Goal: Answer question/provide support: Share knowledge or assist other users

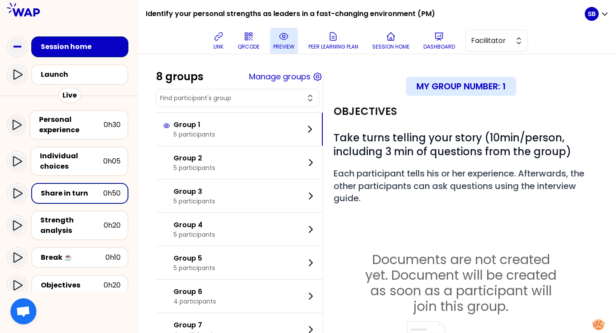
click at [280, 46] on p "preview" at bounding box center [283, 46] width 21 height 7
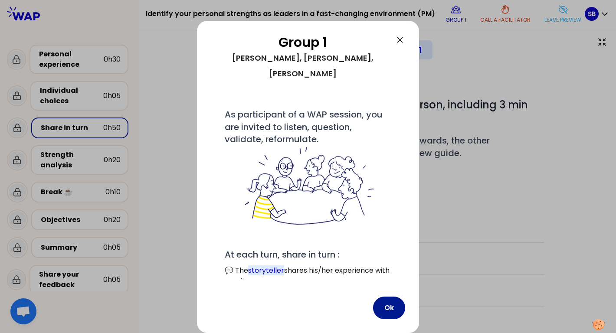
click at [388, 305] on button "Ok" at bounding box center [389, 308] width 32 height 23
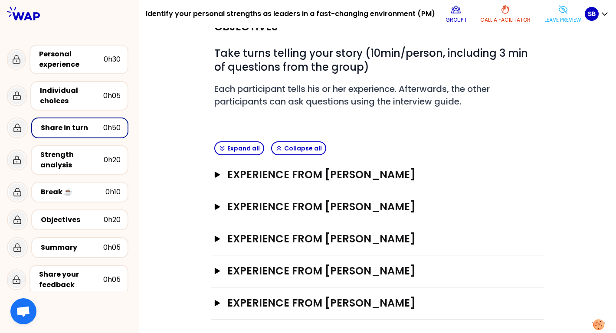
scroll to position [55, 0]
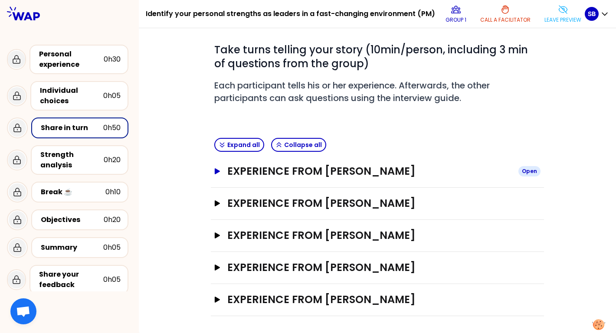
click at [217, 170] on icon "button" at bounding box center [217, 171] width 5 height 6
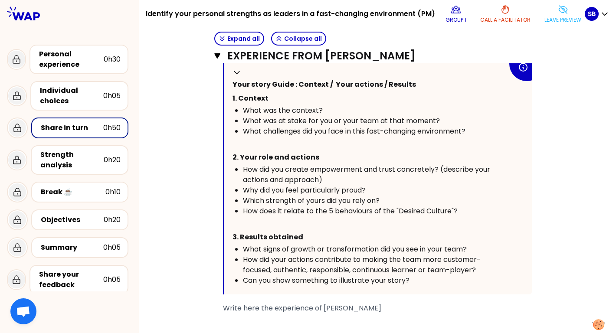
scroll to position [254, 0]
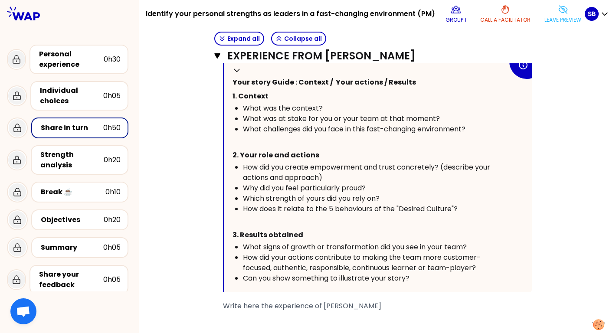
click at [559, 14] on icon at bounding box center [563, 9] width 10 height 10
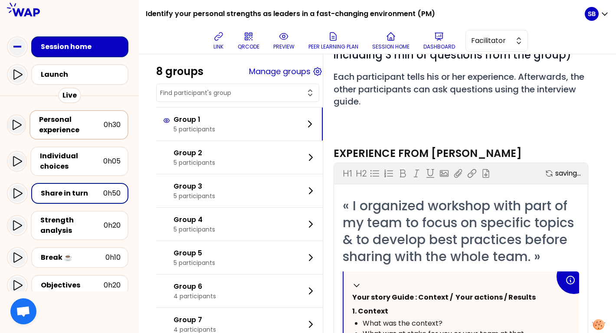
scroll to position [235, 0]
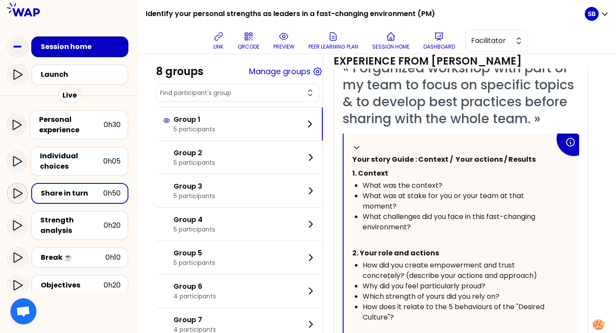
click at [19, 192] on icon at bounding box center [17, 193] width 10 height 10
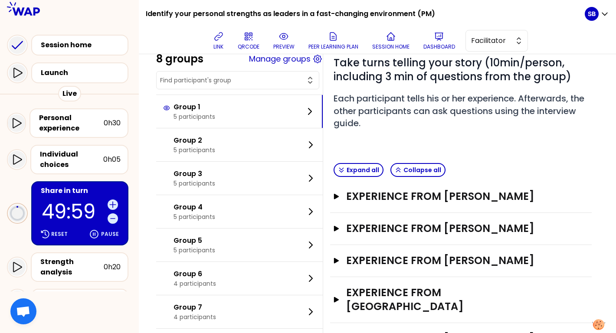
scroll to position [107, 0]
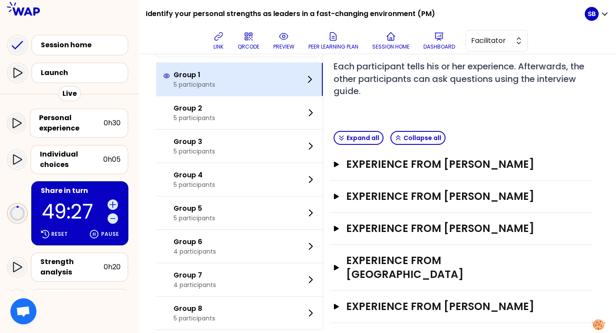
click at [292, 66] on div "Group 1 5 participants" at bounding box center [239, 79] width 167 height 33
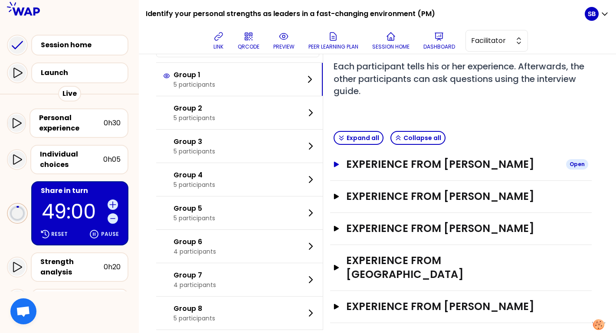
click at [338, 162] on icon "button" at bounding box center [336, 164] width 7 height 6
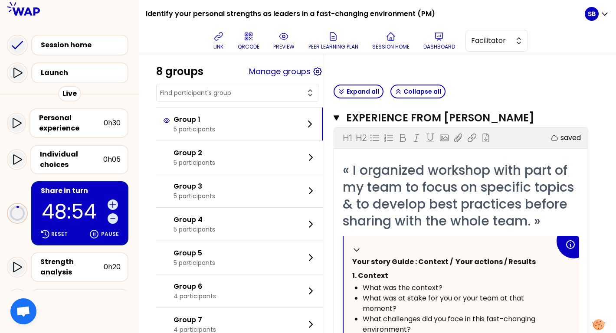
scroll to position [146, 0]
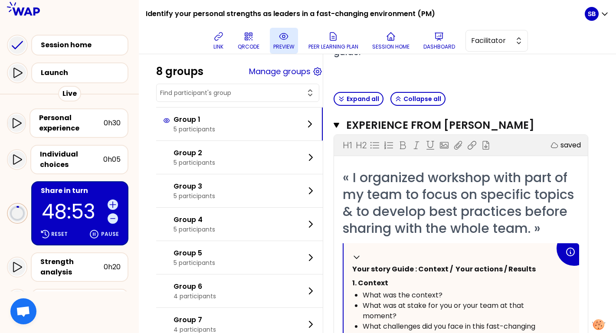
click at [285, 40] on icon at bounding box center [284, 36] width 10 height 10
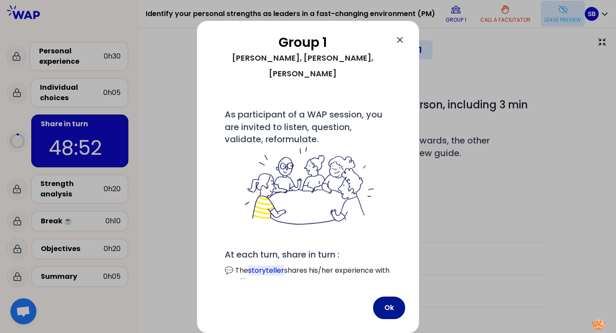
click at [393, 304] on button "Ok" at bounding box center [389, 308] width 32 height 23
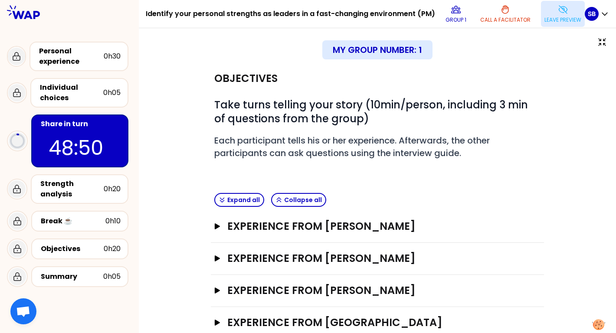
click at [210, 227] on div "Objectives # Take turns telling your story (10min/person, including 3 min of qu…" at bounding box center [377, 217] width 443 height 309
click at [217, 227] on icon "button" at bounding box center [217, 226] width 5 height 6
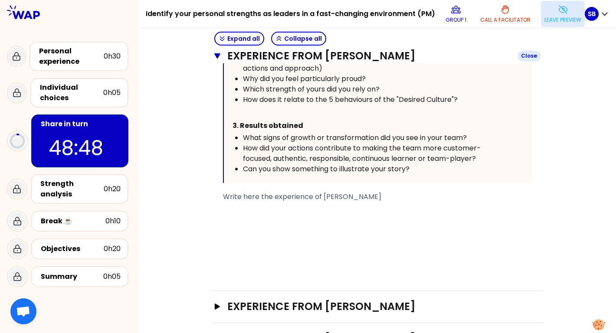
scroll to position [390, 0]
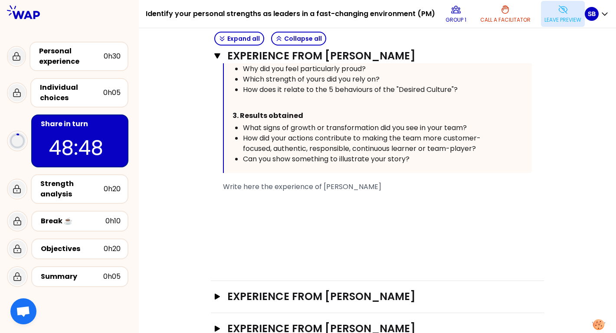
click at [265, 192] on span "Write here the experience of Carine BENOIT" at bounding box center [302, 187] width 158 height 10
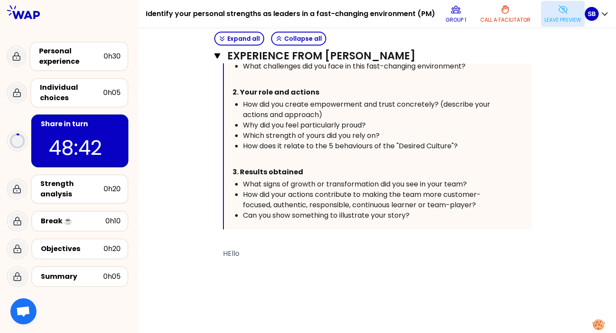
scroll to position [349, 0]
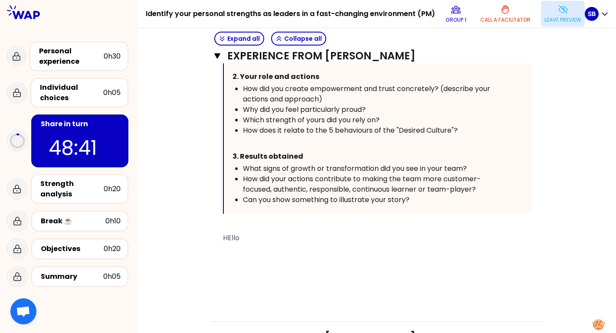
click at [236, 243] on span "HEllo" at bounding box center [231, 238] width 16 height 10
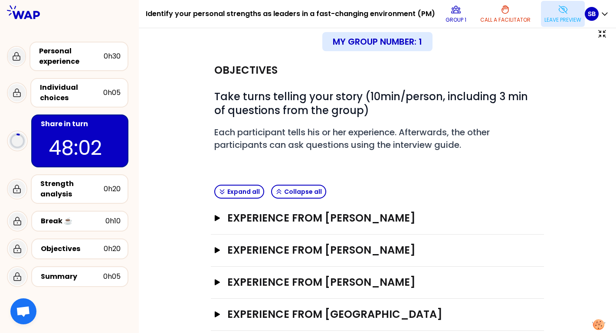
scroll to position [0, 0]
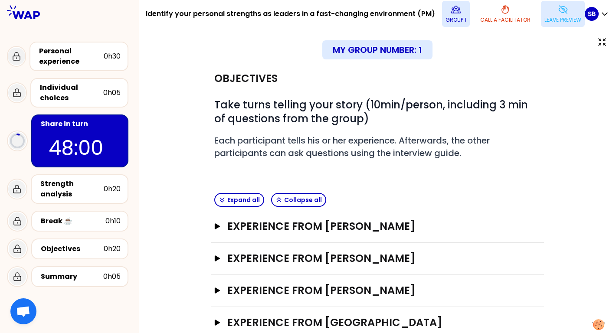
click at [455, 16] on p "Group 1" at bounding box center [456, 19] width 21 height 7
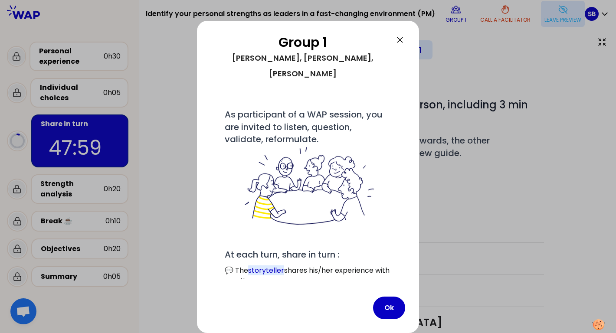
click at [399, 41] on icon at bounding box center [400, 40] width 10 height 10
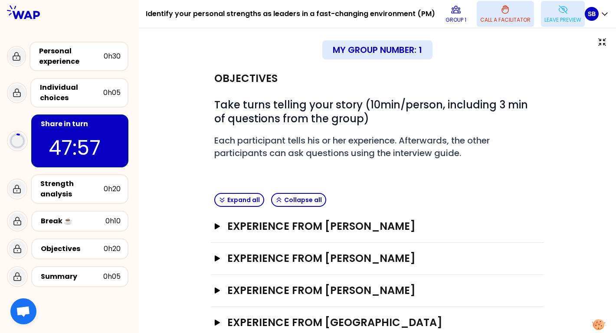
click at [522, 11] on button "Call a facilitator" at bounding box center [505, 14] width 57 height 26
click at [522, 11] on button "Help requested" at bounding box center [506, 14] width 48 height 26
click at [553, 15] on button "Leave preview" at bounding box center [558, 14] width 44 height 26
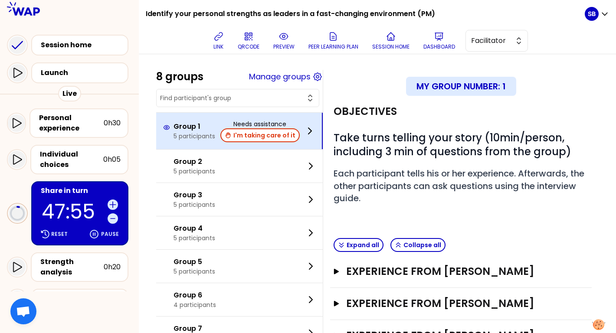
click at [301, 129] on div "Group 1 5 participants Needs assistance I'm taking care of it" at bounding box center [239, 131] width 167 height 36
click at [281, 135] on button "I'm taking care of it" at bounding box center [259, 135] width 79 height 14
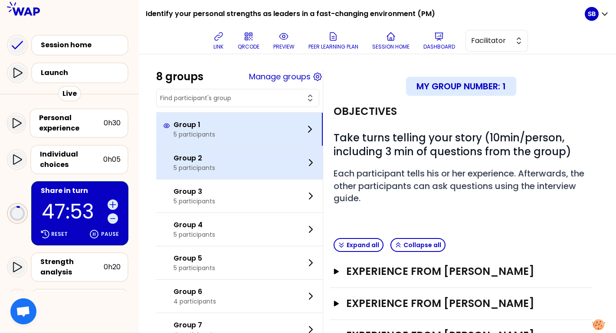
click at [287, 157] on div "Group 2 5 participants" at bounding box center [239, 162] width 167 height 33
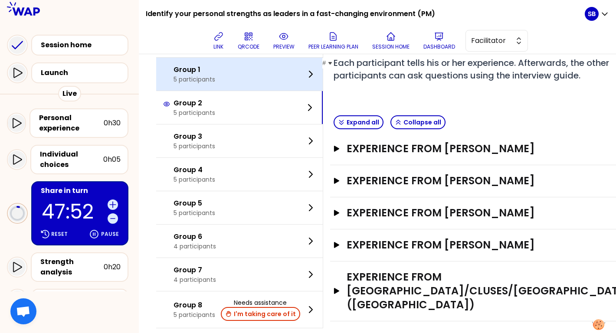
scroll to position [135, 0]
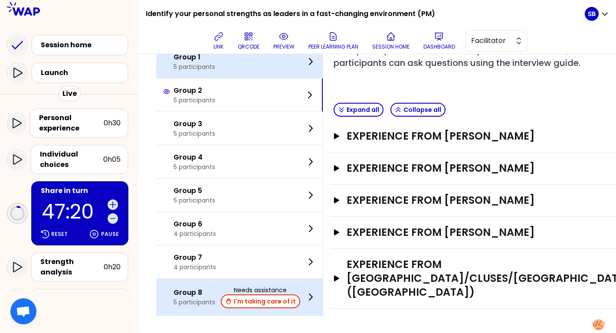
click at [311, 296] on icon at bounding box center [310, 297] width 3 height 6
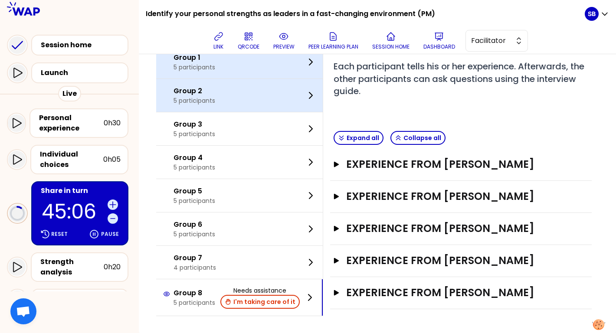
click at [272, 100] on div "Group 2 5 participants" at bounding box center [239, 95] width 167 height 33
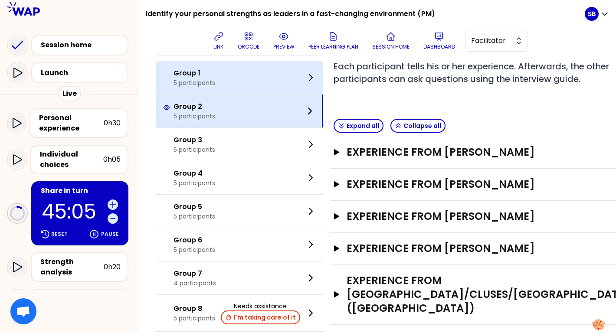
scroll to position [135, 0]
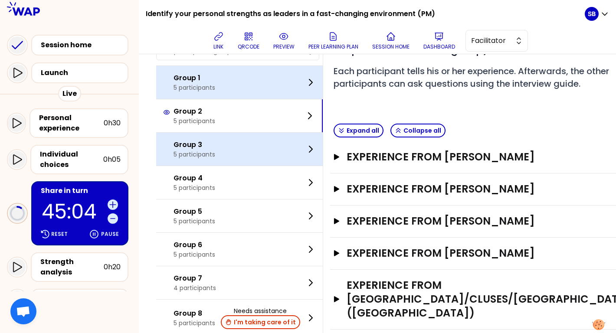
click at [289, 158] on div "Group 3 5 participants" at bounding box center [239, 149] width 167 height 33
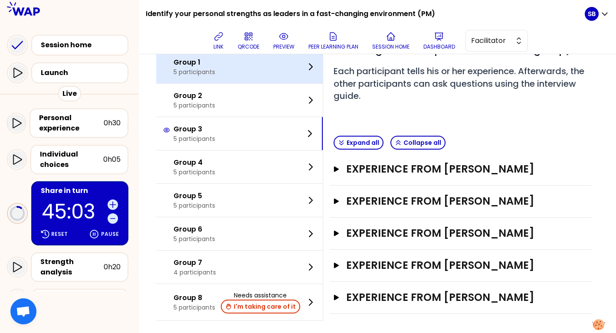
scroll to position [107, 0]
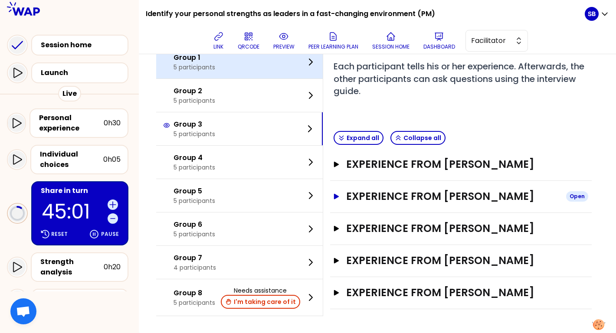
click at [336, 194] on icon "button" at bounding box center [336, 197] width 7 height 6
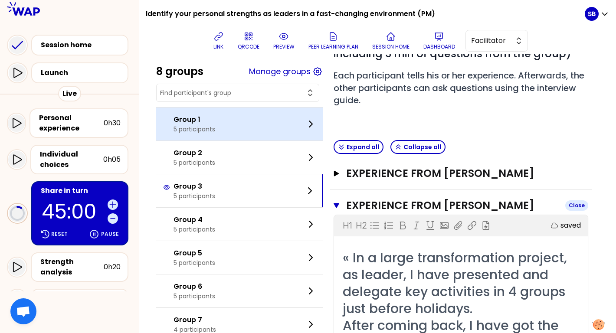
scroll to position [68, 0]
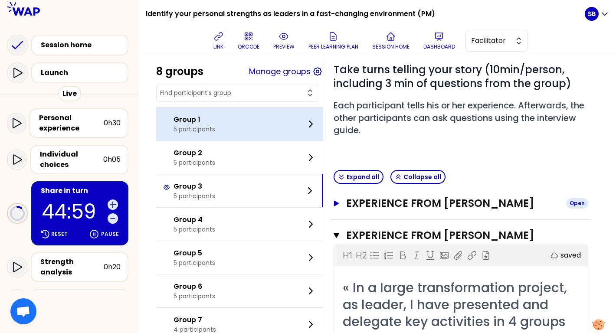
click at [336, 204] on icon "button" at bounding box center [336, 203] width 5 height 6
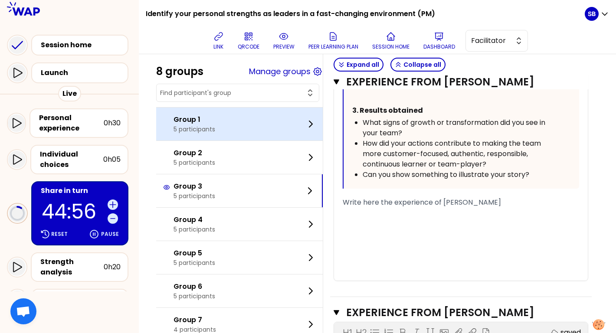
scroll to position [585, 0]
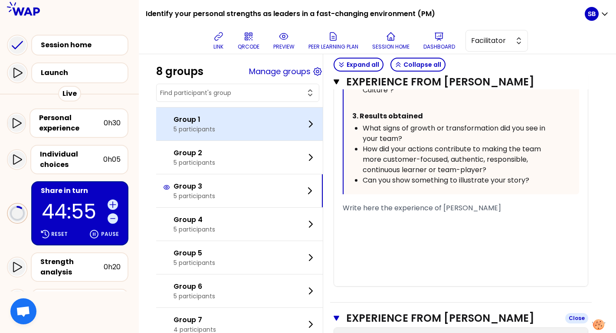
click at [338, 313] on button "Experience from Frederic PROST Close" at bounding box center [461, 319] width 255 height 14
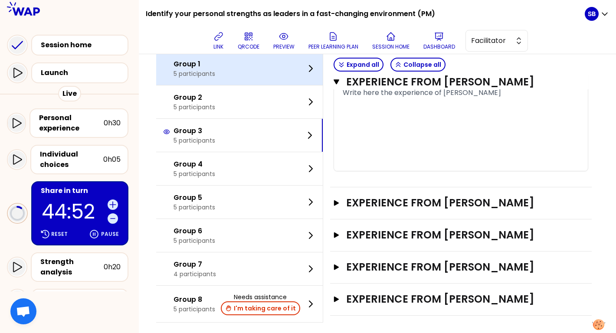
scroll to position [707, 0]
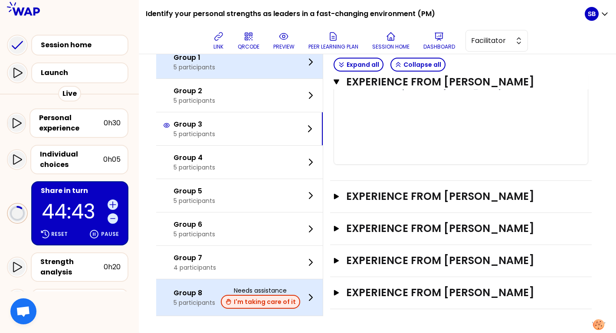
click at [270, 302] on button "I'm taking care of it" at bounding box center [260, 302] width 79 height 14
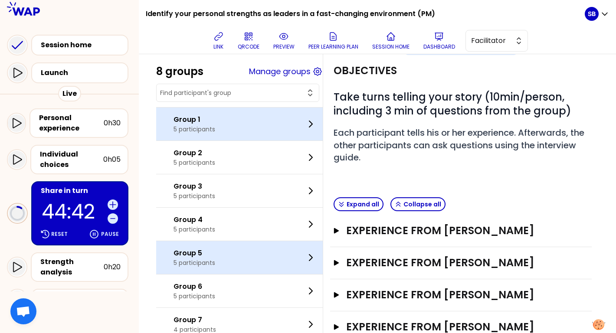
scroll to position [0, 0]
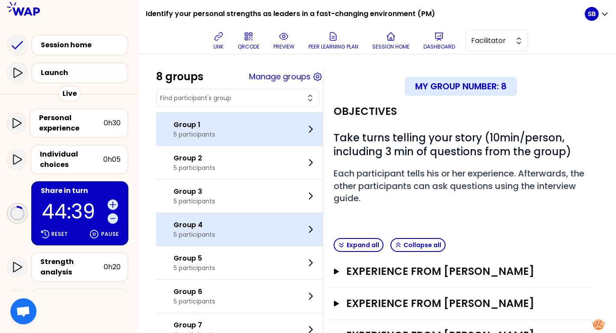
click at [273, 234] on div "Group 4 5 participants" at bounding box center [239, 229] width 167 height 33
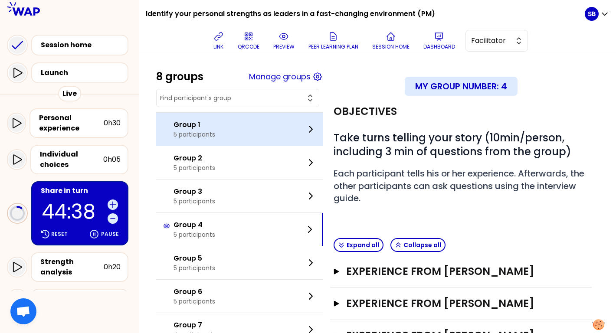
scroll to position [59, 0]
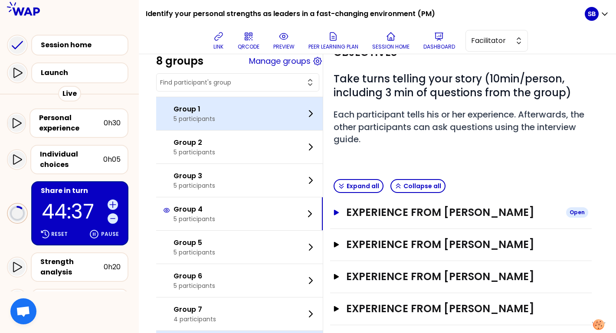
click at [336, 210] on icon "button" at bounding box center [336, 213] width 7 height 6
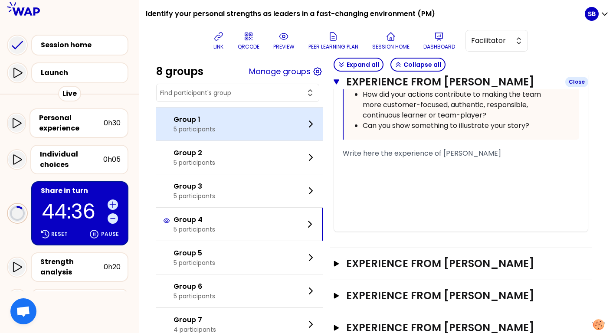
scroll to position [624, 0]
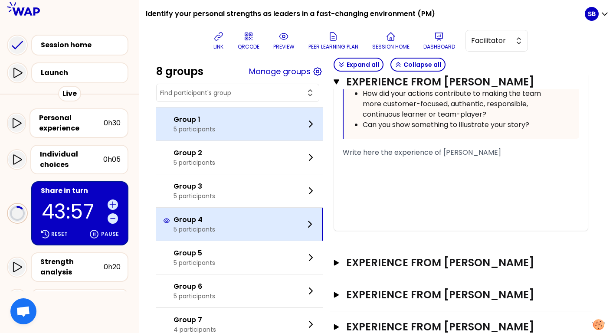
click at [276, 221] on div "Group 4 5 participants" at bounding box center [239, 224] width 167 height 33
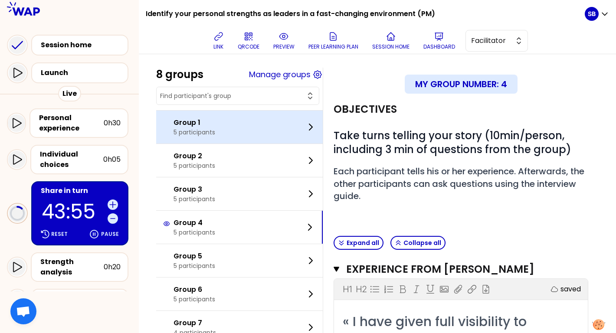
scroll to position [5, 0]
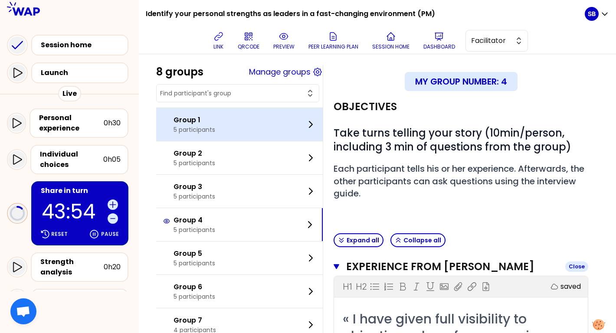
click at [339, 265] on icon "button" at bounding box center [337, 266] width 6 height 7
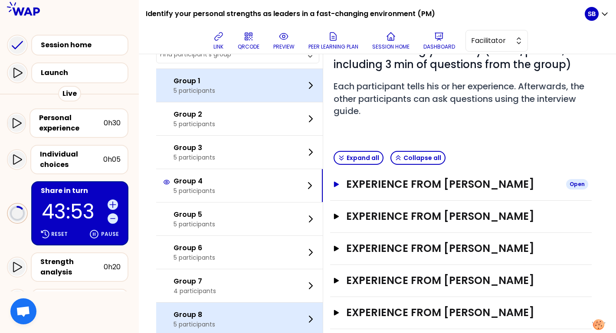
scroll to position [107, 0]
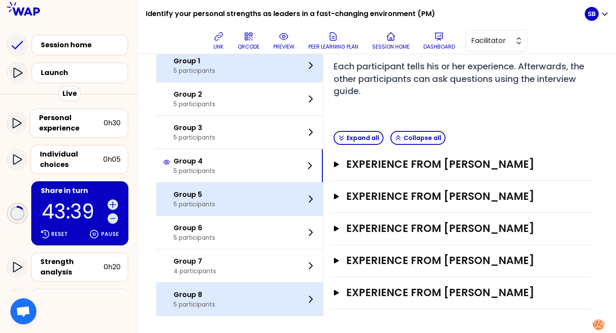
click at [285, 197] on div "Group 5 5 participants" at bounding box center [239, 199] width 167 height 33
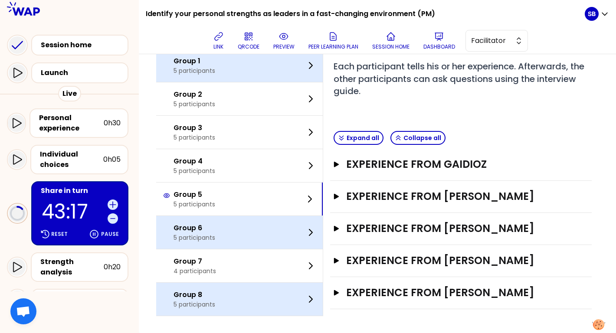
click at [300, 222] on div "Group 6 5 participants" at bounding box center [239, 232] width 167 height 33
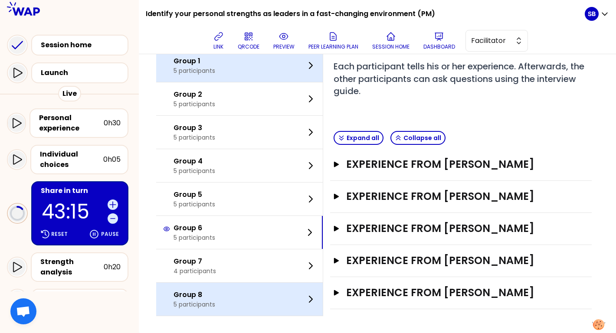
scroll to position [121, 0]
click at [338, 189] on button "Experience from Charles-Edouard VASSE Open" at bounding box center [461, 196] width 255 height 14
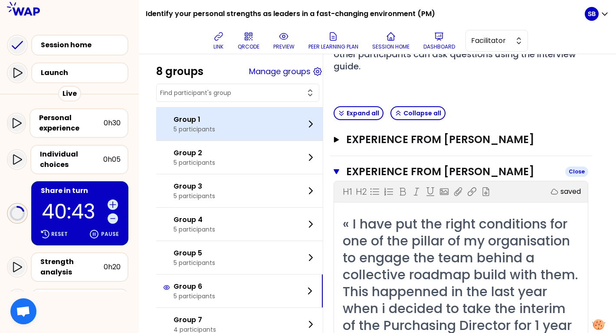
scroll to position [139, 0]
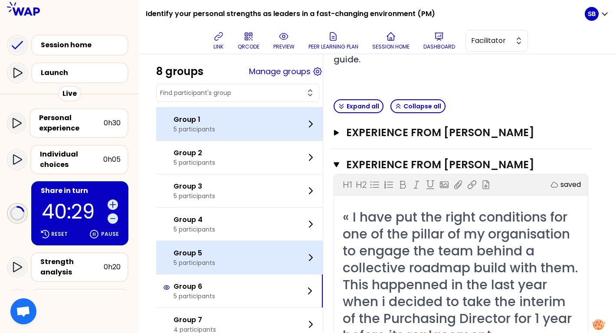
click at [180, 260] on p "5 participants" at bounding box center [195, 263] width 42 height 9
click at [180, 260] on div "Group 1 5 participants Group 2 5 participants Group 3 5 participants Group 4 5 …" at bounding box center [239, 241] width 167 height 268
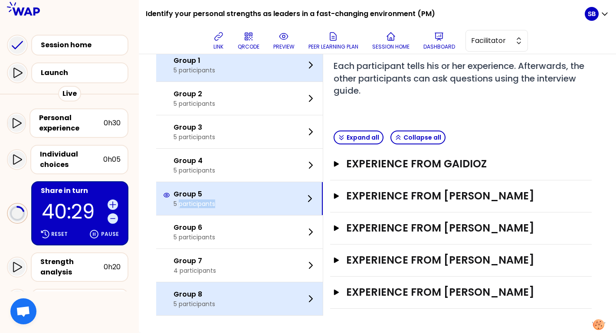
scroll to position [107, 0]
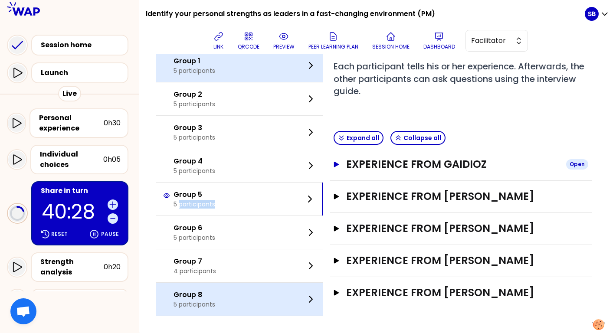
click at [337, 162] on icon "button" at bounding box center [336, 164] width 7 height 6
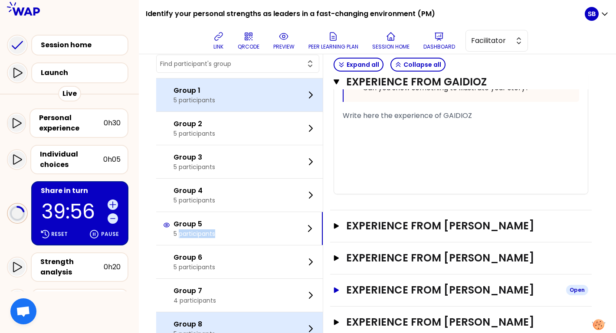
scroll to position [611, 0]
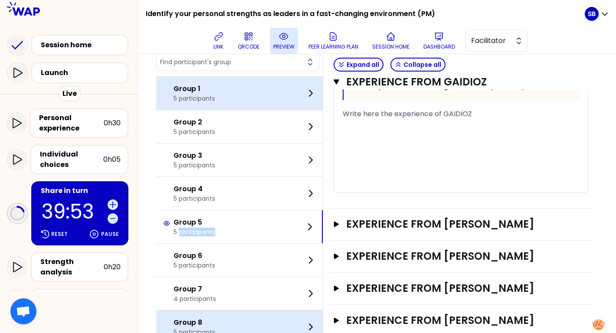
click at [281, 40] on icon at bounding box center [284, 36] width 10 height 10
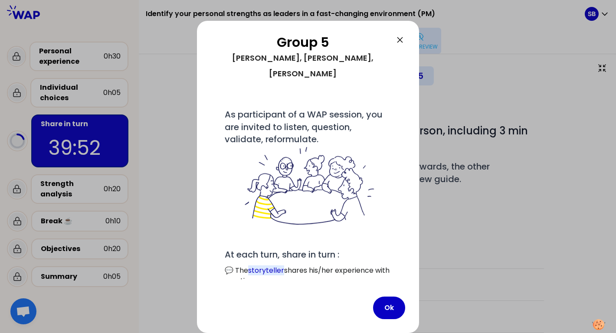
click at [404, 38] on icon at bounding box center [400, 40] width 10 height 10
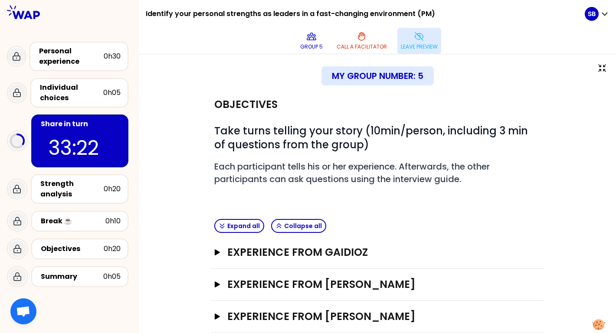
click at [343, 66] on div "My group number: 5" at bounding box center [378, 75] width 112 height 19
click at [441, 28] on button "Leave preview" at bounding box center [420, 41] width 44 height 26
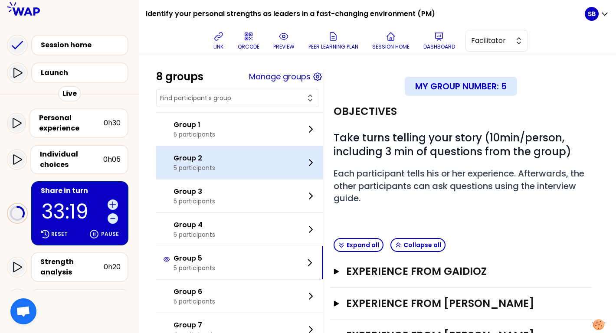
click at [237, 164] on div "Group 2 5 participants" at bounding box center [239, 162] width 167 height 33
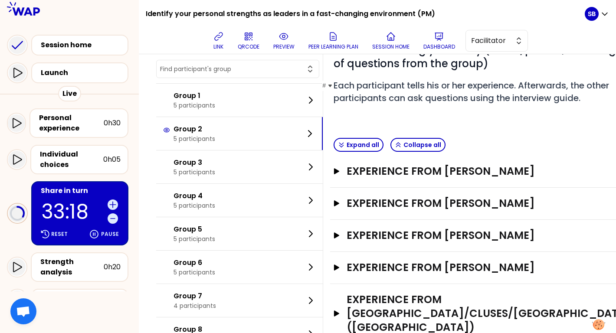
scroll to position [135, 0]
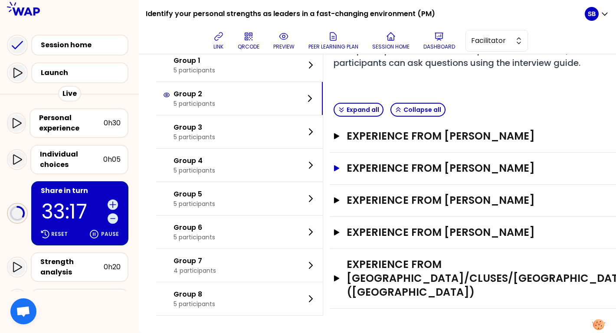
click at [337, 168] on icon "button" at bounding box center [336, 168] width 5 height 6
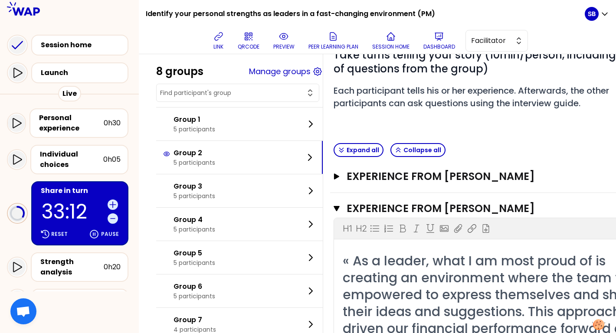
scroll to position [57, 0]
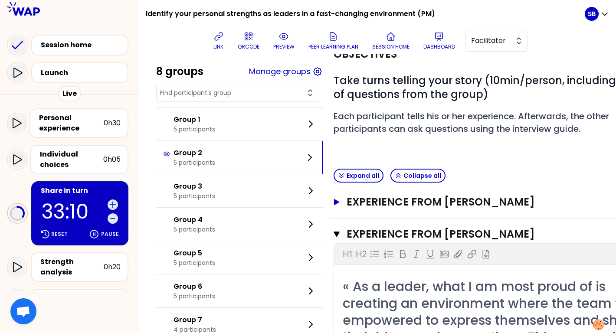
click at [453, 209] on h3 "Experience from Klaus Larsen" at bounding box center [489, 202] width 285 height 14
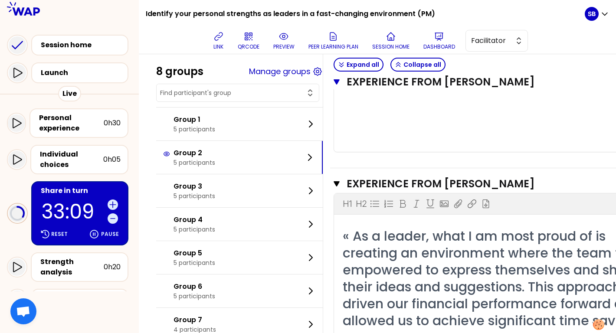
scroll to position [559, 0]
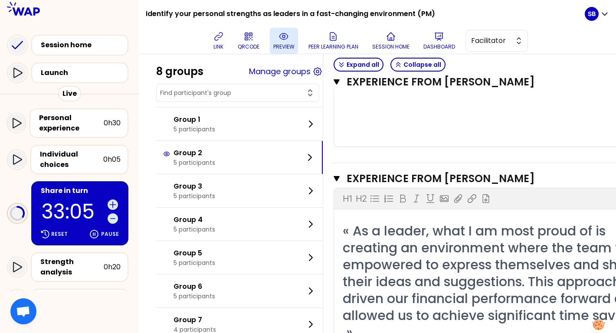
click at [292, 36] on button "preview" at bounding box center [284, 41] width 28 height 26
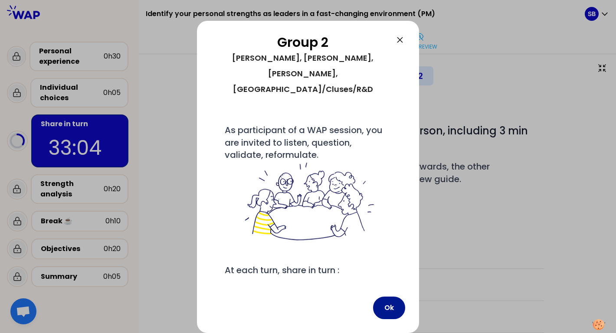
click at [389, 308] on button "Ok" at bounding box center [389, 308] width 32 height 23
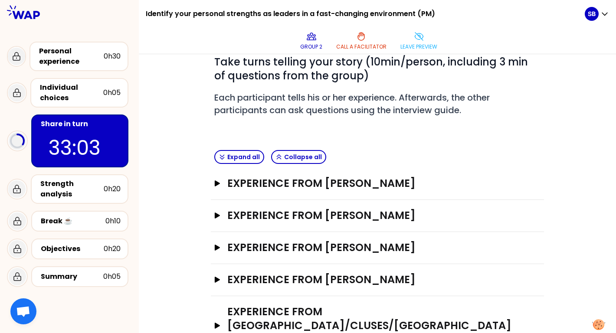
scroll to position [69, 0]
click at [218, 213] on icon "button" at bounding box center [217, 216] width 5 height 6
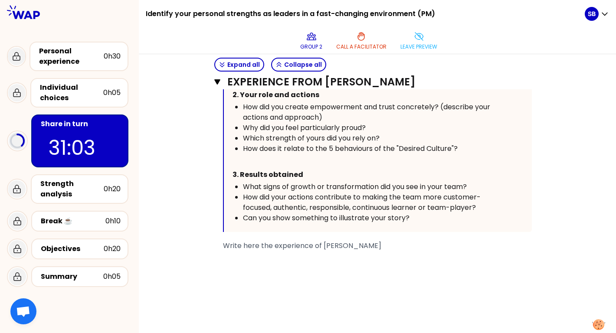
scroll to position [473, 0]
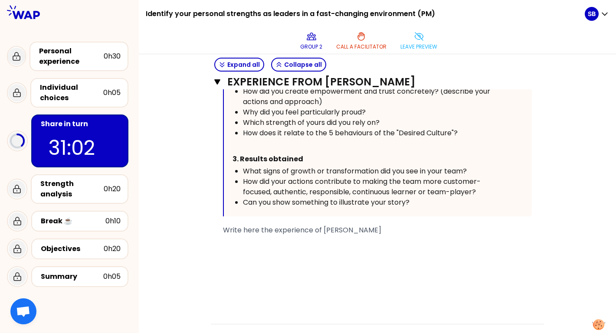
click at [266, 236] on div "﻿" at bounding box center [377, 241] width 309 height 10
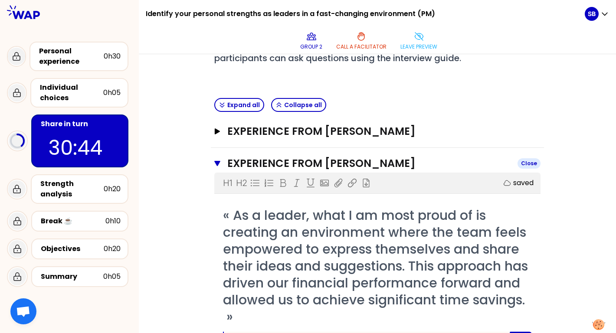
click at [218, 161] on icon "button" at bounding box center [217, 163] width 6 height 5
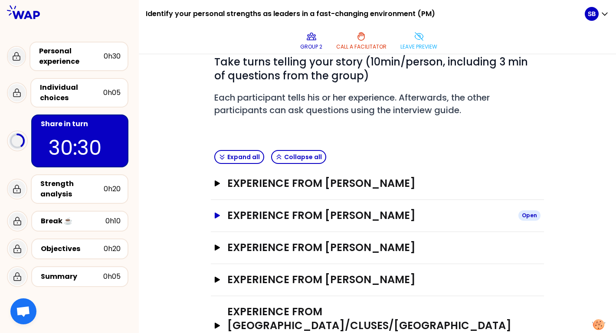
click at [217, 213] on icon "button" at bounding box center [217, 216] width 7 height 6
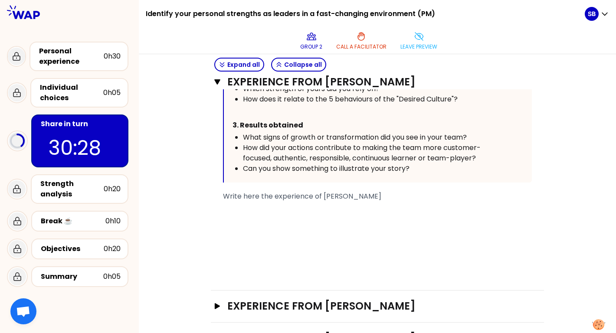
scroll to position [553, 0]
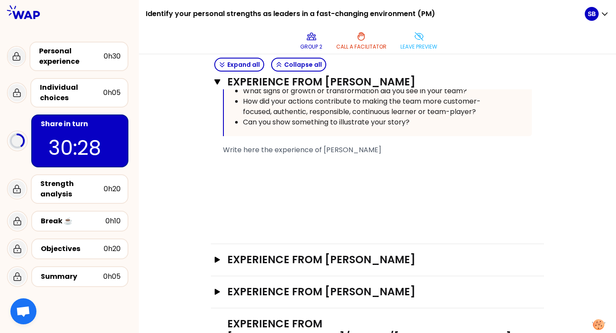
click at [273, 145] on span "Write here the experience of SALAM CHOUEIFATY" at bounding box center [302, 150] width 158 height 10
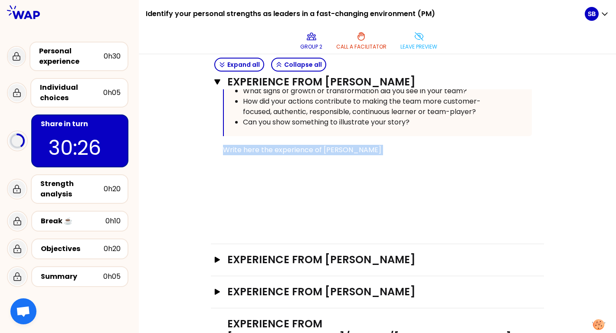
click at [273, 145] on span "Write here the experience of SALAM CHOUEIFATY" at bounding box center [302, 150] width 158 height 10
click at [273, 155] on div "﻿" at bounding box center [377, 160] width 309 height 10
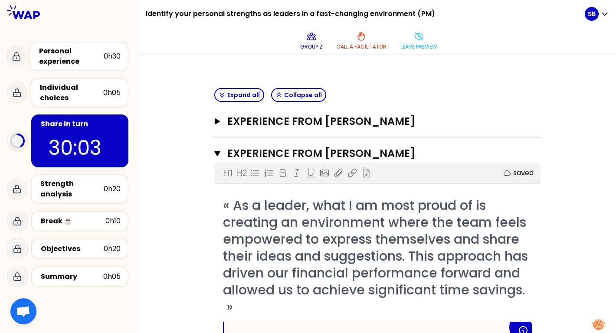
scroll to position [45, 0]
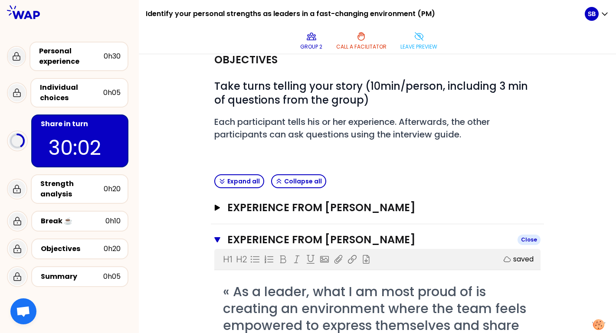
click at [217, 237] on icon "button" at bounding box center [217, 239] width 6 height 5
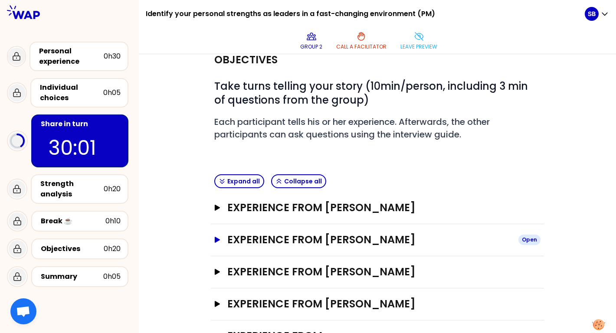
scroll to position [69, 0]
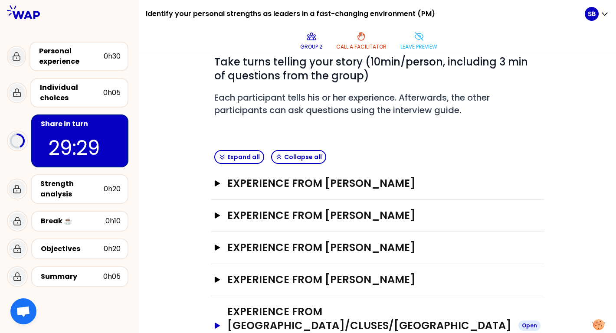
click at [215, 323] on icon "button" at bounding box center [217, 326] width 5 height 6
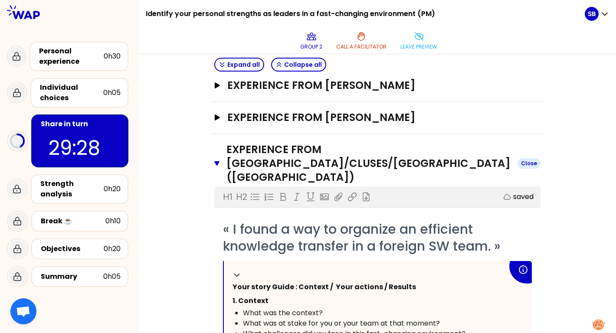
scroll to position [236, 0]
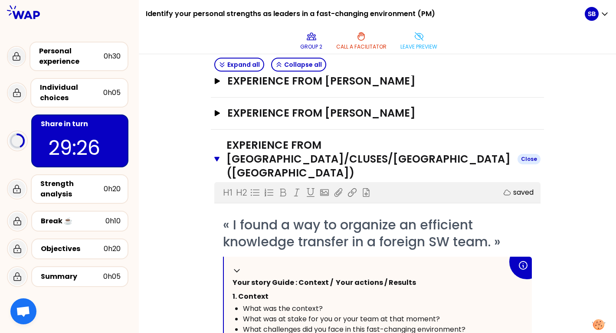
click at [218, 157] on icon "button" at bounding box center [216, 159] width 5 height 4
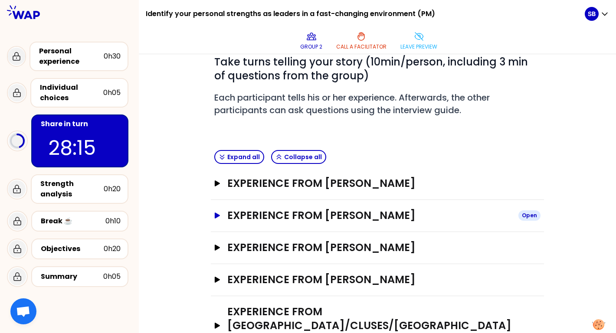
click at [217, 213] on icon "button" at bounding box center [217, 216] width 5 height 6
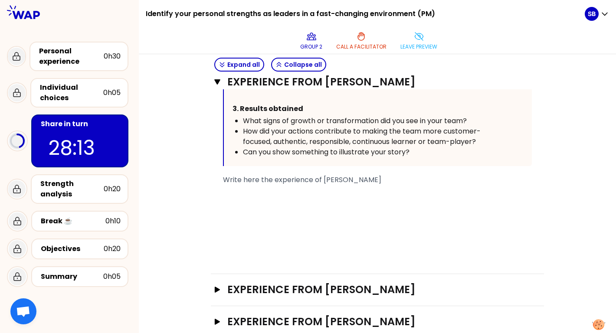
scroll to position [539, 0]
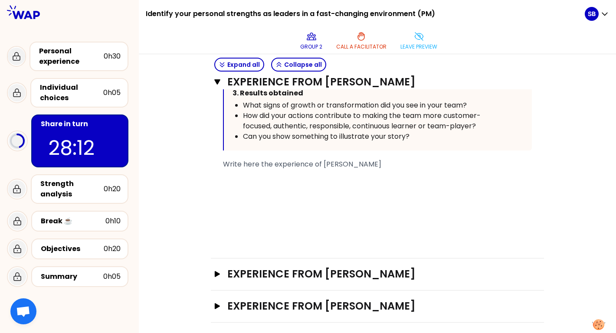
click at [285, 191] on div "﻿" at bounding box center [377, 196] width 309 height 10
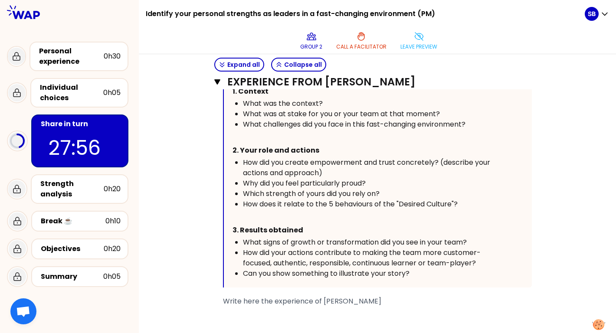
scroll to position [412, 0]
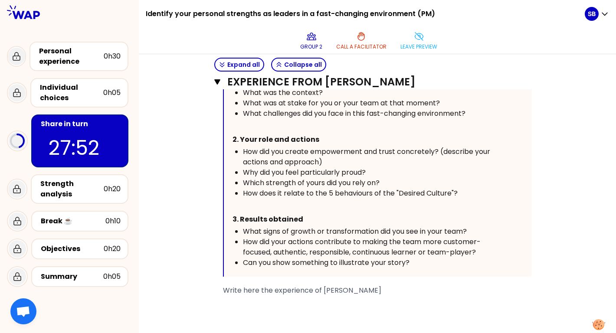
click at [407, 247] on span "How did your actions contribute to making the team more customer-focused, authe…" at bounding box center [362, 247] width 238 height 20
click at [361, 296] on div "﻿" at bounding box center [377, 301] width 309 height 10
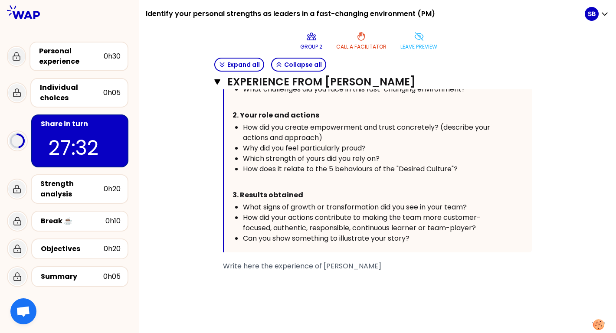
scroll to position [436, 0]
click at [217, 75] on button "Experience from SALAM CHOUEIFATY Close" at bounding box center [377, 82] width 326 height 14
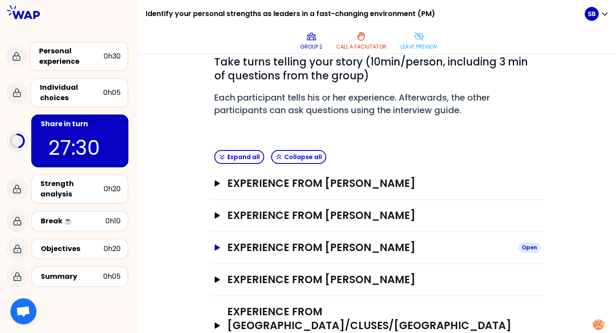
click at [218, 245] on icon "button" at bounding box center [217, 248] width 7 height 6
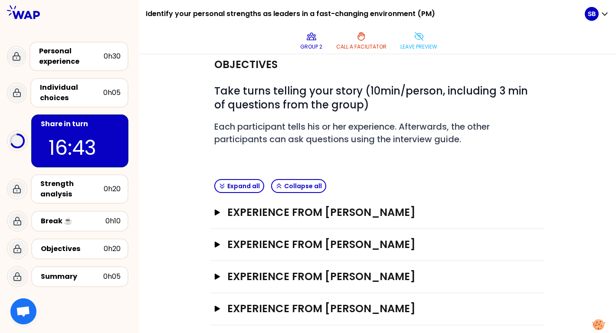
scroll to position [0, 0]
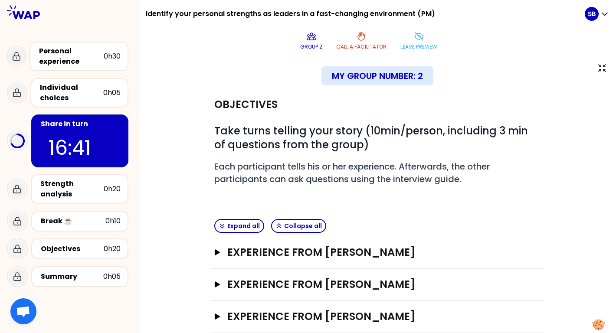
click at [375, 66] on div "My group number: 2" at bounding box center [378, 75] width 112 height 19
click at [423, 33] on icon at bounding box center [419, 37] width 8 height 8
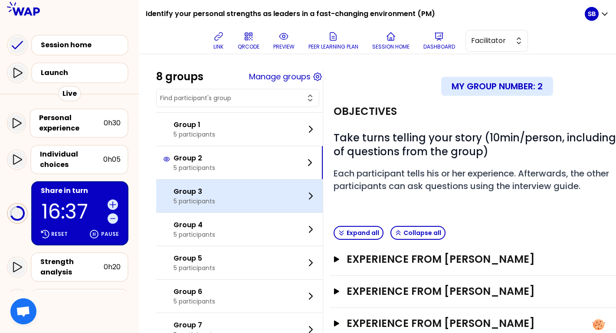
click at [259, 194] on div "Group 3 5 participants" at bounding box center [239, 196] width 167 height 33
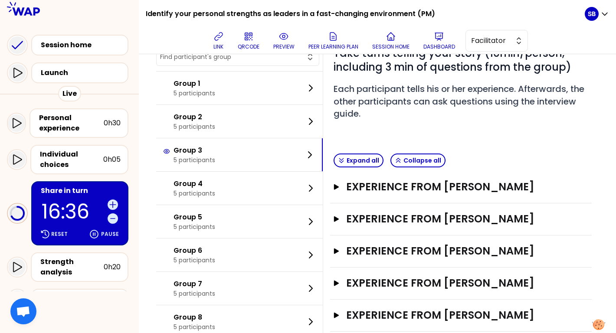
scroll to position [85, 0]
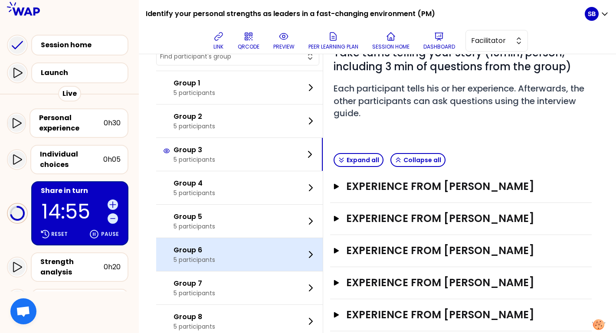
click at [268, 246] on div "Group 6 5 participants" at bounding box center [239, 254] width 167 height 33
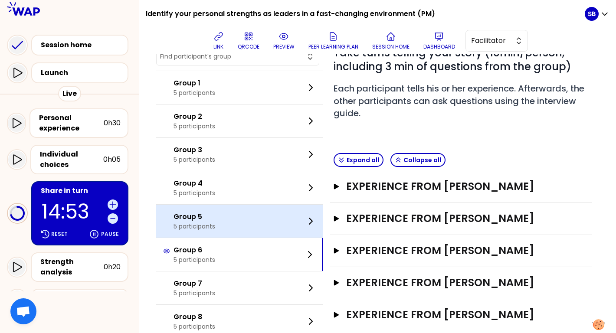
click at [311, 229] on div "Group 5 5 participants" at bounding box center [239, 221] width 167 height 33
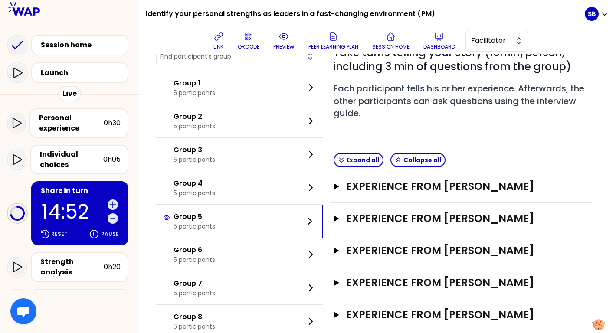
click at [430, 178] on div "Experience from DECROIX Open" at bounding box center [461, 187] width 262 height 32
click at [429, 186] on h3 "Experience from DECROIX" at bounding box center [452, 187] width 213 height 14
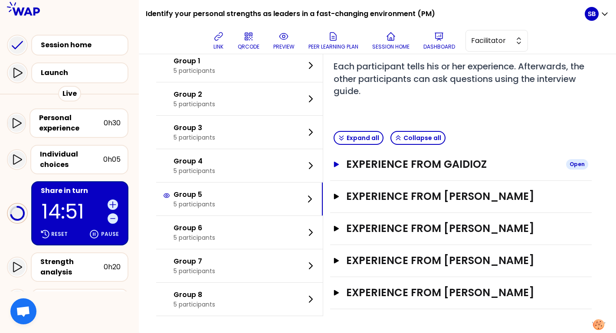
click at [430, 162] on h3 "Experience from GAIDIOZ" at bounding box center [452, 165] width 213 height 14
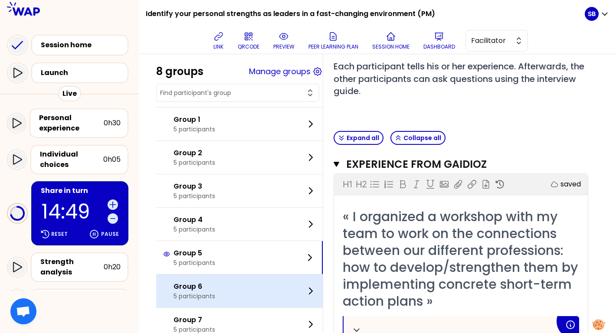
click at [272, 276] on div "Group 6 5 participants" at bounding box center [239, 291] width 167 height 33
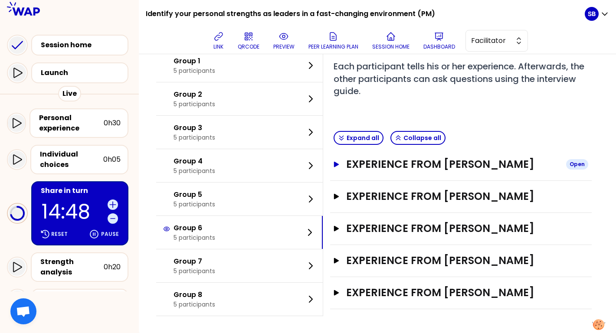
click at [418, 168] on h3 "Experience from DECROIX" at bounding box center [452, 165] width 213 height 14
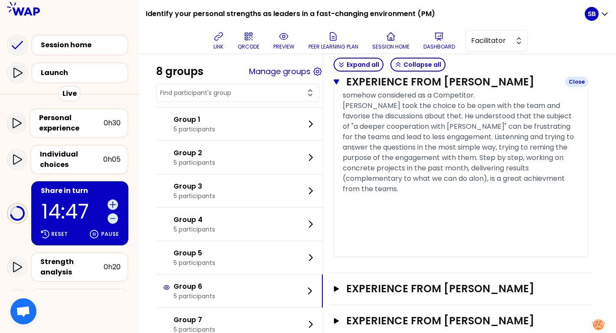
scroll to position [764, 0]
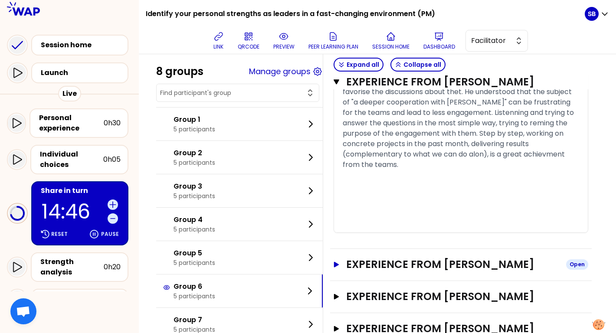
click at [405, 258] on h3 "Experience from Charles-Edouard VASSE" at bounding box center [452, 265] width 213 height 14
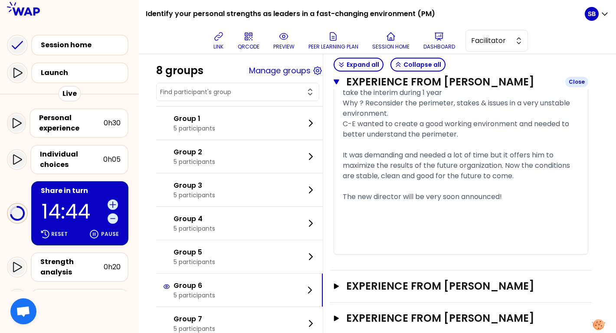
scroll to position [1505, 0]
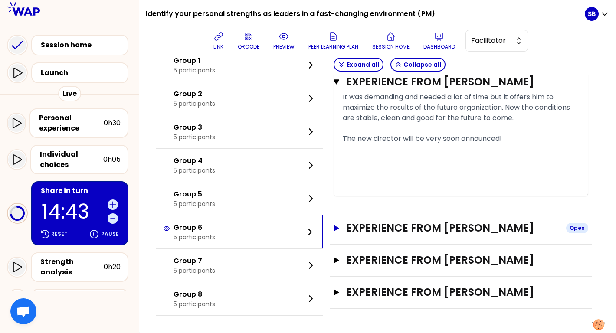
click at [405, 233] on h3 "Experience from Matthieu Bernard" at bounding box center [452, 228] width 213 height 14
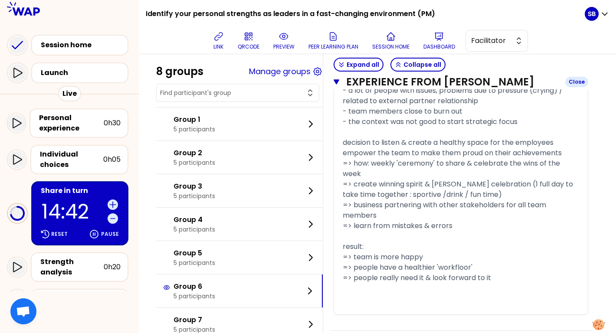
scroll to position [2187, 0]
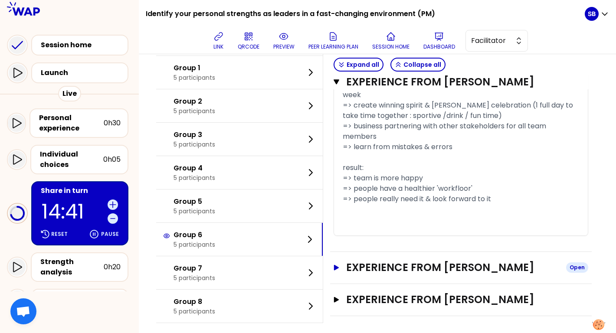
click at [404, 265] on h3 "Experience from Thomas Verhamme" at bounding box center [452, 268] width 213 height 14
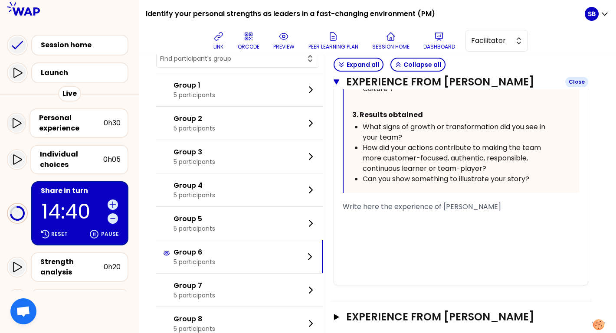
scroll to position [2787, 0]
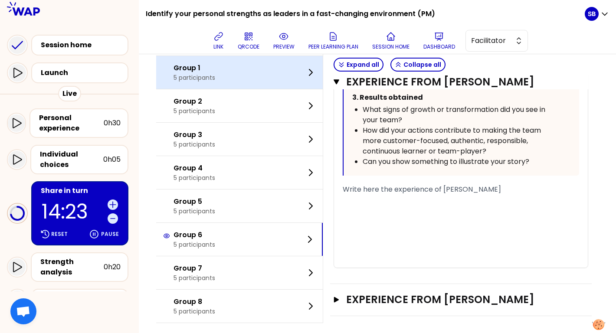
click at [301, 70] on div "Group 1 5 participants" at bounding box center [239, 72] width 167 height 33
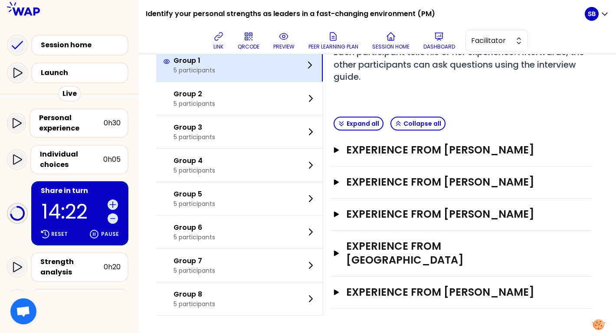
scroll to position [107, 0]
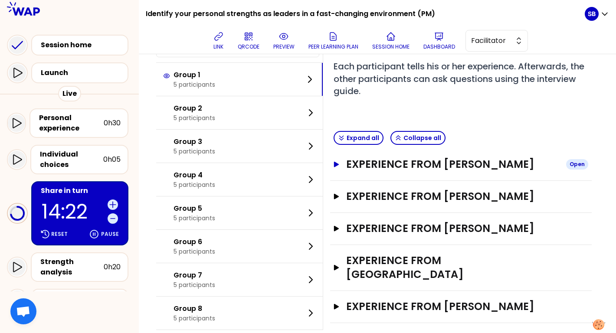
click at [378, 161] on h3 "Experience from Carine BENOIT" at bounding box center [452, 165] width 213 height 14
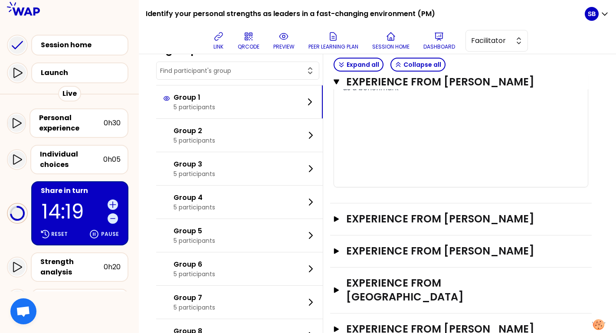
scroll to position [751, 0]
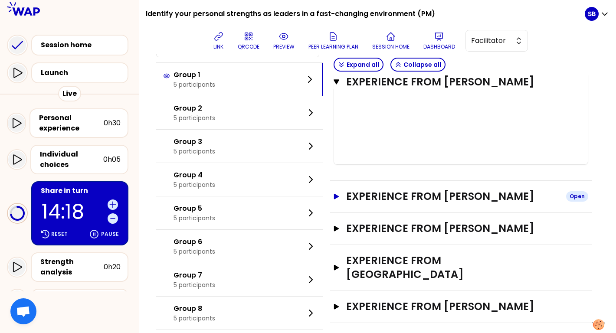
click at [380, 200] on h3 "Experience from Tracy Christmann" at bounding box center [452, 197] width 213 height 14
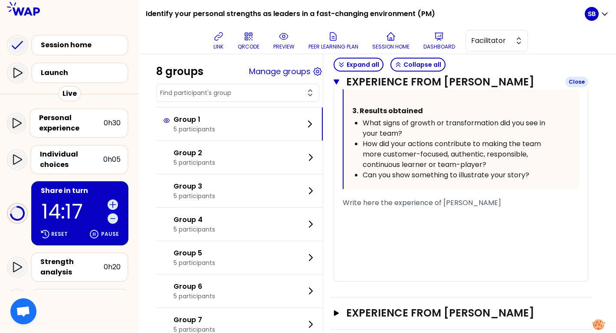
scroll to position [1300, 0]
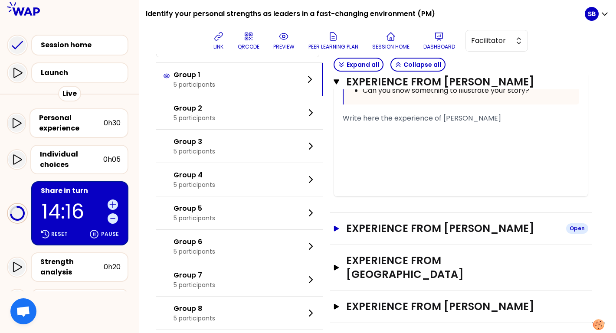
click at [379, 225] on h3 "Experience from Joaquim" at bounding box center [452, 229] width 213 height 14
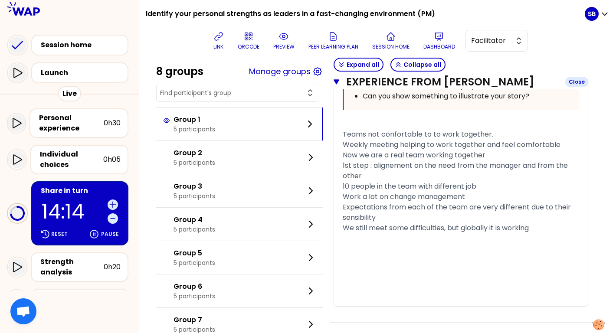
scroll to position [1987, 0]
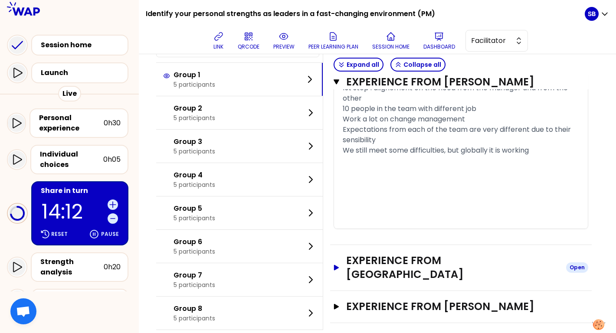
click at [384, 263] on h3 "Experience from bouchardie" at bounding box center [452, 268] width 213 height 28
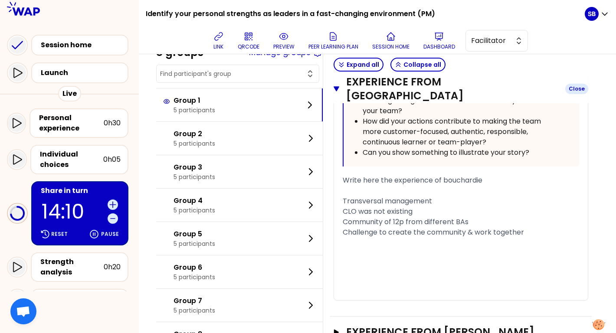
scroll to position [2561, 0]
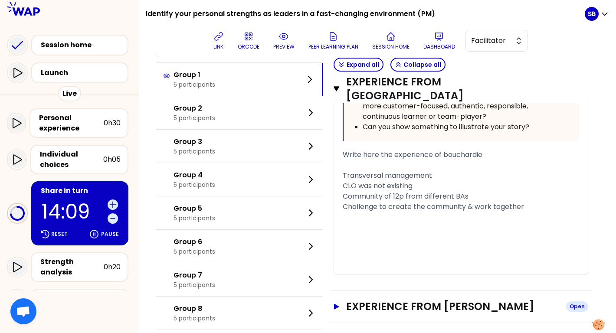
click at [394, 300] on h3 "Experience from Thomas CARNAGHI" at bounding box center [452, 307] width 213 height 14
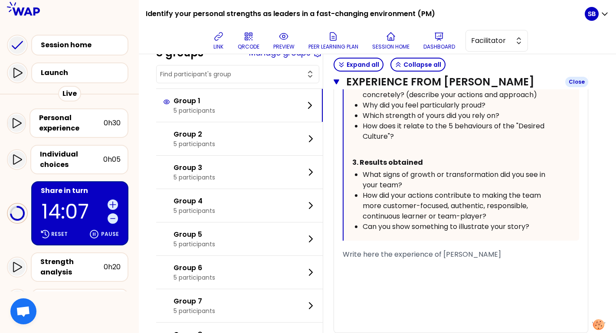
scroll to position [3118, 0]
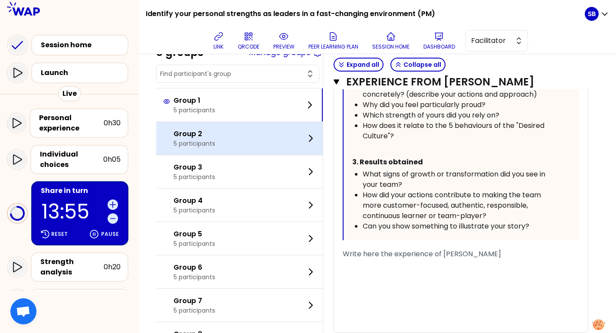
click at [273, 125] on div "Group 2 5 participants" at bounding box center [239, 138] width 167 height 33
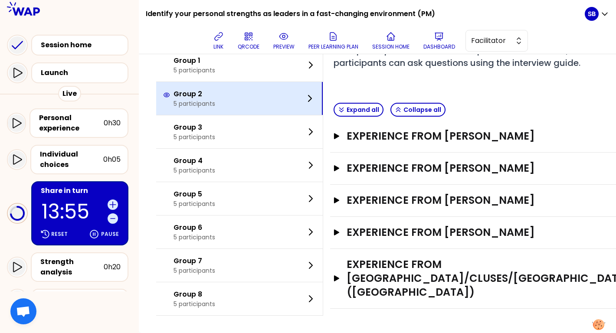
scroll to position [135, 0]
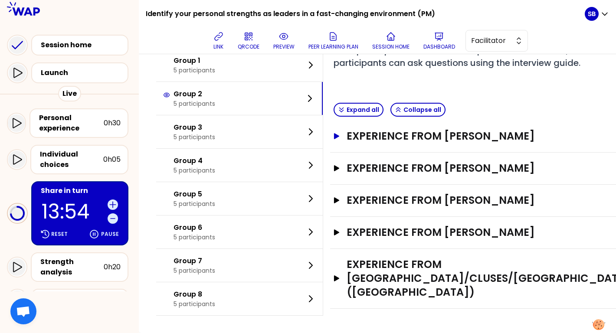
click at [368, 138] on h3 "Experience from Klaus Larsen" at bounding box center [489, 136] width 285 height 14
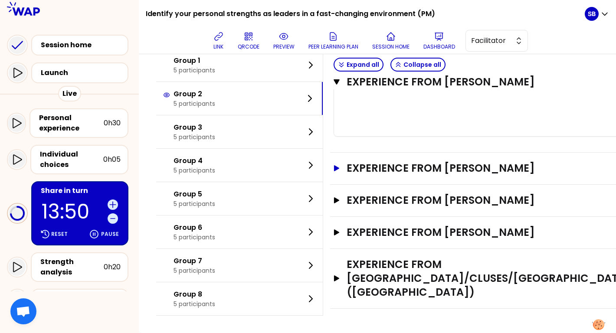
click at [384, 175] on h3 "Experience from SALAM CHOUEIFATY" at bounding box center [489, 168] width 285 height 14
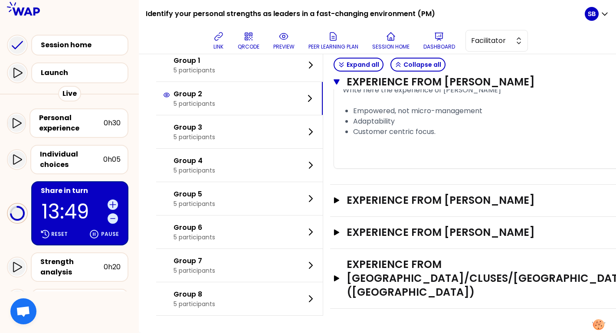
scroll to position [1172, 0]
click at [383, 201] on h3 "Experience from Renato" at bounding box center [489, 201] width 285 height 14
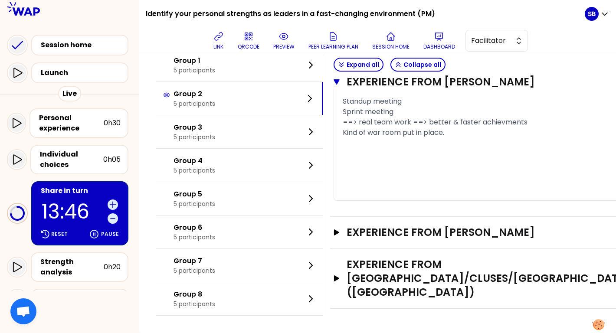
scroll to position [1775, 0]
click at [383, 232] on h3 "Experience from Jean-François Ledoux" at bounding box center [489, 233] width 285 height 14
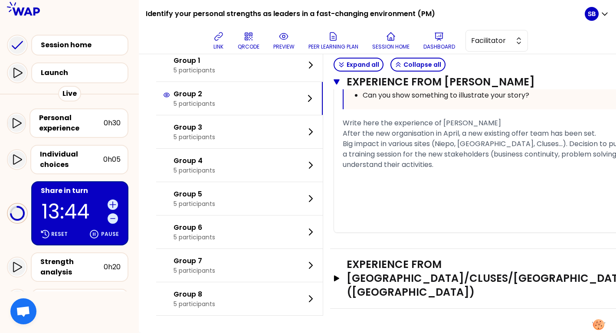
scroll to position [2400, 0]
click at [380, 292] on h3 "Experience from France/Cluses/R&D Center (France)" at bounding box center [489, 279] width 285 height 42
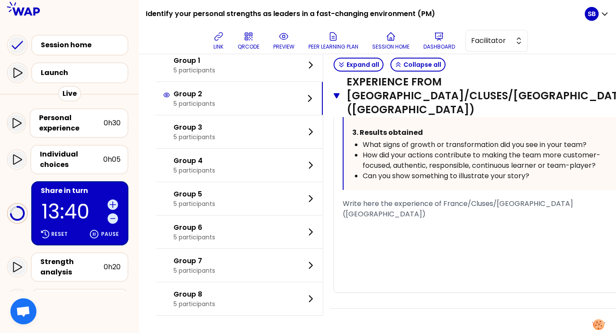
scroll to position [2849, 0]
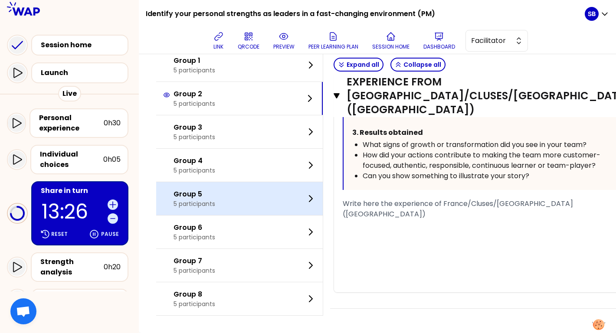
click at [245, 215] on div "Group 5 5 participants" at bounding box center [239, 198] width 167 height 33
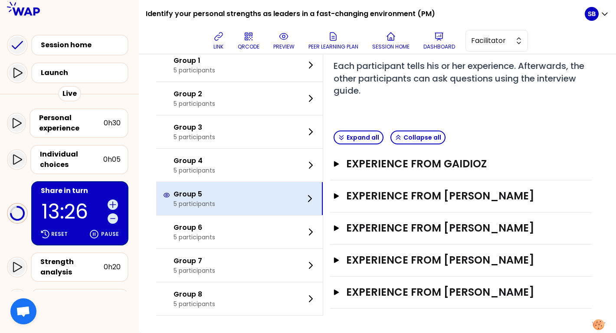
scroll to position [107, 0]
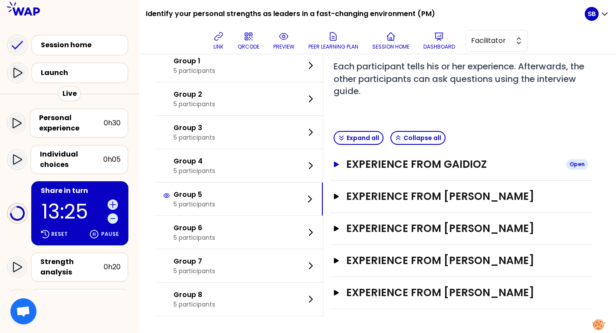
click at [389, 162] on h3 "Experience from GAIDIOZ" at bounding box center [452, 165] width 213 height 14
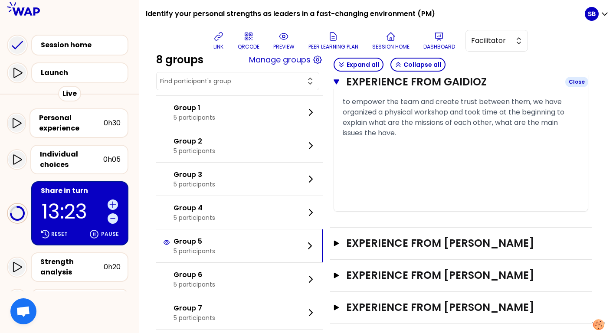
scroll to position [816, 0]
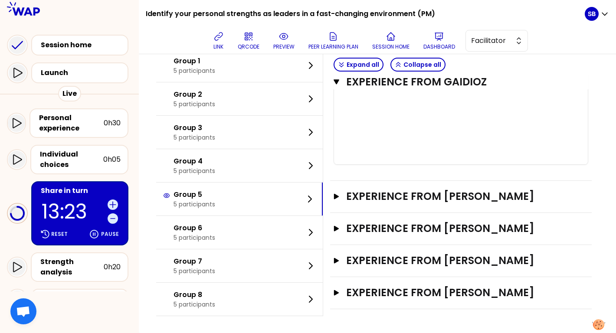
click at [394, 187] on div "Experience from Pierre GERINIERE Open" at bounding box center [461, 197] width 262 height 32
click at [394, 199] on h3 "Experience from Pierre GERINIERE" at bounding box center [452, 197] width 213 height 14
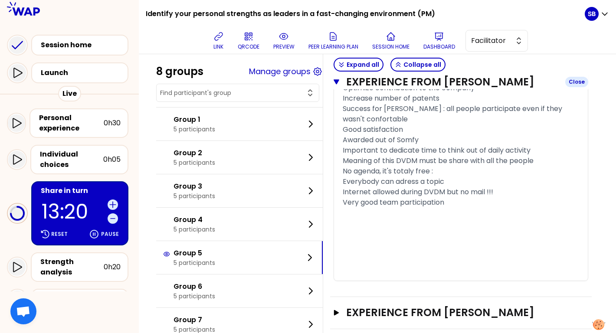
scroll to position [1597, 0]
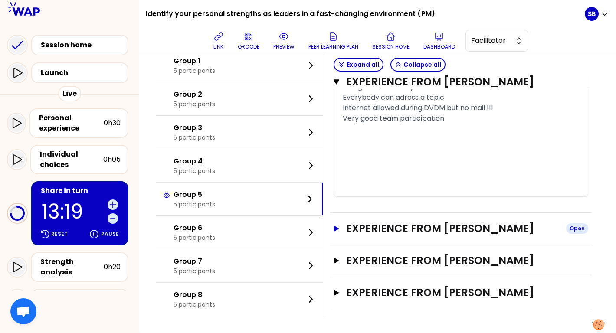
click at [397, 227] on h3 "Experience from bruno Pulleux" at bounding box center [452, 229] width 213 height 14
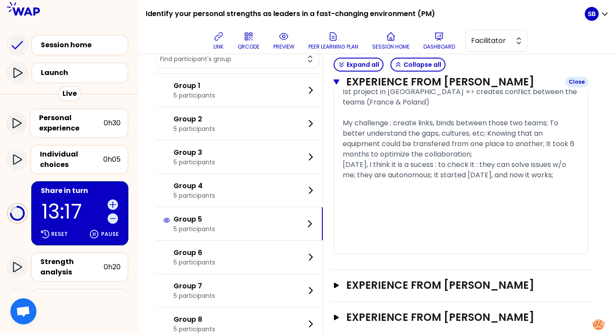
scroll to position [2224, 0]
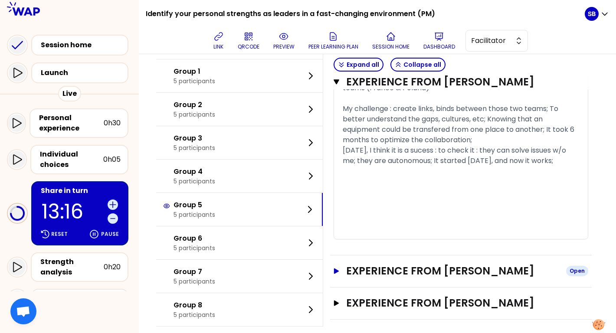
click at [395, 264] on h3 "Experience from Jennifer Kavanagh" at bounding box center [452, 271] width 213 height 14
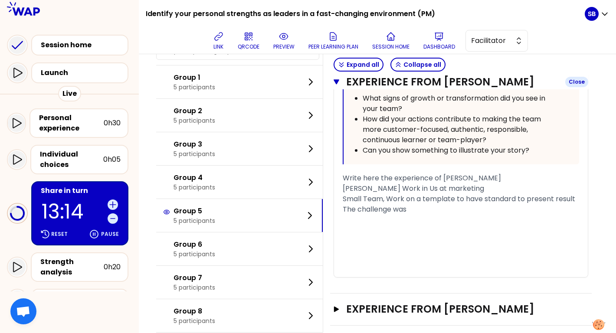
scroll to position [2823, 0]
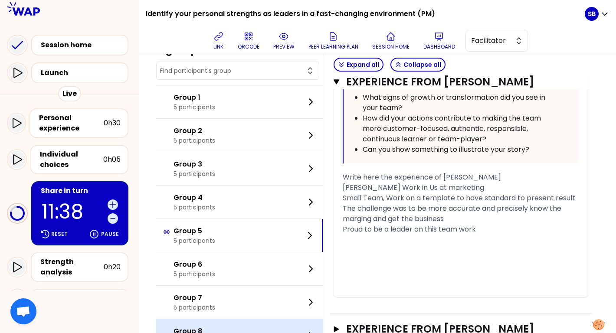
click at [234, 320] on div "Group 8 5 participants" at bounding box center [239, 335] width 167 height 33
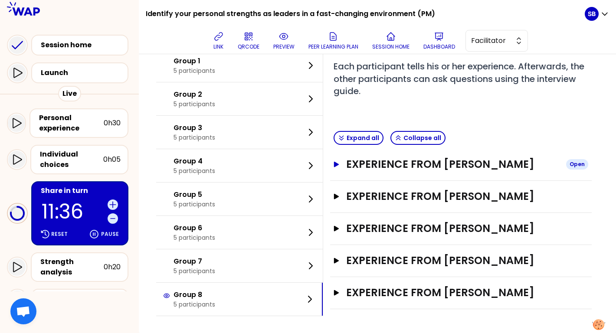
click at [338, 165] on icon "button" at bounding box center [336, 164] width 7 height 6
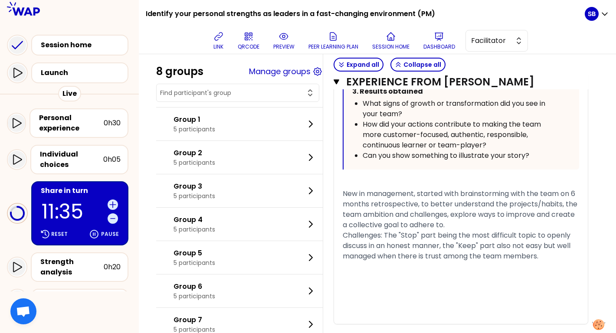
scroll to position [669, 0]
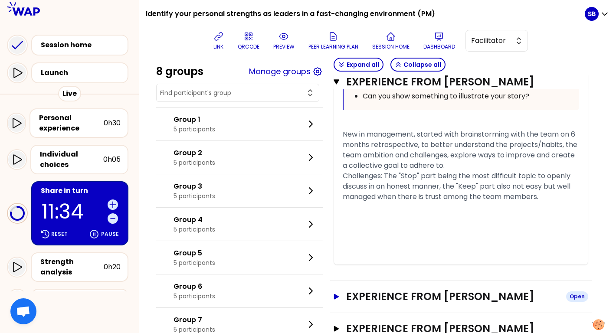
click at [371, 298] on h3 "Experience from Vlad Rovo" at bounding box center [452, 297] width 213 height 14
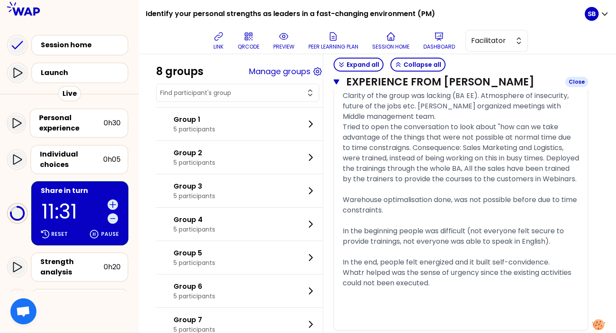
scroll to position [1550, 0]
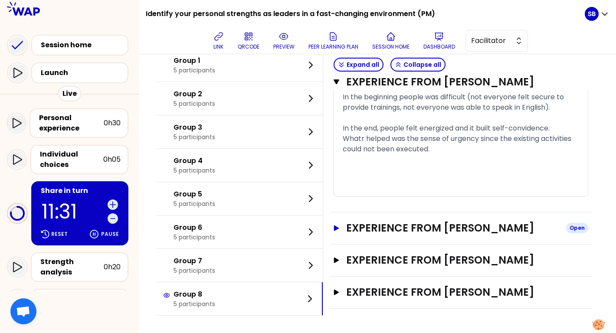
click at [366, 230] on h3 "Experience from Joey SImmerman" at bounding box center [452, 228] width 213 height 14
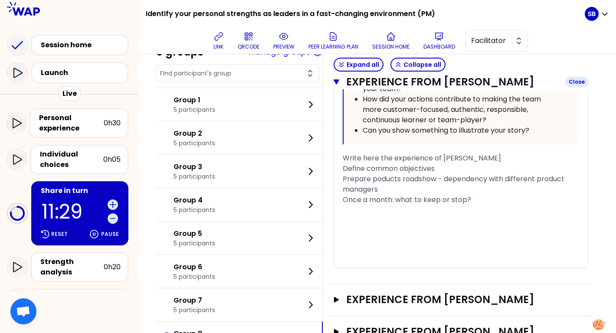
scroll to position [2147, 0]
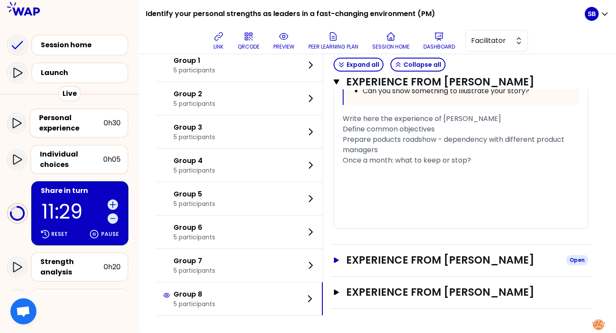
click at [365, 261] on h3 "Experience from Anne-Claire DUBARLE" at bounding box center [452, 260] width 213 height 14
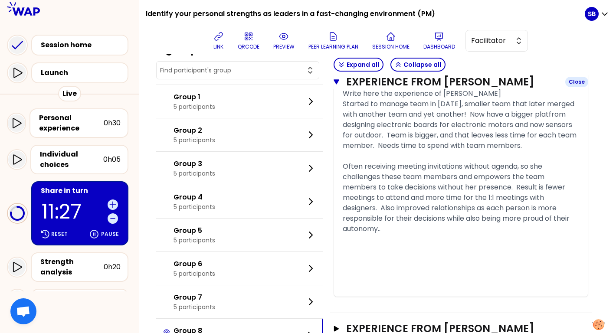
scroll to position [2835, 0]
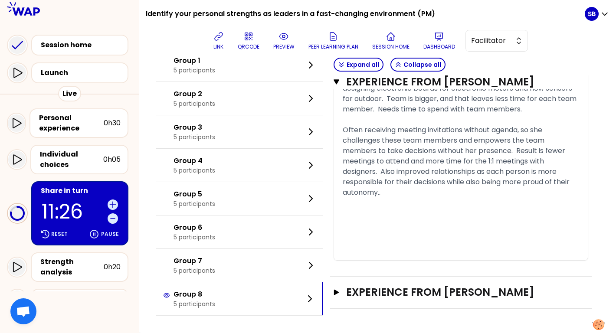
click at [369, 283] on div "Experience from David Parrett Open" at bounding box center [461, 293] width 262 height 32
click at [374, 293] on h3 "Experience from David Parrett" at bounding box center [452, 293] width 213 height 14
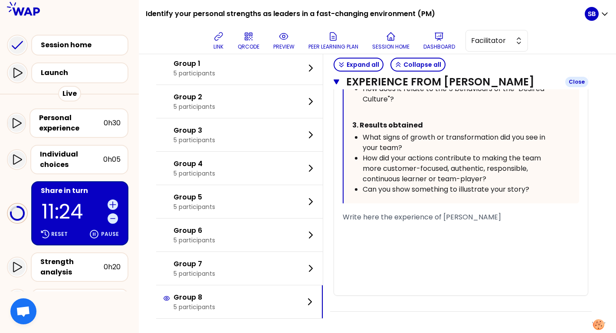
scroll to position [3367, 0]
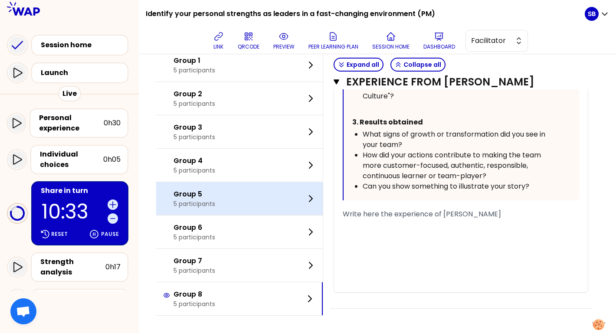
click at [214, 214] on div "Group 5 5 participants" at bounding box center [239, 198] width 167 height 33
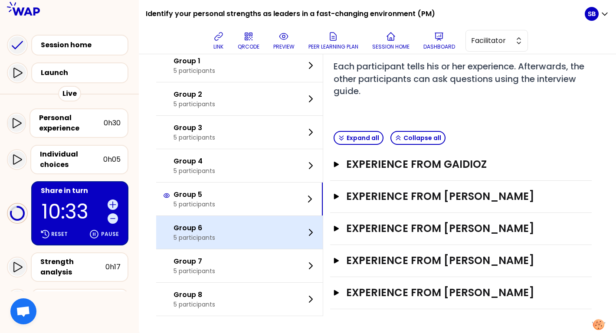
click at [220, 226] on div "Group 6 5 participants" at bounding box center [239, 232] width 167 height 33
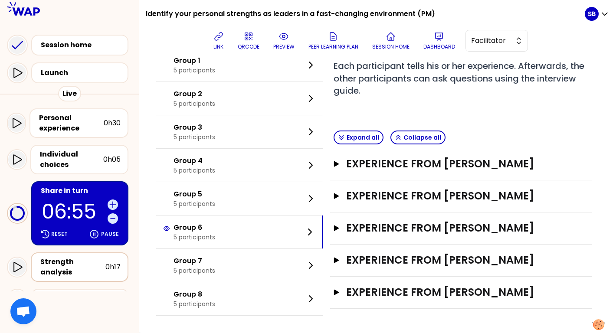
click at [89, 264] on div "Strength analysis" at bounding box center [72, 267] width 65 height 21
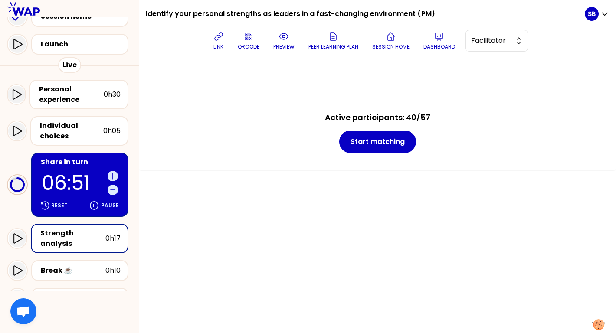
scroll to position [29, 0]
click at [292, 37] on button "preview" at bounding box center [284, 41] width 28 height 26
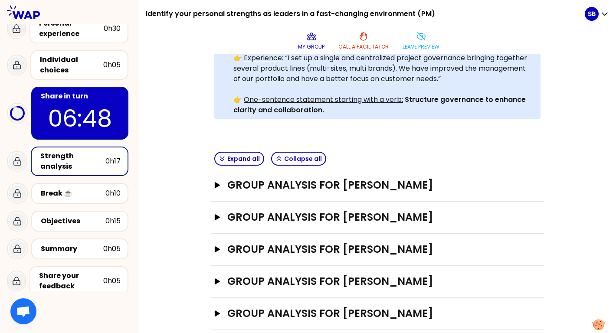
scroll to position [180, 0]
click at [396, 179] on h3 "Group analysis for Svenia Busson" at bounding box center [369, 186] width 284 height 14
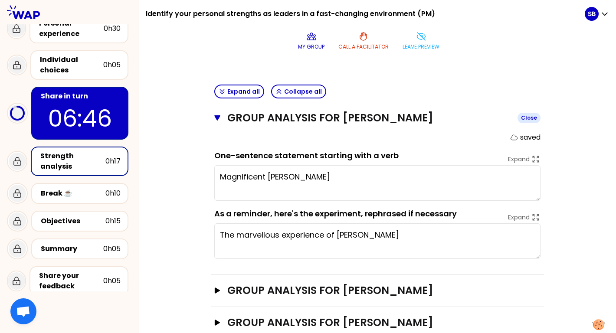
scroll to position [248, 0]
click at [382, 165] on textarea "Magnificent Svenia Busson" at bounding box center [377, 183] width 326 height 36
click at [246, 165] on textarea "Magnificent Svenia Busson" at bounding box center [377, 183] width 326 height 36
drag, startPoint x: 295, startPoint y: 163, endPoint x: 246, endPoint y: 158, distance: 49.7
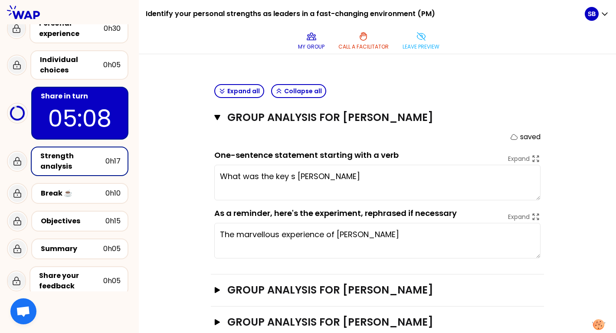
click at [246, 165] on textarea "What was the key s Svenia Busson" at bounding box center [377, 183] width 326 height 36
click at [451, 165] on textarea "What stand out the most in the experience Svenia Busson" at bounding box center [377, 183] width 326 height 36
click at [265, 165] on textarea "What stand out the most in the experience Svenia Busson" at bounding box center [377, 183] width 326 height 36
click at [478, 165] on textarea "What stands out the most in the experience Svenia Busson" at bounding box center [377, 183] width 326 height 36
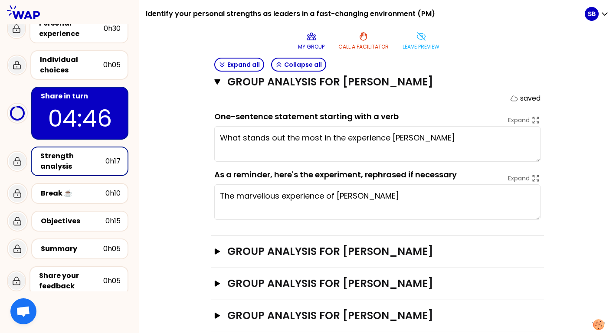
scroll to position [276, 0]
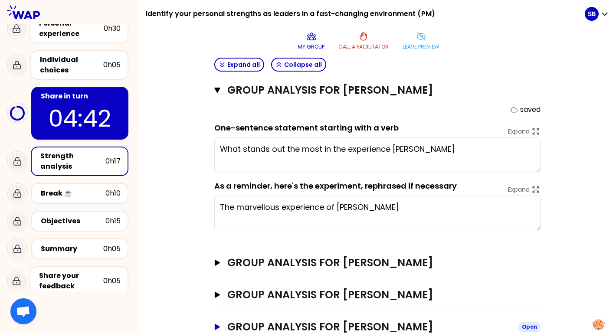
type textarea "What stands out the most in the experience Svenia Busson"
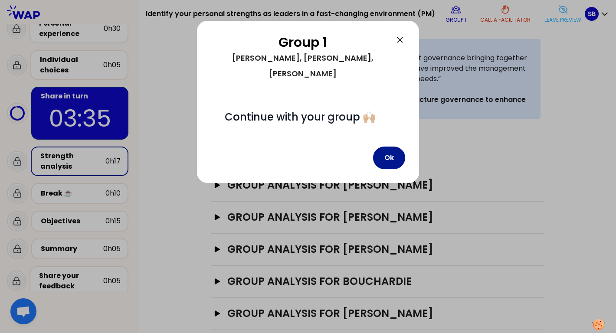
click at [393, 147] on button "Ok" at bounding box center [389, 158] width 32 height 23
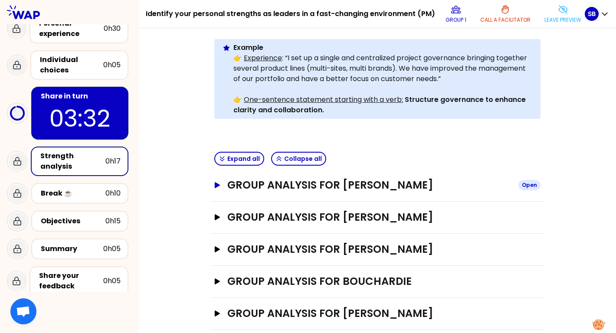
click at [217, 178] on button "Group analysis for Carine BENOIT Open" at bounding box center [377, 185] width 326 height 14
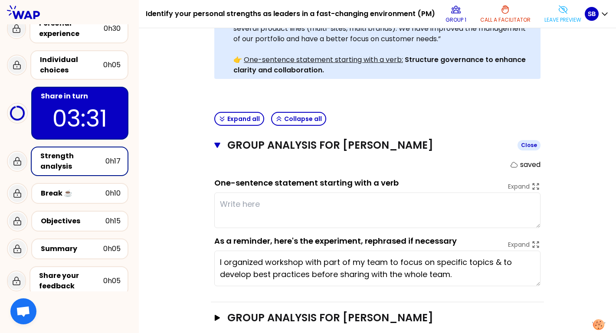
scroll to position [225, 0]
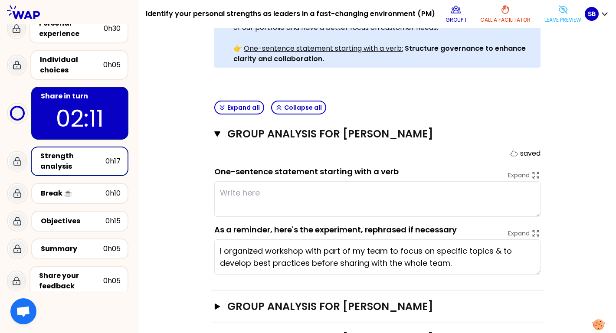
drag, startPoint x: 463, startPoint y: 120, endPoint x: 478, endPoint y: 119, distance: 14.8
click at [478, 127] on h3 "Group analysis for Carine BENOIT" at bounding box center [368, 134] width 283 height 14
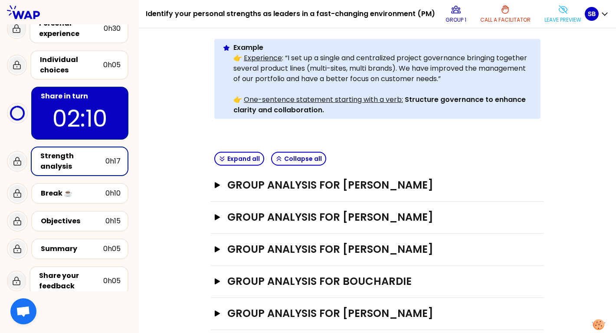
drag, startPoint x: 483, startPoint y: 132, endPoint x: 503, endPoint y: 122, distance: 22.3
click at [503, 122] on div "Objectives # As a group, identify the strength behind each experience that help…" at bounding box center [377, 18] width 333 height 259
click at [218, 182] on icon "button" at bounding box center [217, 185] width 5 height 6
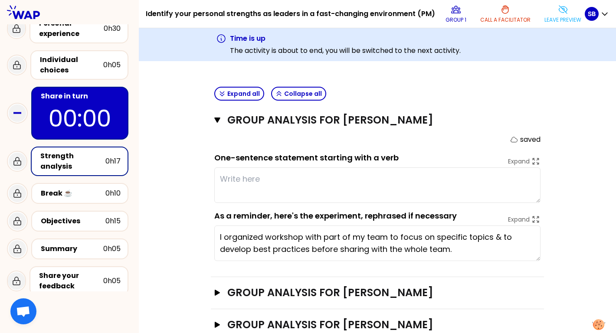
scroll to position [273, 0]
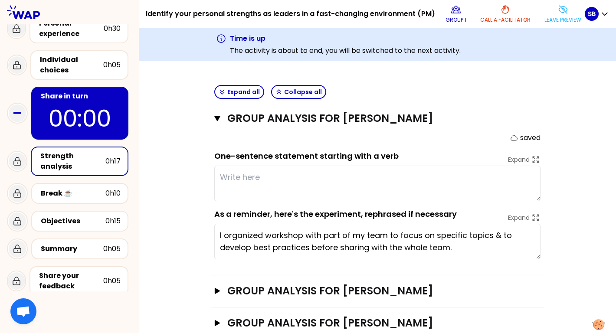
click at [561, 12] on icon at bounding box center [563, 10] width 8 height 8
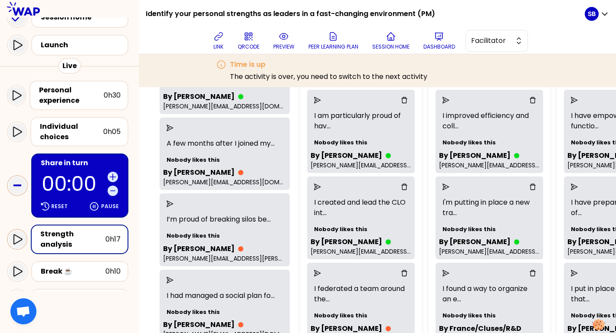
scroll to position [254, 0]
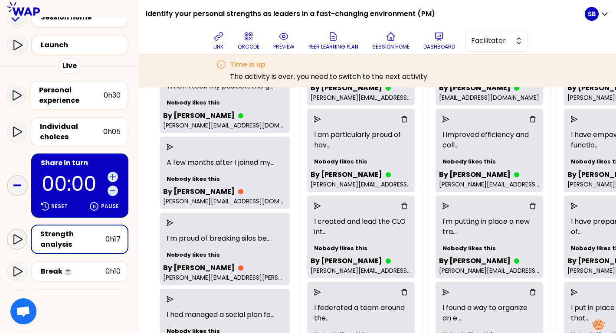
click at [17, 237] on icon at bounding box center [17, 239] width 10 height 10
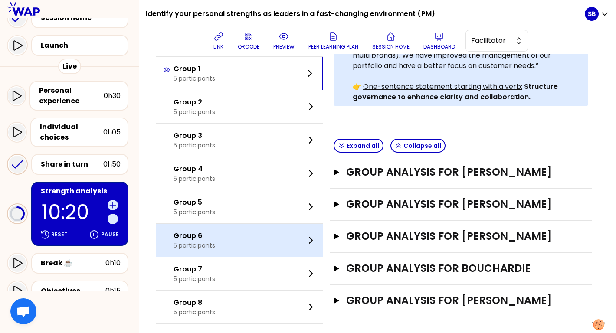
click at [281, 257] on div "Group 6 5 participants" at bounding box center [239, 240] width 167 height 33
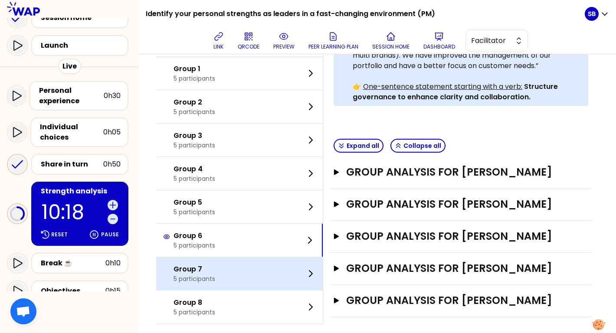
click at [284, 290] on div "Group 7 5 participants" at bounding box center [239, 273] width 167 height 33
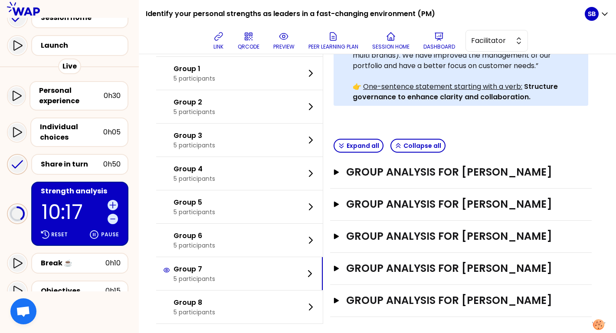
scroll to position [262, 0]
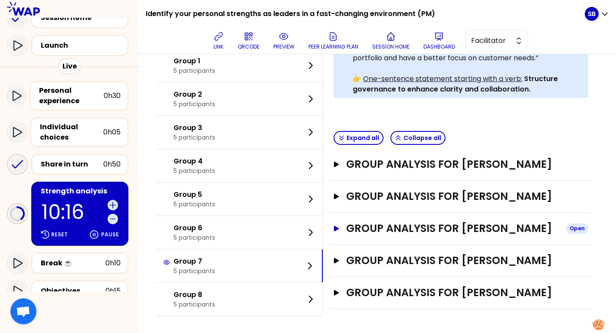
click at [339, 226] on icon "button" at bounding box center [336, 229] width 7 height 6
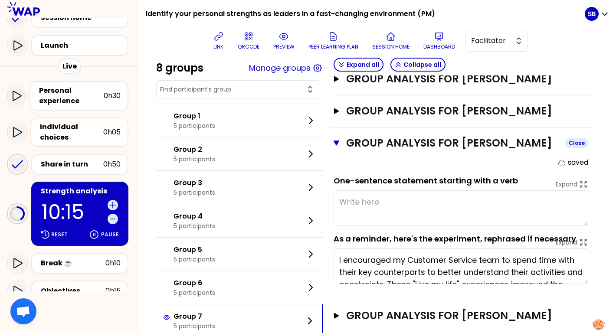
scroll to position [349, 0]
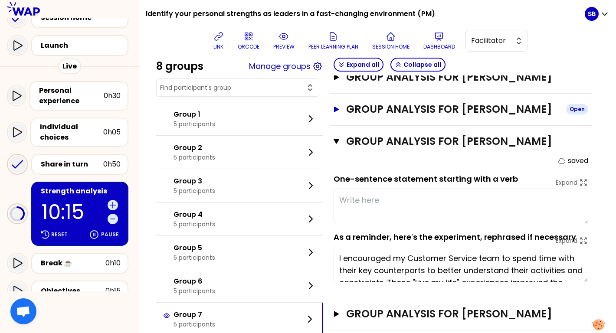
click at [335, 111] on icon "button" at bounding box center [336, 109] width 5 height 6
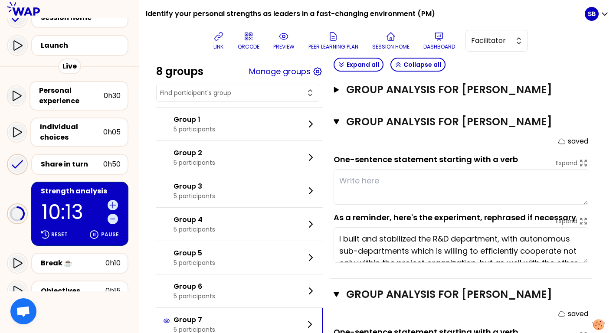
scroll to position [333, 0]
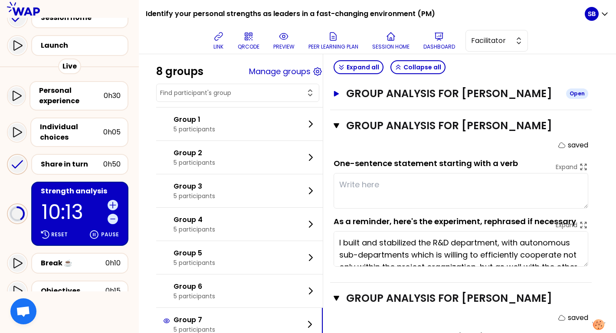
click at [337, 92] on icon "button" at bounding box center [336, 94] width 5 height 6
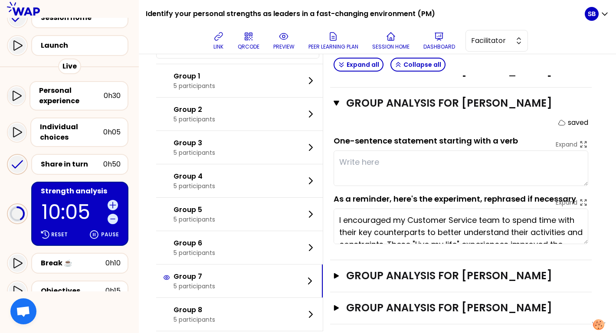
scroll to position [684, 0]
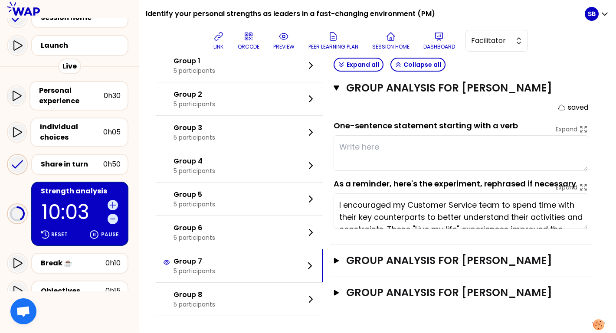
click at [332, 290] on div "Group analysis for Miguel Rodrigues Open" at bounding box center [461, 293] width 262 height 32
click at [338, 292] on icon "button" at bounding box center [336, 293] width 5 height 6
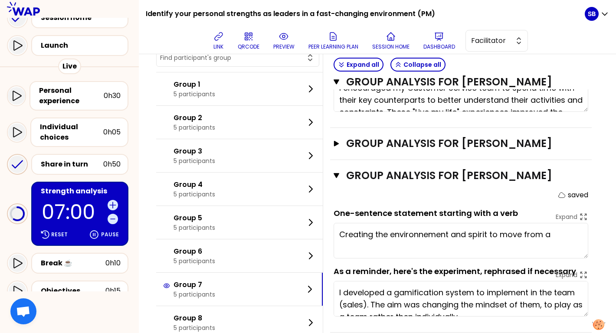
scroll to position [802, 0]
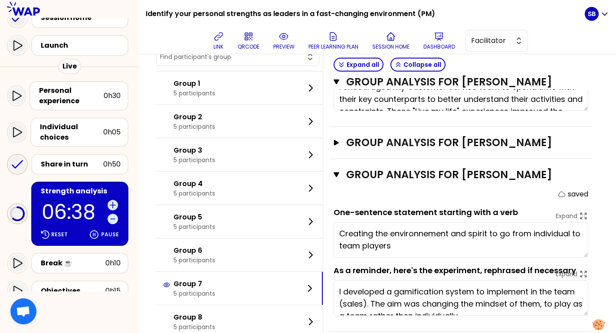
type textarea "Creating the environnement and spirit to go from individual to team players."
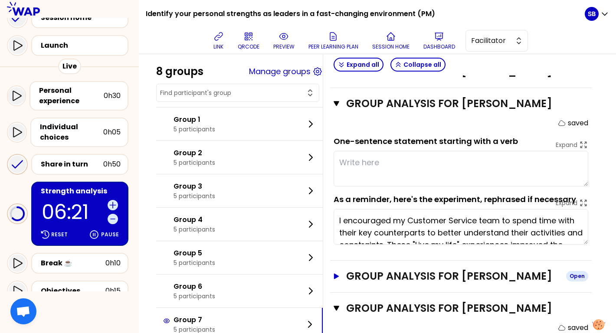
scroll to position [711, 0]
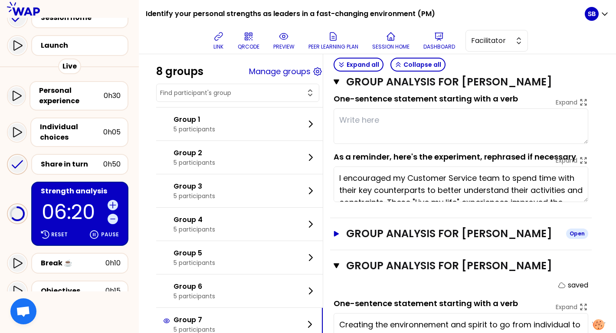
click at [338, 237] on button "Group analysis for Muriel CLABAUT Open" at bounding box center [461, 234] width 255 height 14
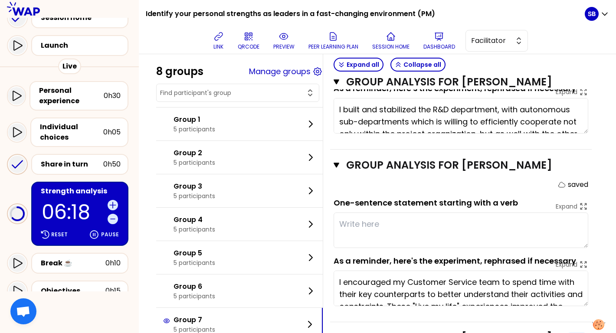
scroll to position [603, 0]
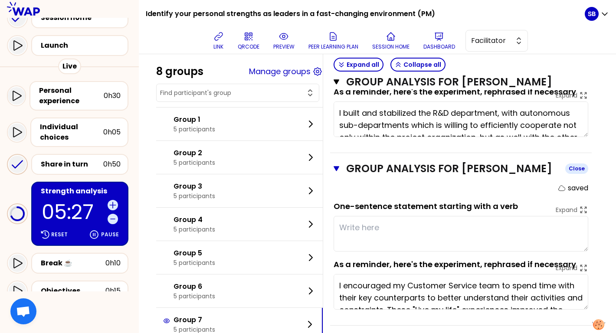
click at [335, 167] on icon "button" at bounding box center [337, 168] width 6 height 5
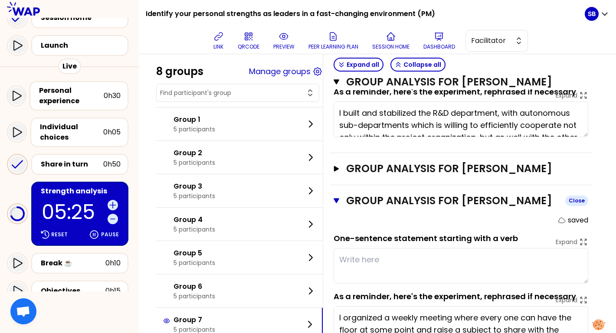
click at [337, 82] on icon "button" at bounding box center [337, 81] width 6 height 5
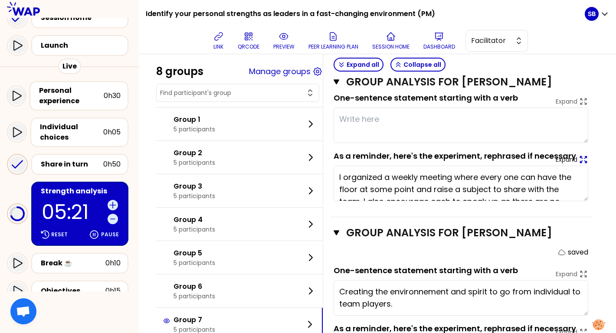
click at [584, 159] on icon at bounding box center [584, 160] width 10 height 10
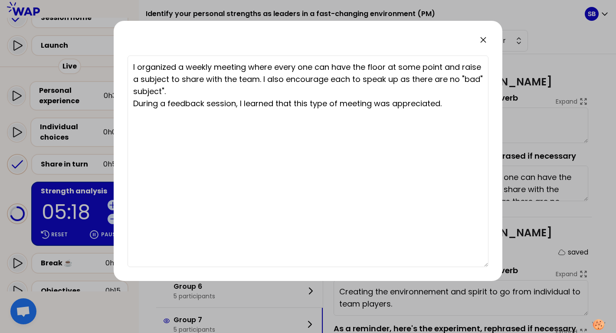
click at [485, 41] on icon at bounding box center [483, 40] width 10 height 10
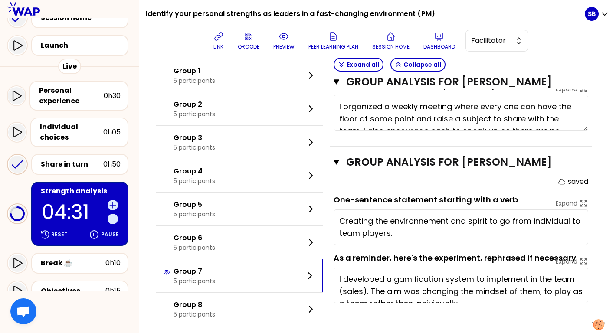
scroll to position [684, 0]
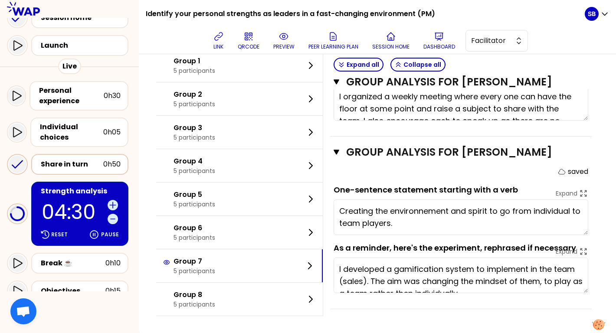
click at [92, 169] on div "Share in turn 0h50" at bounding box center [80, 164] width 82 height 12
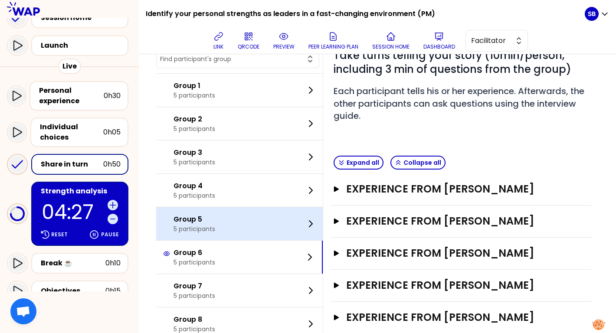
scroll to position [121, 0]
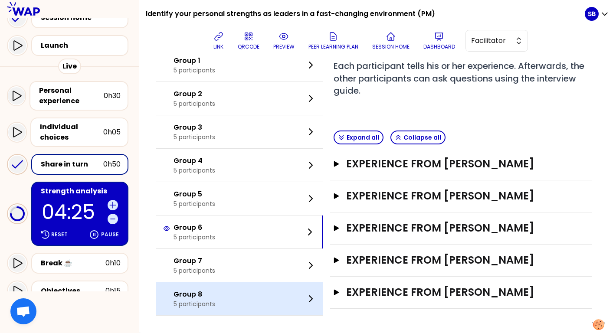
click at [224, 300] on div "Group 8 5 participants" at bounding box center [239, 299] width 167 height 33
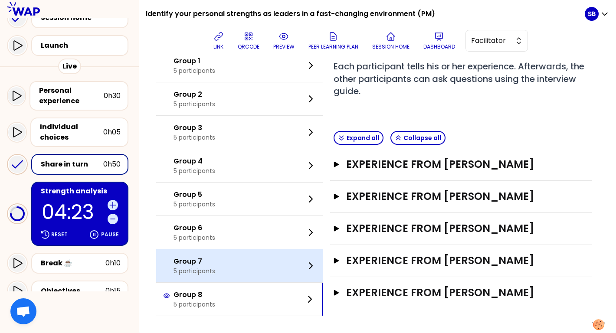
click at [250, 263] on div "Group 7 5 participants" at bounding box center [239, 266] width 167 height 33
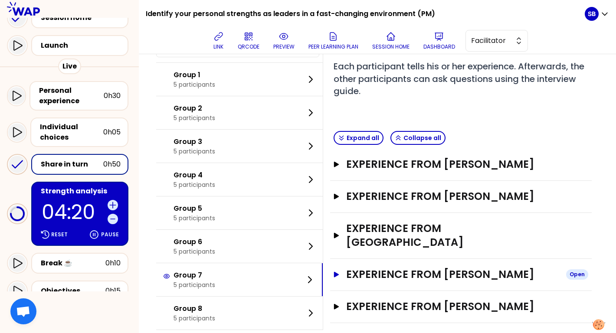
click at [338, 272] on icon "button" at bounding box center [336, 275] width 7 height 6
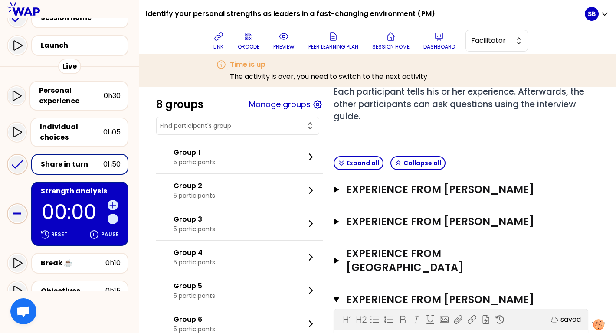
scroll to position [139, 0]
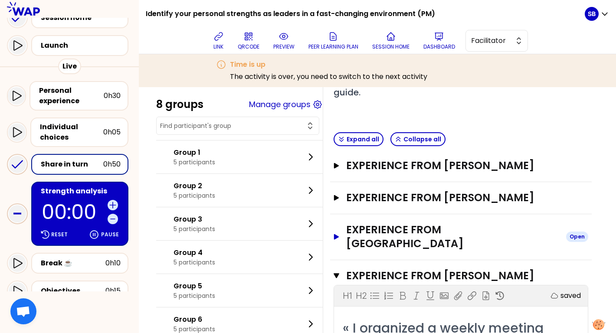
click at [337, 234] on icon "button" at bounding box center [336, 237] width 5 height 6
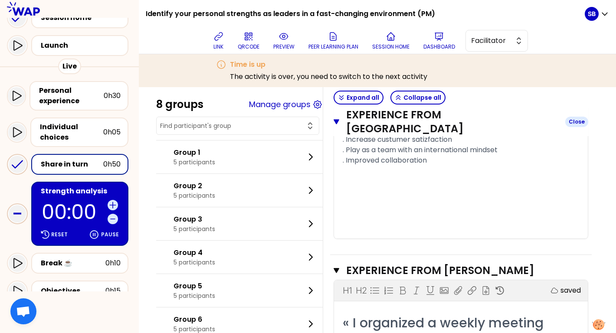
scroll to position [808, 0]
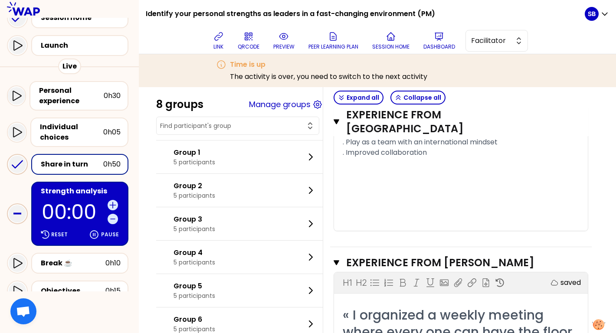
click at [77, 222] on p "00:00" at bounding box center [73, 212] width 62 height 20
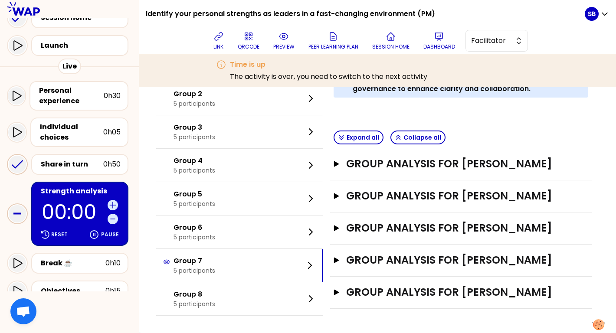
scroll to position [295, 0]
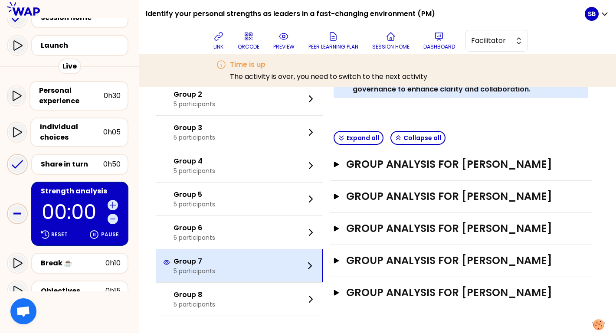
click at [234, 254] on div "Group 7 5 participants" at bounding box center [239, 266] width 167 height 33
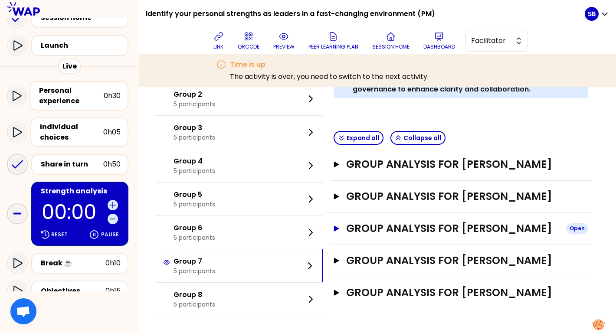
click at [337, 228] on icon "button" at bounding box center [336, 229] width 5 height 6
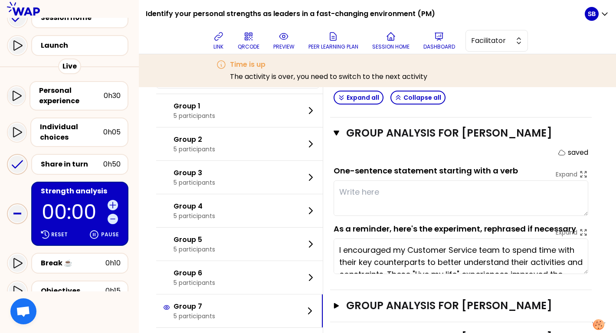
scroll to position [398, 0]
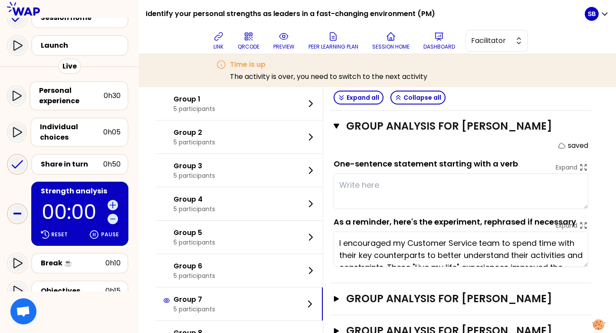
click at [383, 191] on textarea at bounding box center [461, 192] width 255 height 36
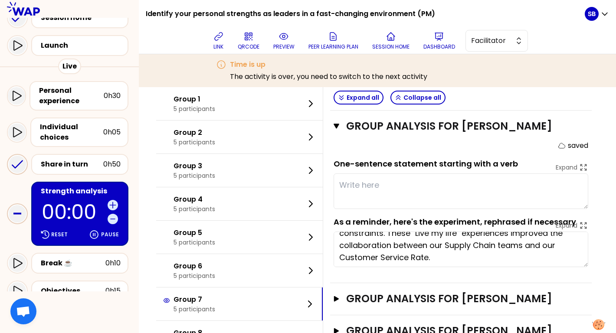
scroll to position [36, 0]
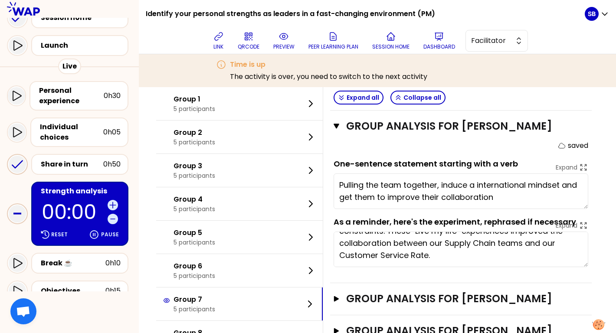
click at [469, 184] on textarea "Pulling the team together, induce a international mindset and get them to impro…" at bounding box center [461, 192] width 255 height 36
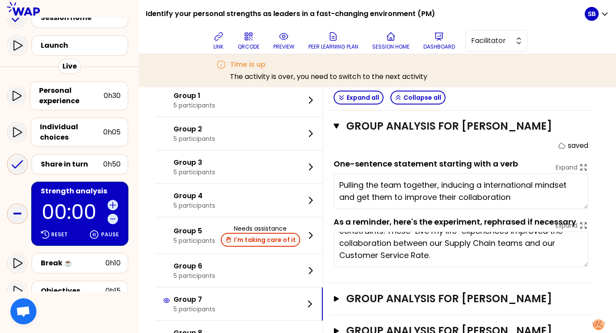
click at [522, 204] on textarea "Pulling the team together, inducing a international mindset and get them to imp…" at bounding box center [461, 192] width 255 height 36
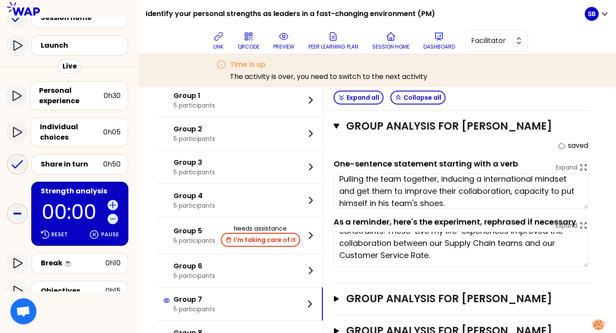
type textarea "Pulling the team together, inducing a international mindset and get them to imp…"
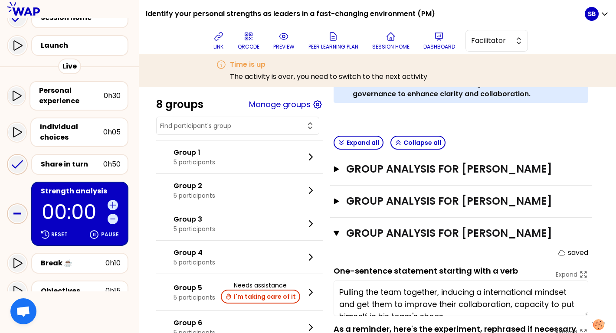
scroll to position [315, 0]
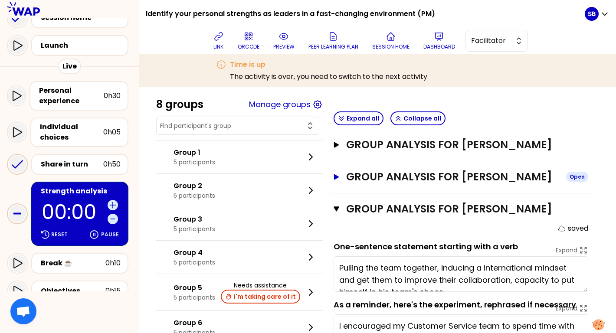
click at [337, 174] on icon "button" at bounding box center [336, 177] width 7 height 6
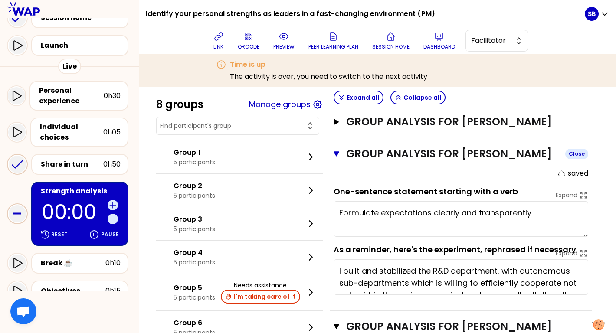
scroll to position [343, 0]
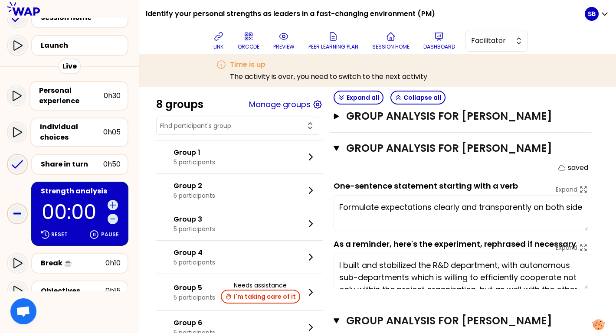
type textarea "Formulate expectations clearly and transparently on both sides"
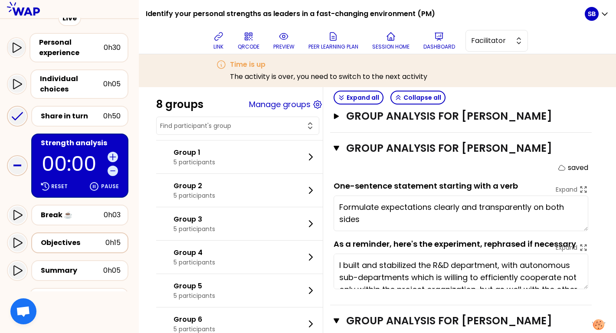
scroll to position [81, 0]
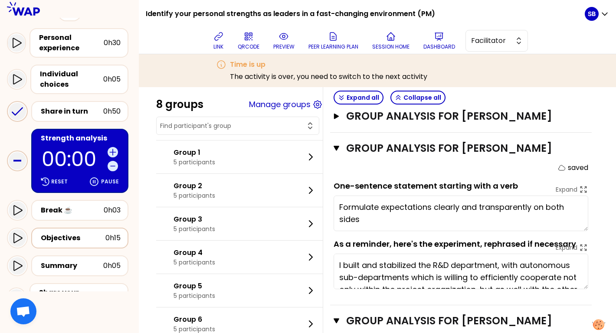
click at [78, 241] on div "Objectives" at bounding box center [73, 238] width 65 height 10
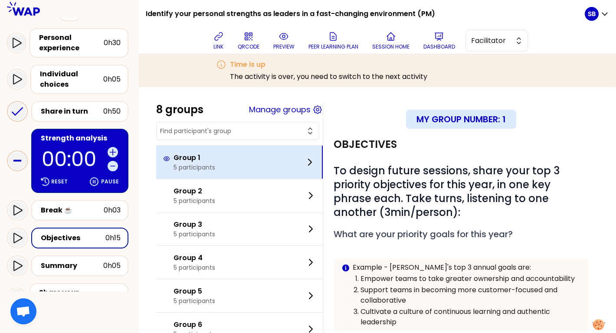
click at [223, 160] on div "Group 1 5 participants" at bounding box center [239, 162] width 167 height 33
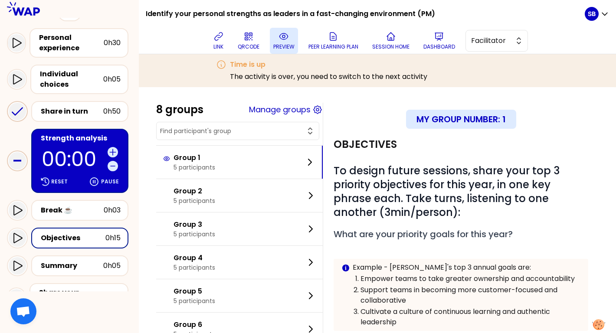
click at [278, 44] on p "preview" at bounding box center [283, 46] width 21 height 7
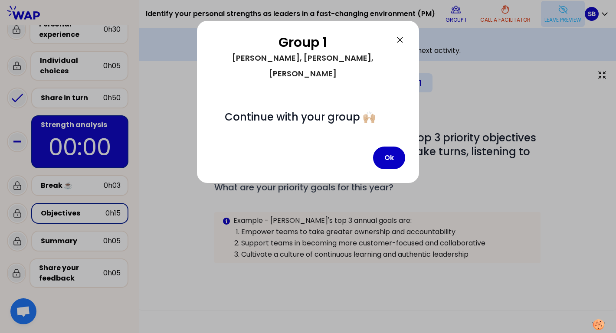
scroll to position [28, 0]
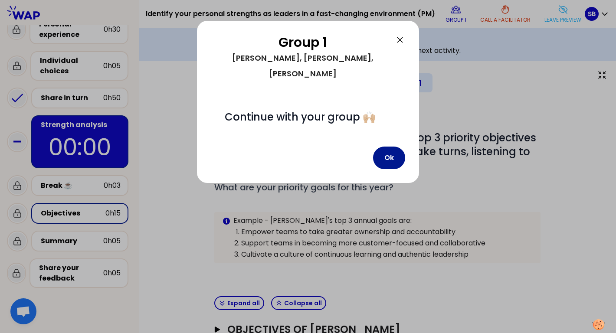
click at [390, 147] on button "Ok" at bounding box center [389, 158] width 32 height 23
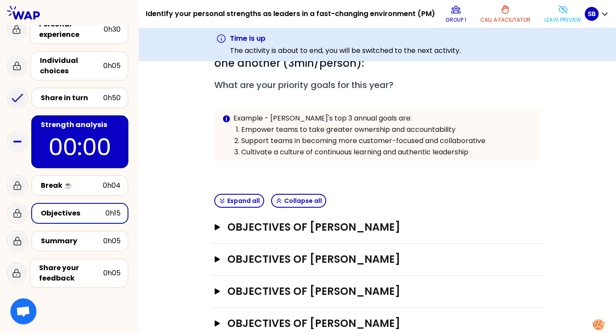
scroll to position [105, 0]
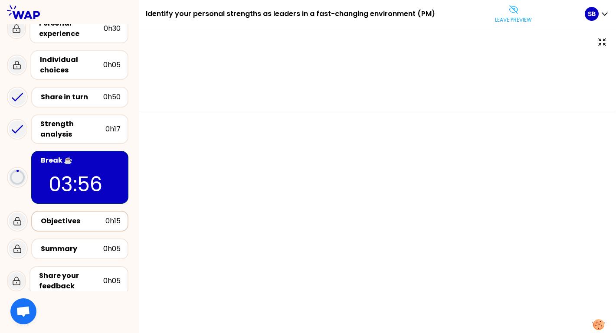
click at [47, 216] on div "Objectives" at bounding box center [73, 221] width 65 height 10
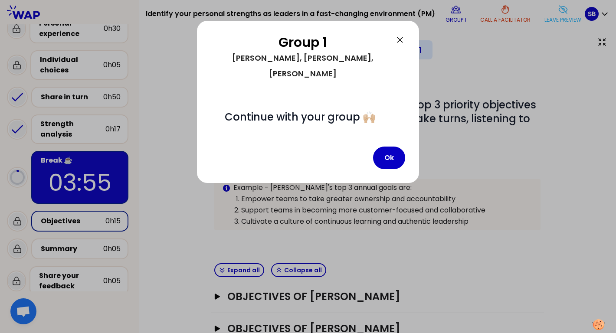
click at [381, 159] on div "Group 1 Carine, Tracy, Joaquim, Bouchardie, Thomas # Continue with your group 🙌…" at bounding box center [308, 102] width 222 height 162
click at [397, 148] on button "Ok" at bounding box center [389, 158] width 32 height 23
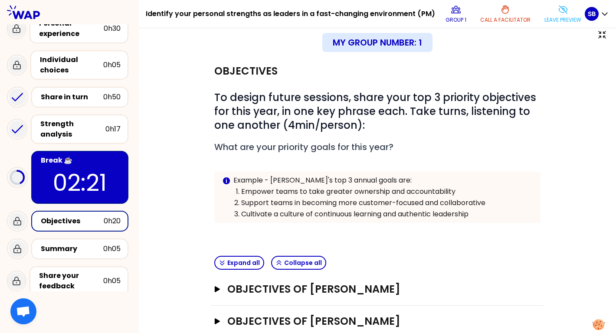
scroll to position [5, 0]
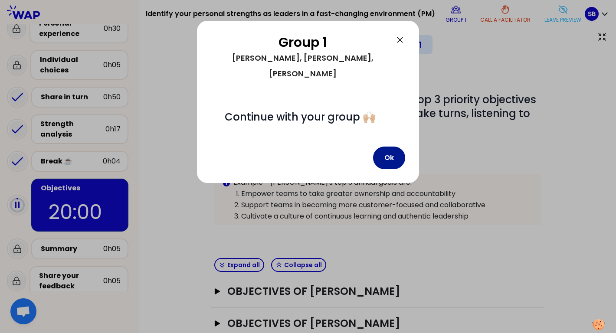
click at [393, 147] on button "Ok" at bounding box center [389, 158] width 32 height 23
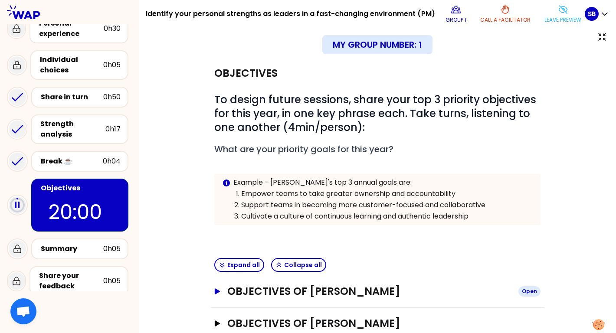
click at [319, 289] on h3 "Objectives of Carine BENOIT" at bounding box center [369, 292] width 284 height 14
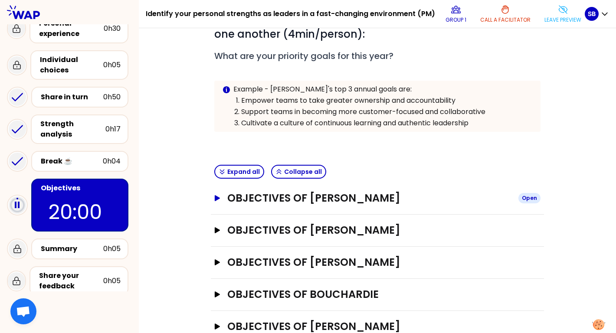
scroll to position [125, 0]
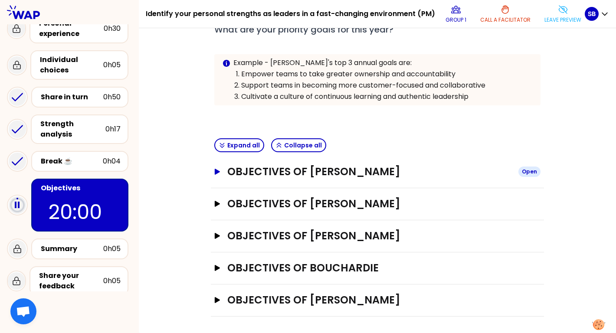
click at [314, 165] on h3 "Objectives of Carine BENOIT" at bounding box center [369, 172] width 284 height 14
click at [455, 10] on icon at bounding box center [456, 9] width 10 height 10
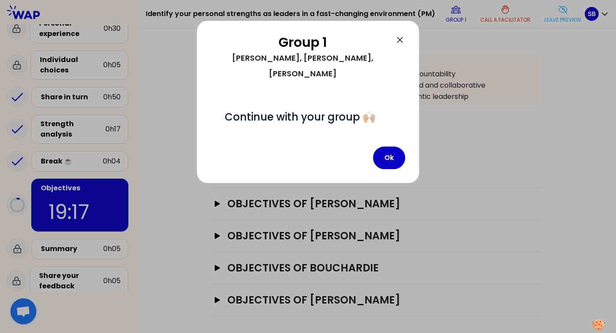
click at [562, 13] on div at bounding box center [308, 166] width 616 height 333
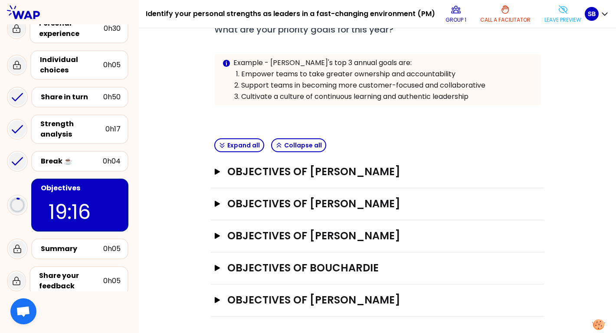
click at [562, 13] on icon at bounding box center [563, 9] width 10 height 10
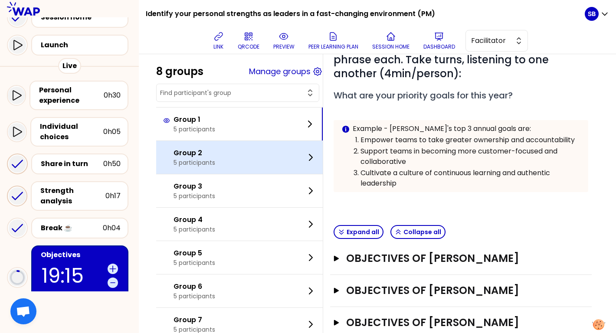
click at [222, 159] on div "Group 2 5 participants" at bounding box center [239, 157] width 167 height 33
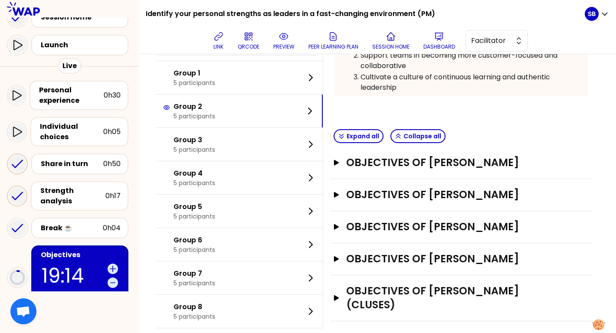
scroll to position [201, 0]
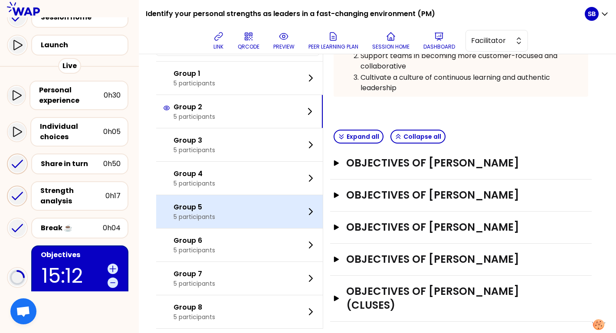
click at [313, 214] on icon at bounding box center [311, 212] width 10 height 10
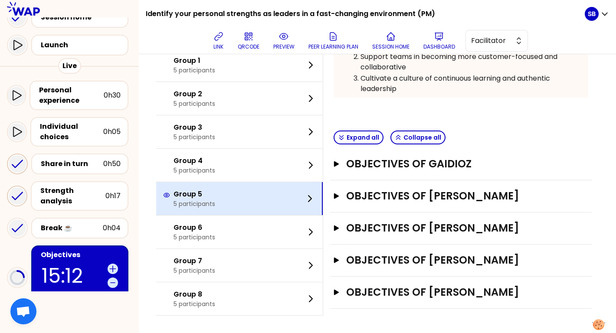
scroll to position [200, 0]
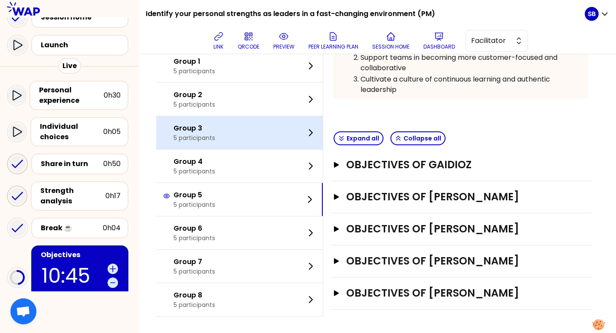
click at [238, 140] on div "Group 3 5 participants" at bounding box center [239, 132] width 167 height 33
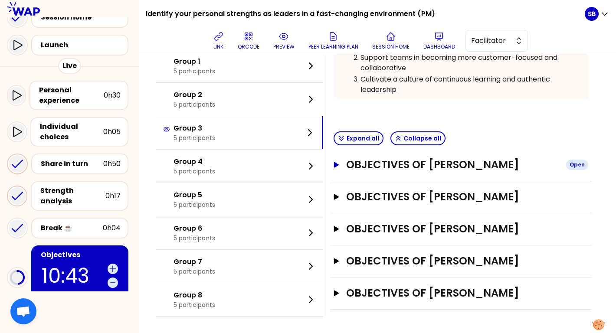
click at [335, 163] on icon "button" at bounding box center [336, 165] width 5 height 6
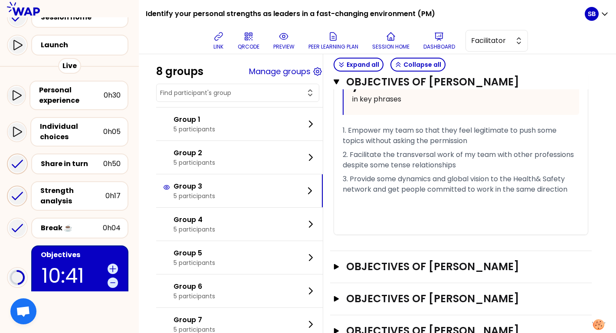
scroll to position [384, 0]
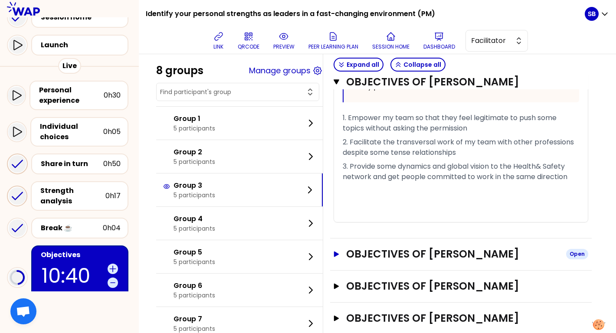
click at [336, 253] on icon "button" at bounding box center [336, 254] width 5 height 6
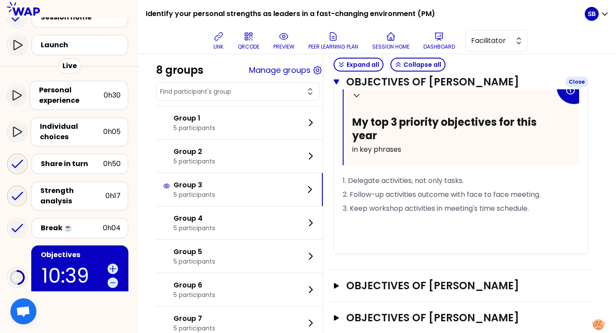
scroll to position [651, 0]
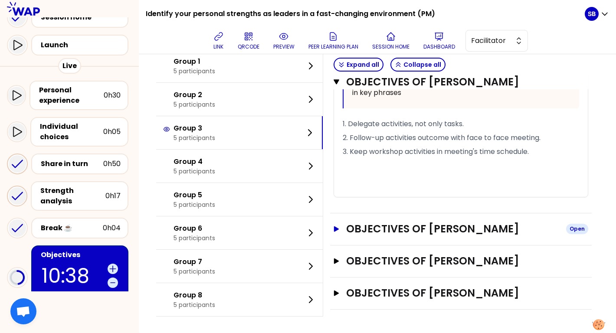
click at [338, 227] on icon "button" at bounding box center [336, 229] width 7 height 6
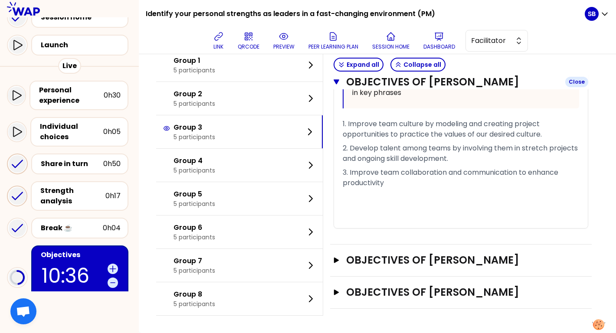
scroll to position [934, 0]
click at [337, 262] on icon "button" at bounding box center [336, 260] width 5 height 6
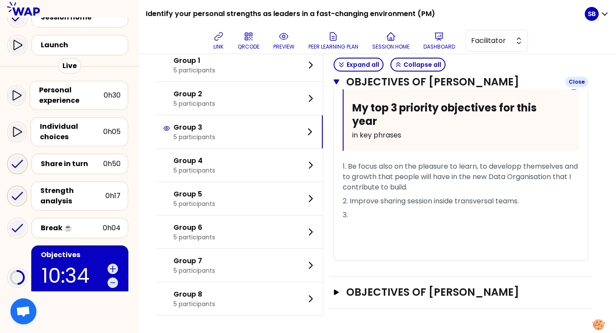
scroll to position [1159, 0]
click at [336, 295] on icon "button" at bounding box center [336, 292] width 7 height 6
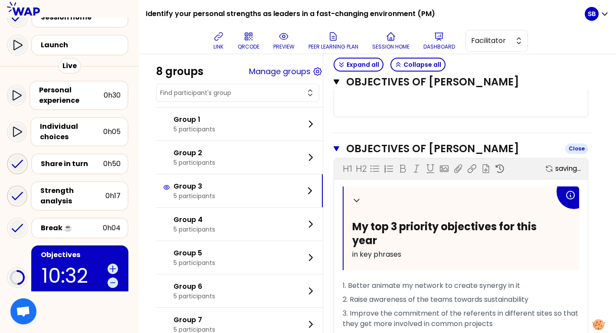
scroll to position [1385, 0]
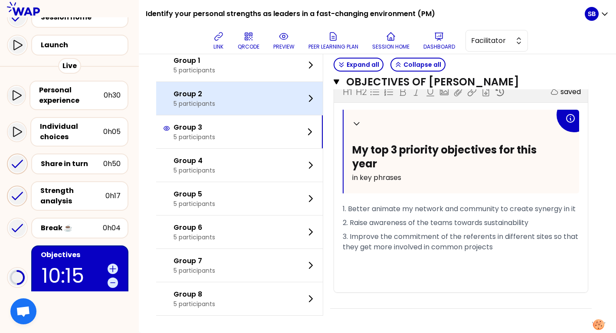
click at [230, 97] on div "Group 2 5 participants" at bounding box center [239, 98] width 167 height 33
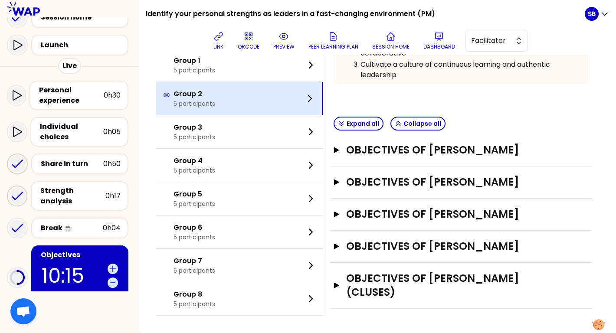
scroll to position [214, 0]
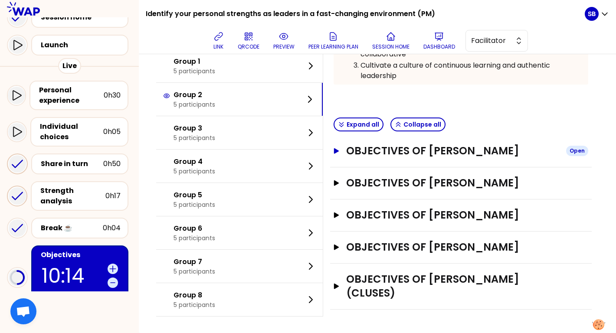
click at [335, 154] on button "Objectives of Klaus Larsen Open" at bounding box center [461, 151] width 255 height 14
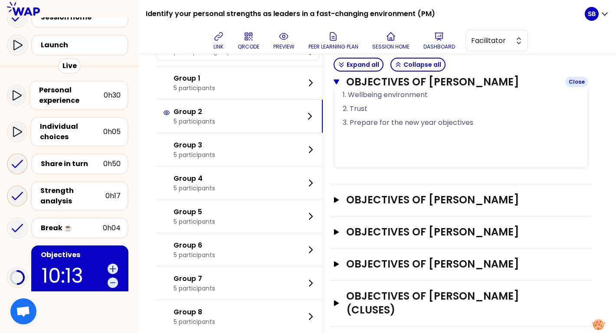
scroll to position [424, 0]
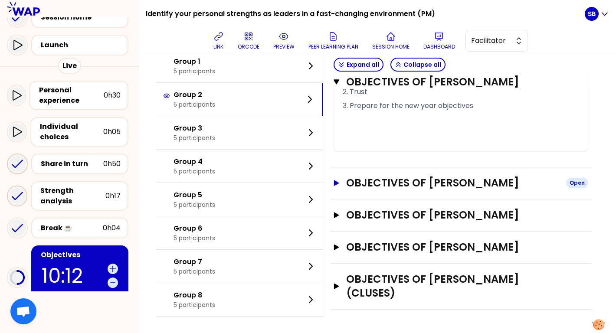
click at [337, 181] on icon "button" at bounding box center [336, 183] width 5 height 6
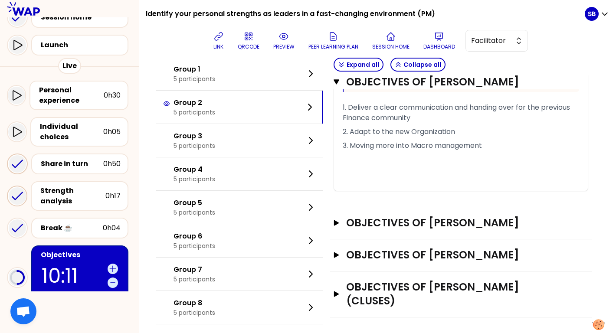
scroll to position [637, 0]
click at [338, 221] on icon "button" at bounding box center [336, 223] width 7 height 6
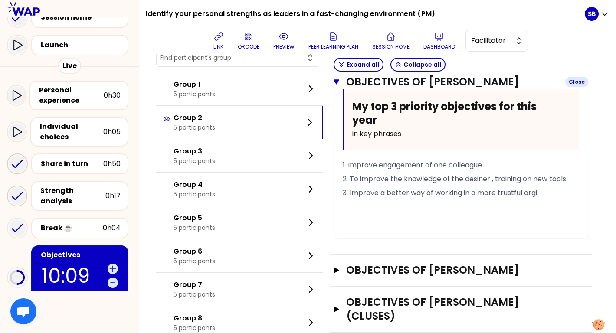
scroll to position [854, 0]
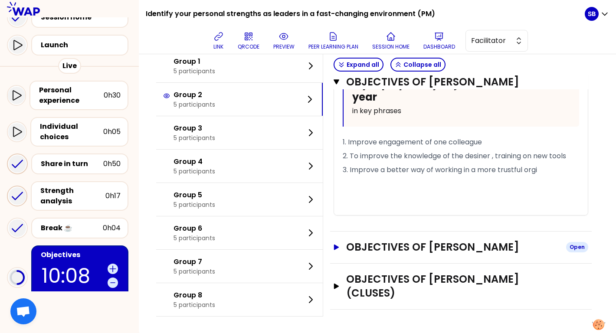
click at [336, 246] on icon "button" at bounding box center [336, 247] width 5 height 6
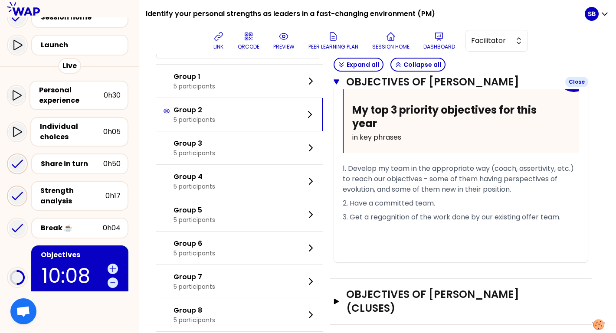
scroll to position [1085, 0]
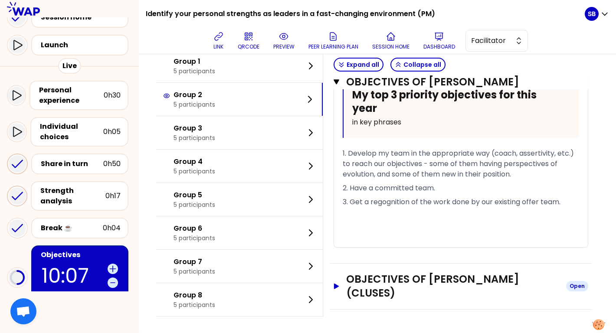
click at [335, 285] on icon "button" at bounding box center [336, 286] width 5 height 6
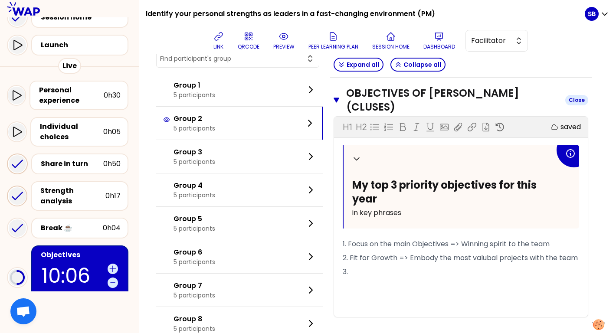
scroll to position [1295, 0]
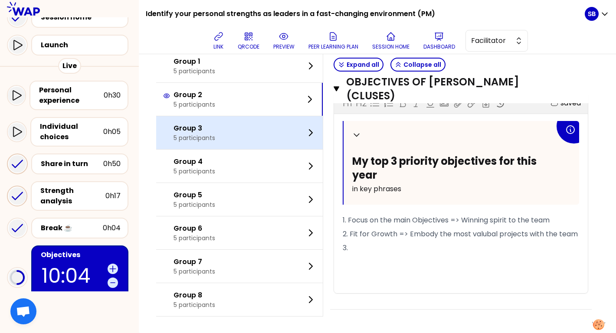
click at [249, 127] on div "Group 3 5 participants" at bounding box center [239, 132] width 167 height 33
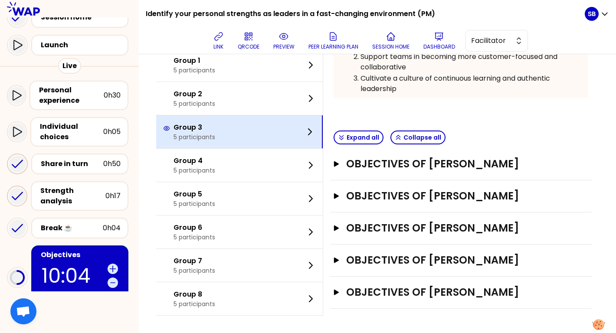
scroll to position [200, 0]
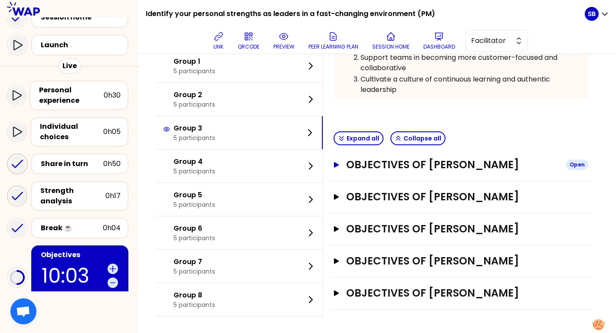
click at [336, 164] on icon "button" at bounding box center [336, 165] width 5 height 6
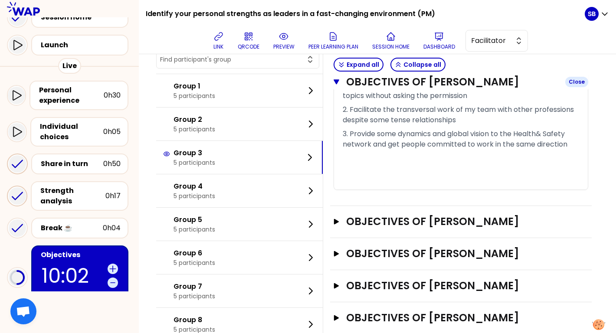
scroll to position [417, 0]
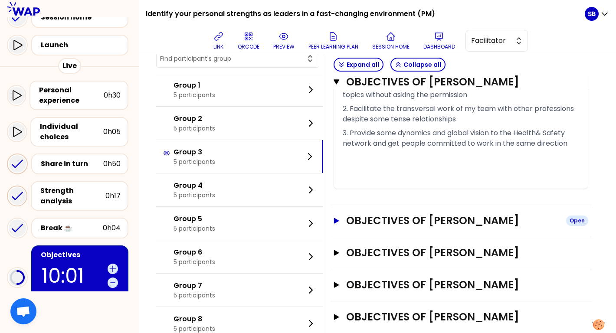
click at [337, 223] on icon "button" at bounding box center [336, 221] width 7 height 6
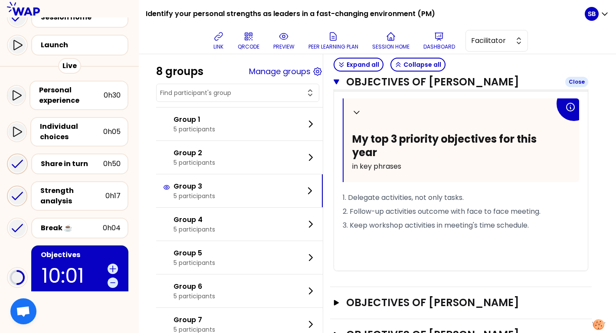
scroll to position [651, 0]
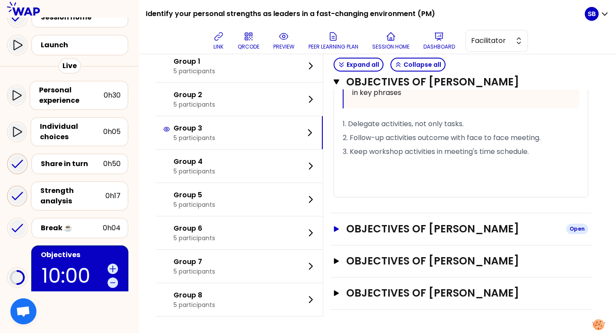
click at [339, 227] on icon "button" at bounding box center [336, 229] width 7 height 6
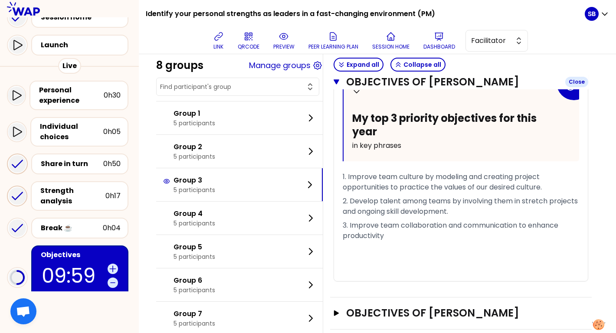
scroll to position [934, 0]
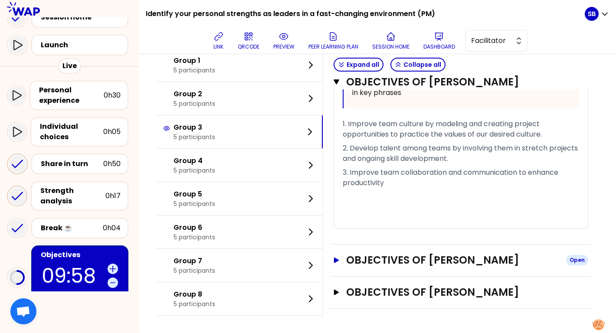
click at [335, 259] on icon "button" at bounding box center [336, 260] width 5 height 6
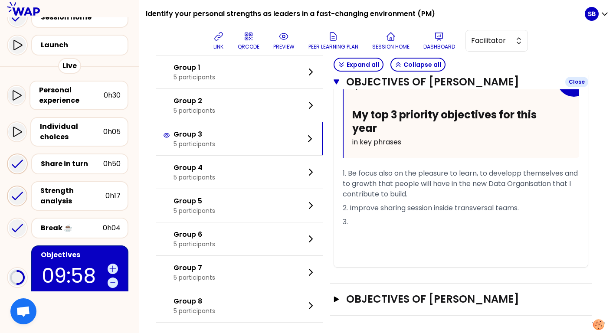
scroll to position [1165, 0]
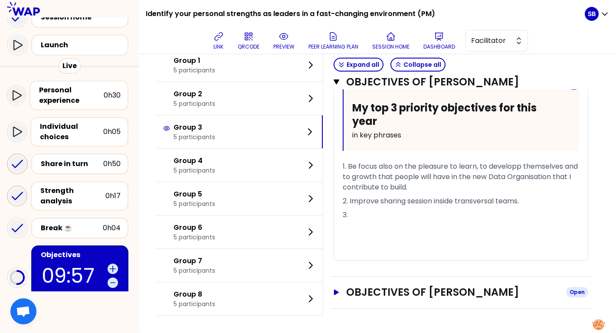
click at [335, 294] on icon "button" at bounding box center [336, 292] width 5 height 6
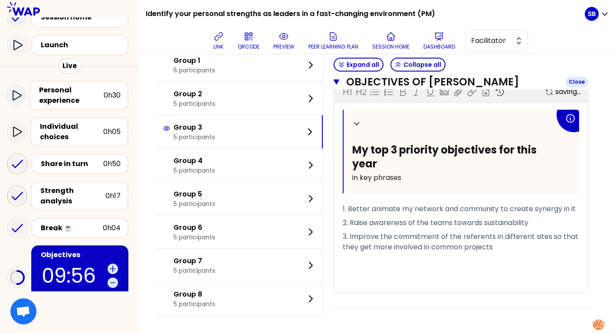
scroll to position [1385, 0]
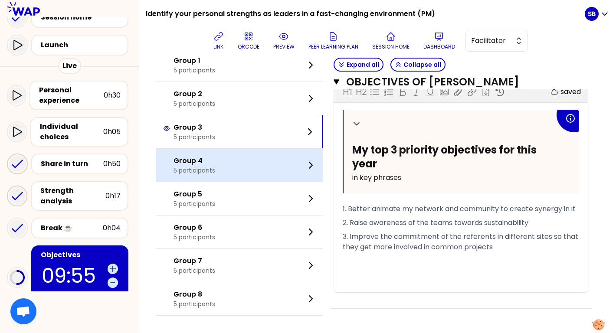
click at [223, 158] on div "Group 4 5 participants" at bounding box center [239, 165] width 167 height 33
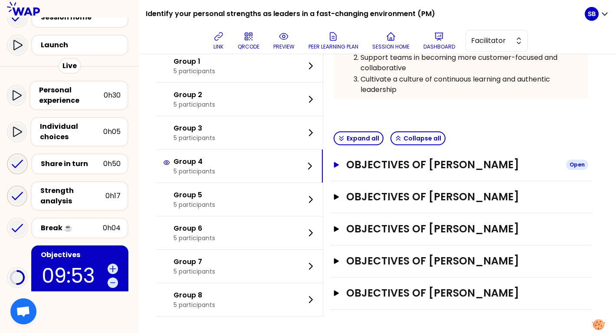
click at [338, 162] on icon "button" at bounding box center [336, 165] width 7 height 6
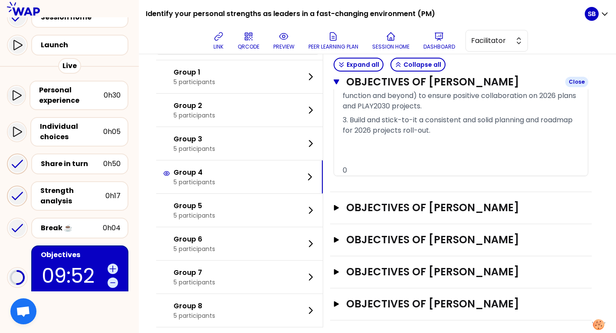
scroll to position [451, 0]
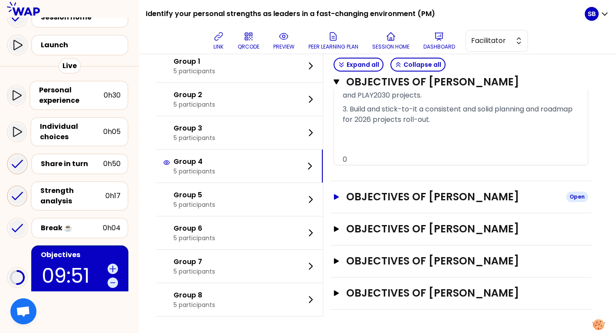
click at [334, 196] on icon "button" at bounding box center [336, 197] width 5 height 6
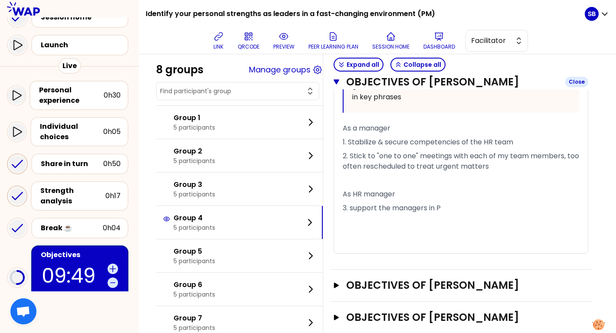
scroll to position [702, 0]
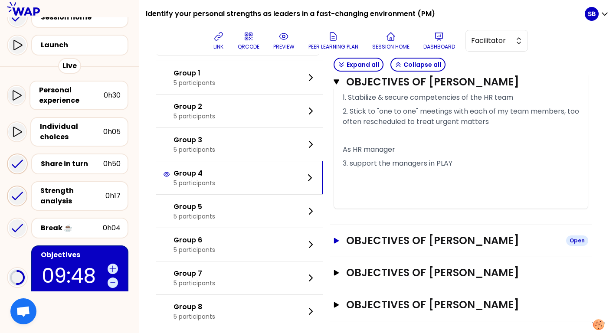
click at [337, 238] on icon "button" at bounding box center [336, 241] width 7 height 6
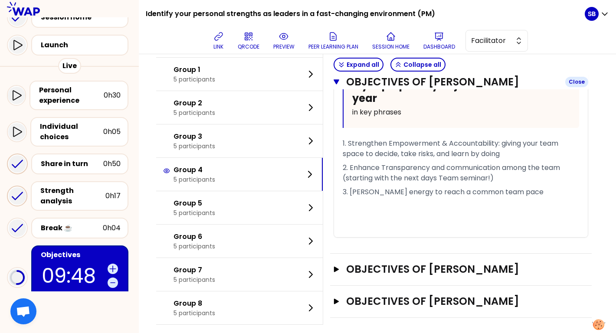
scroll to position [944, 0]
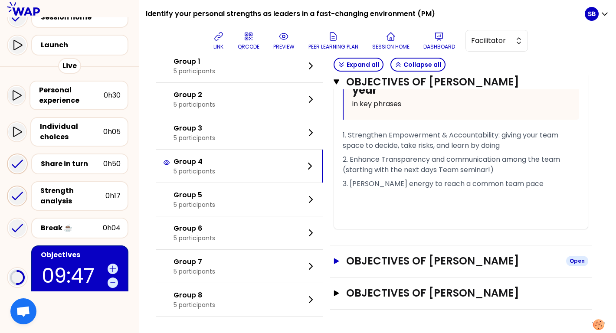
click at [336, 262] on icon "button" at bounding box center [336, 261] width 7 height 6
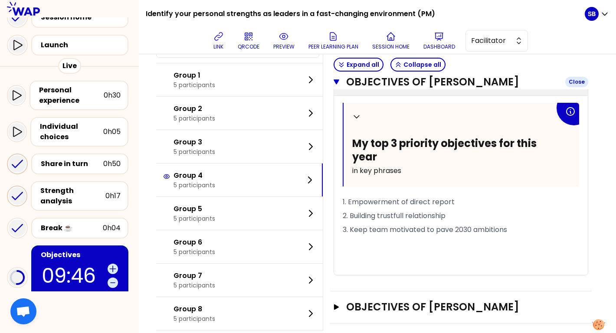
scroll to position [1141, 0]
click at [336, 305] on icon "button" at bounding box center [336, 307] width 5 height 6
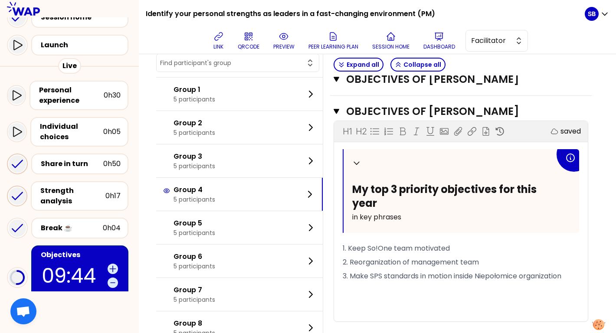
scroll to position [1364, 0]
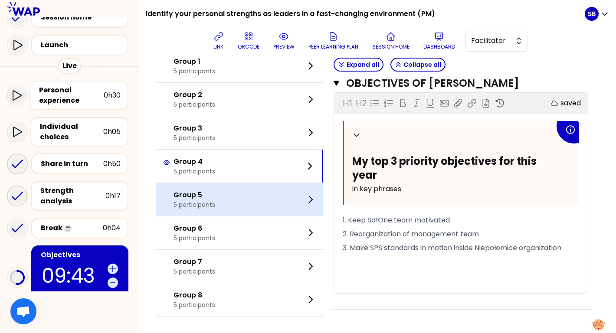
click at [178, 197] on p "Group 5" at bounding box center [195, 195] width 42 height 10
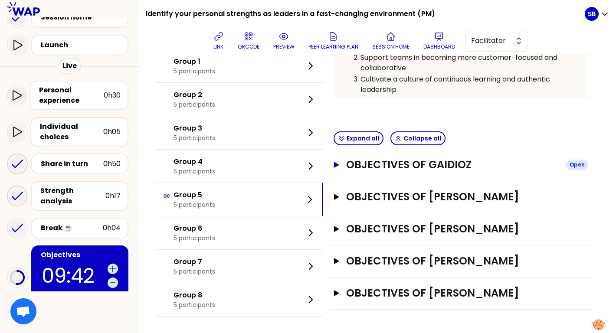
click at [335, 166] on icon "button" at bounding box center [336, 165] width 7 height 6
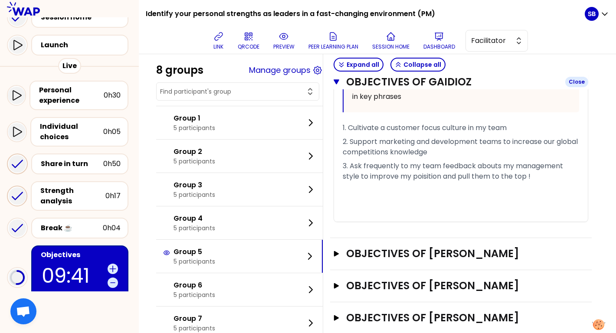
scroll to position [378, 0]
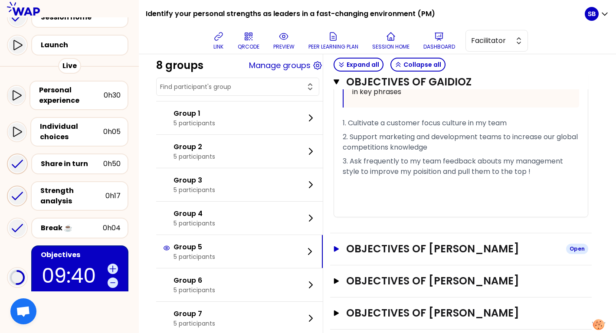
click at [335, 246] on icon "button" at bounding box center [336, 249] width 5 height 6
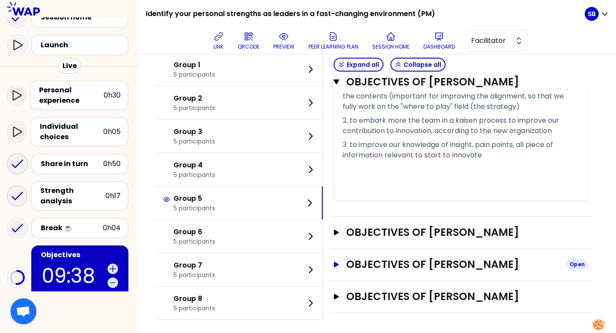
scroll to position [682, 0]
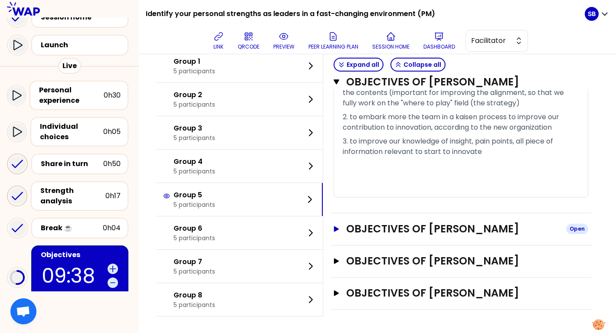
click at [336, 233] on button "Objectives of bruno Pulleux Open" at bounding box center [461, 229] width 255 height 14
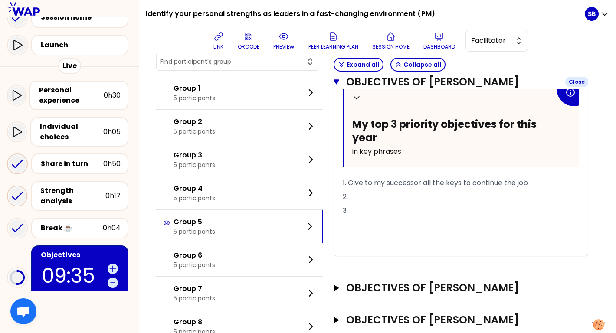
scroll to position [892, 0]
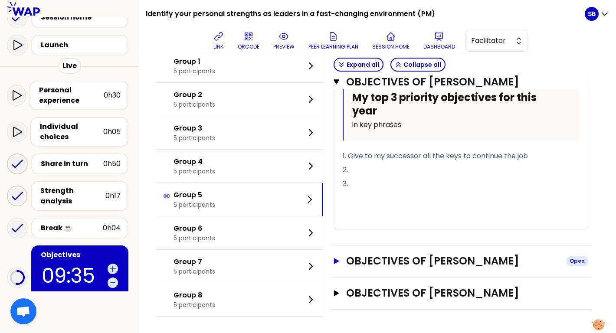
click at [339, 262] on icon "button" at bounding box center [336, 261] width 7 height 6
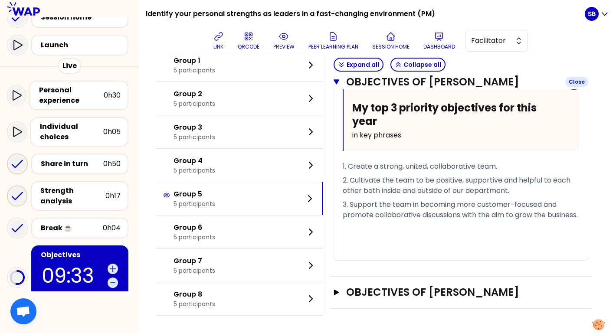
scroll to position [1134, 0]
click at [337, 294] on icon "button" at bounding box center [336, 292] width 7 height 6
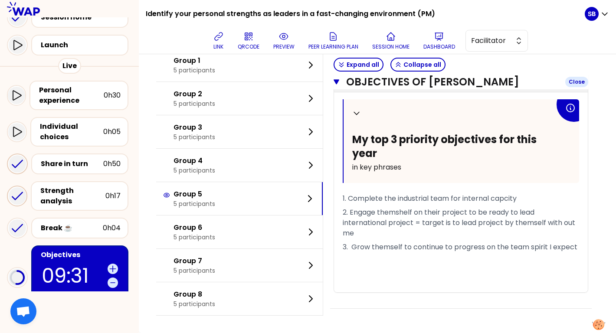
scroll to position [1364, 0]
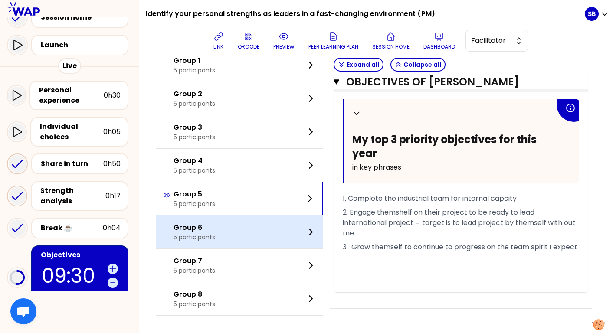
click at [234, 225] on div "Group 6 5 participants" at bounding box center [239, 232] width 167 height 33
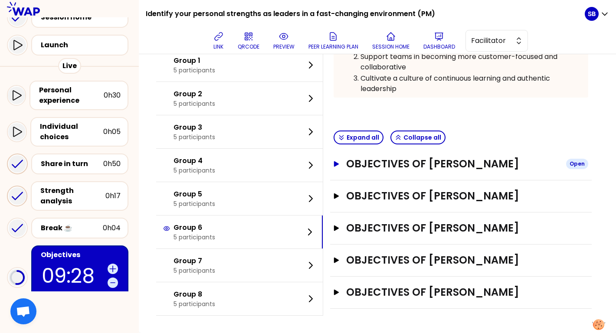
click at [336, 161] on icon "button" at bounding box center [336, 164] width 5 height 6
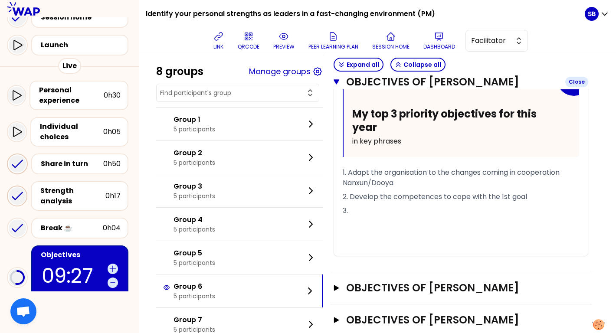
scroll to position [373, 0]
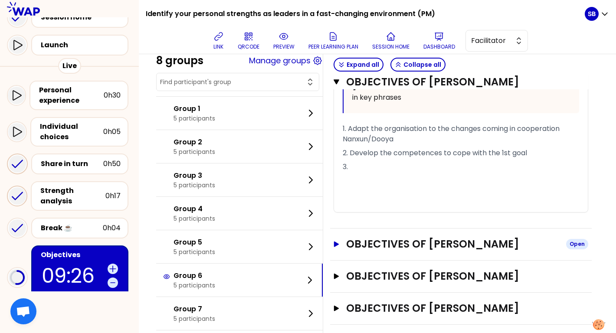
click at [335, 247] on icon "button" at bounding box center [336, 244] width 5 height 6
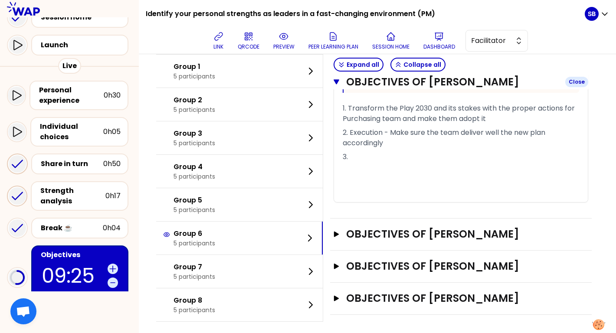
scroll to position [647, 0]
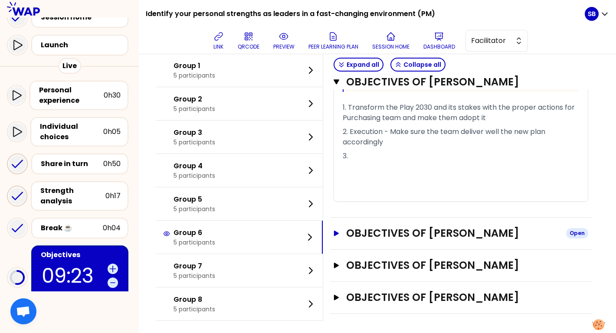
click at [336, 236] on icon "button" at bounding box center [336, 233] width 5 height 6
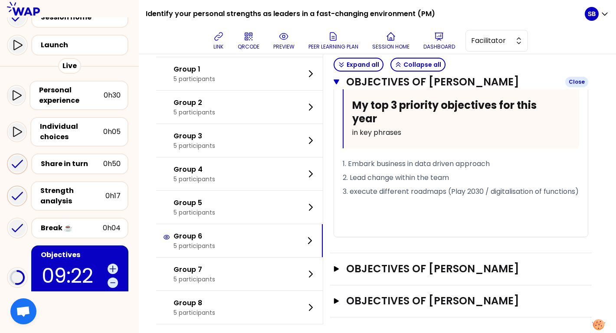
scroll to position [873, 0]
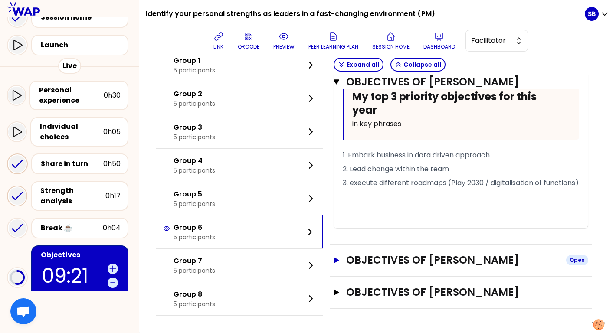
click at [338, 263] on icon "button" at bounding box center [336, 260] width 7 height 6
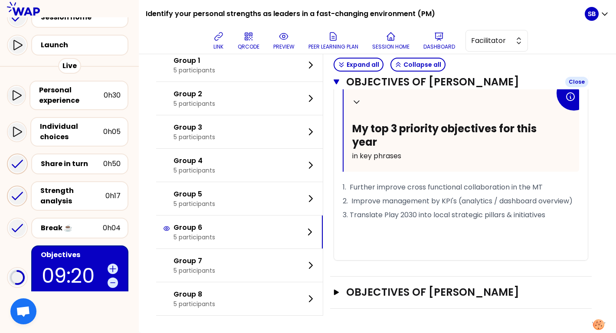
scroll to position [1095, 0]
click at [336, 291] on icon "button" at bounding box center [336, 292] width 5 height 6
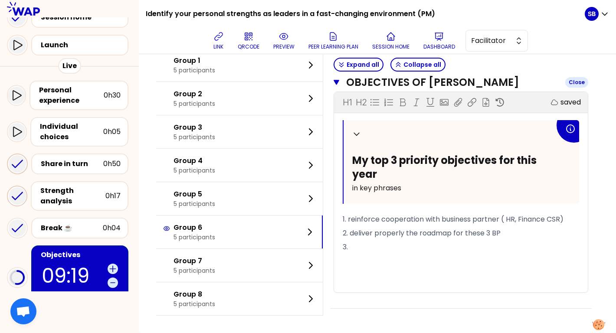
scroll to position [1305, 0]
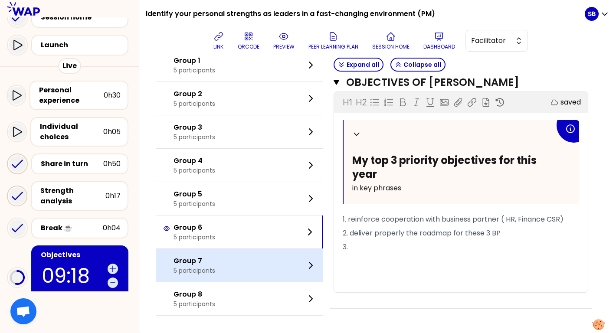
click at [232, 262] on div "Group 7 5 participants" at bounding box center [239, 265] width 167 height 33
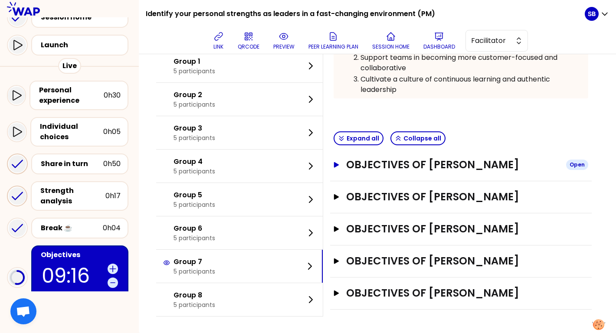
click at [340, 162] on icon "button" at bounding box center [336, 165] width 7 height 6
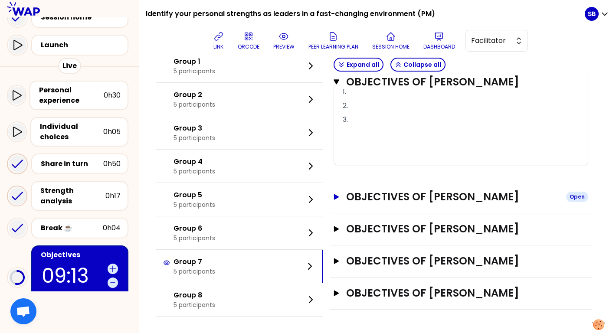
click at [355, 195] on h3 "Objectives of Łukasz Ferek" at bounding box center [452, 197] width 213 height 14
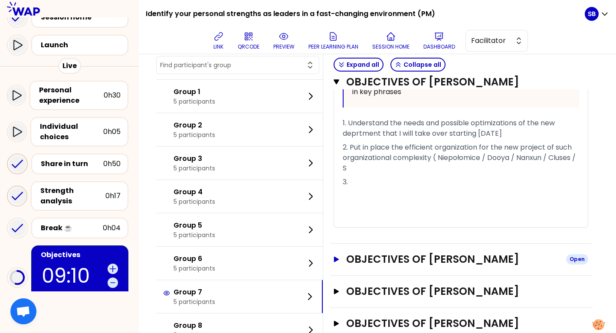
click at [356, 258] on h3 "Objectives of bergez" at bounding box center [452, 260] width 213 height 14
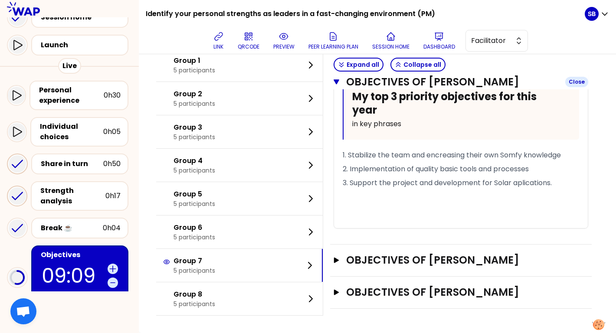
click at [356, 258] on h3 "Objectives of Muriel CLABAUT" at bounding box center [452, 260] width 213 height 14
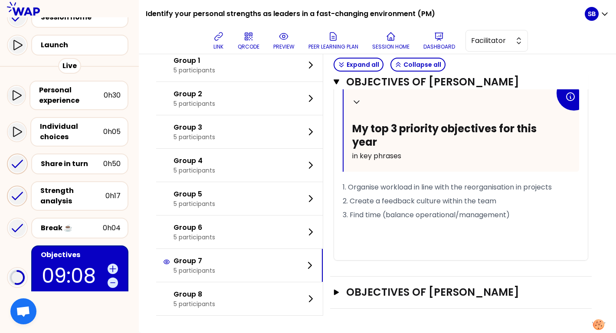
scroll to position [1071, 0]
click at [359, 297] on h3 "Objectives of Miguel Rodrigues" at bounding box center [452, 293] width 213 height 14
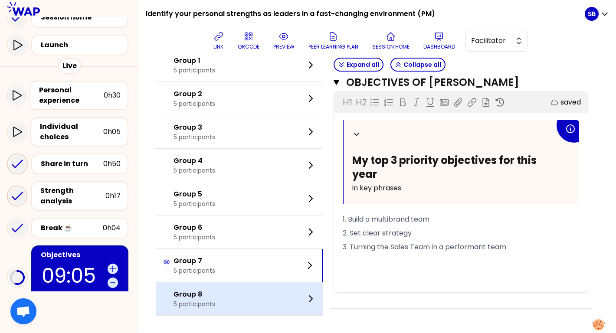
click at [270, 289] on div "Group 8 5 participants" at bounding box center [239, 299] width 167 height 33
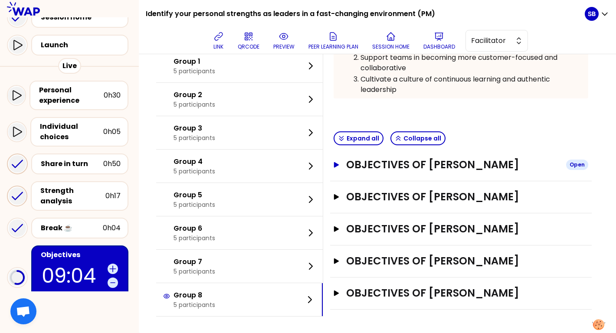
click at [386, 168] on h3 "Objectives of Claudine Sornay" at bounding box center [452, 165] width 213 height 14
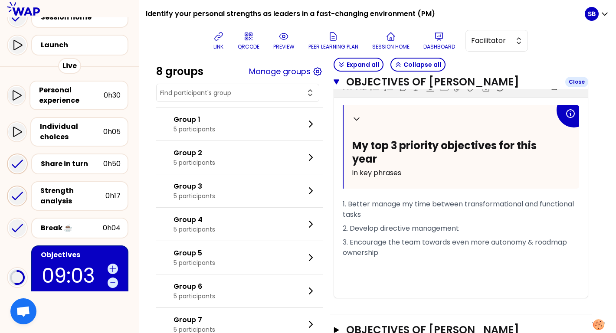
scroll to position [339, 0]
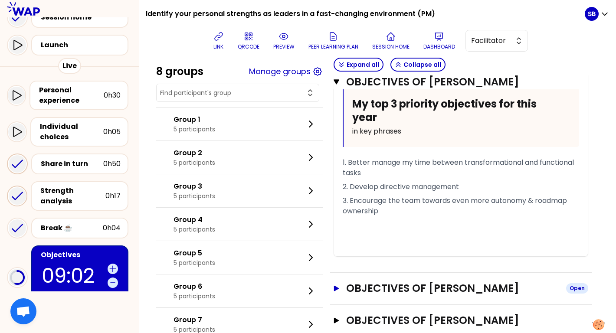
click at [378, 284] on h3 "Objectives of Vlad Rovo" at bounding box center [452, 289] width 213 height 14
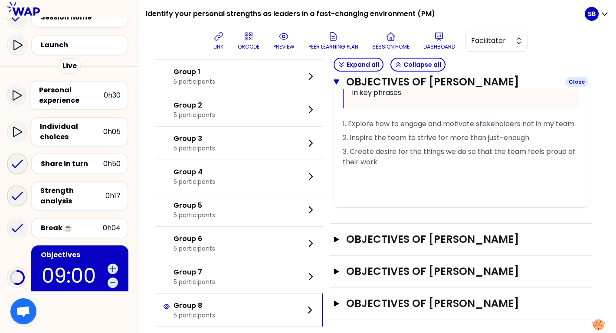
scroll to position [641, 0]
click at [375, 234] on h3 "Objectives of Joey SImmerman" at bounding box center [452, 240] width 213 height 14
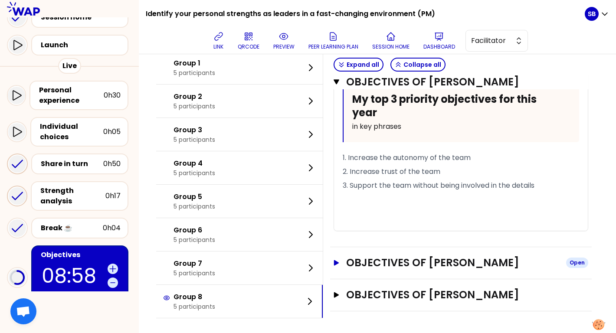
click at [372, 263] on h3 "Objectives of Anne-Claire DUBARLE" at bounding box center [452, 263] width 213 height 14
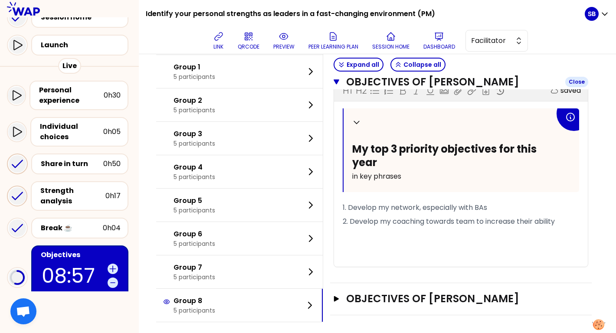
scroll to position [1057, 0]
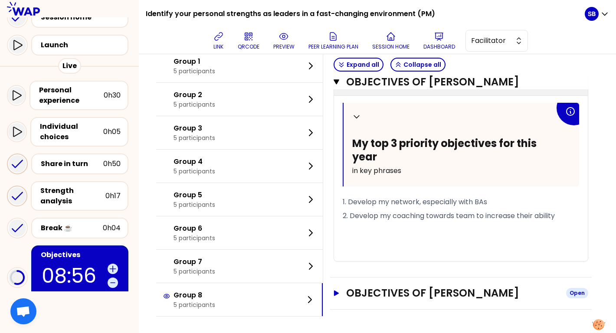
click at [369, 288] on h3 "Objectives of David Parrett" at bounding box center [452, 293] width 213 height 14
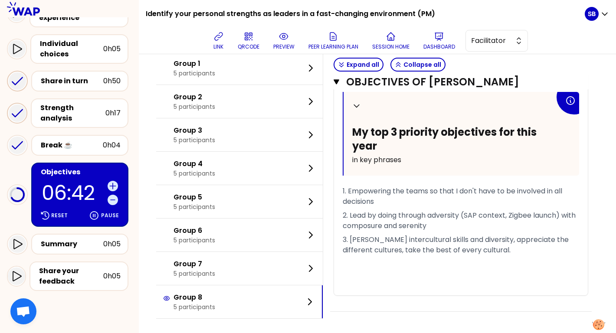
scroll to position [111, 0]
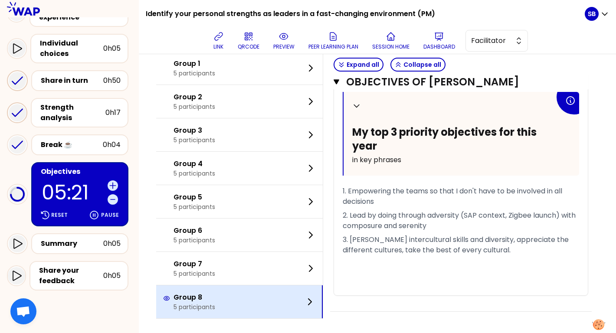
click at [209, 290] on div "Group 8 5 participants" at bounding box center [239, 302] width 167 height 33
click at [266, 308] on div "Group 8 5 participants" at bounding box center [239, 302] width 167 height 33
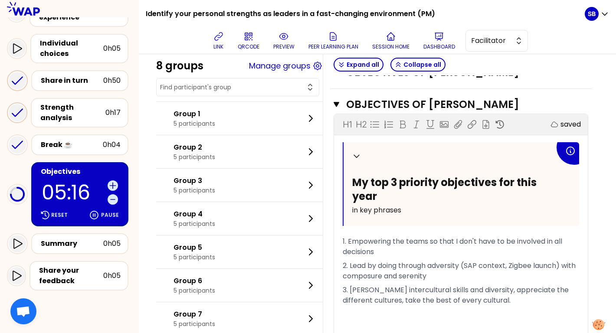
scroll to position [1298, 0]
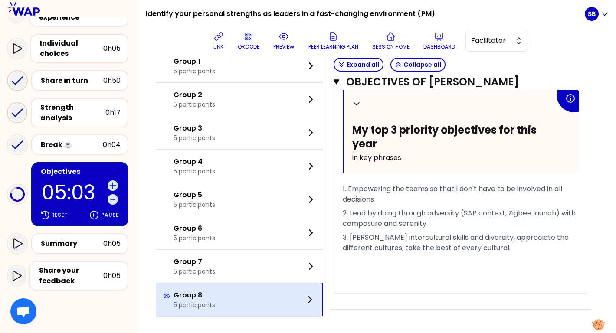
click at [288, 298] on div "Group 8 5 participants" at bounding box center [239, 299] width 167 height 33
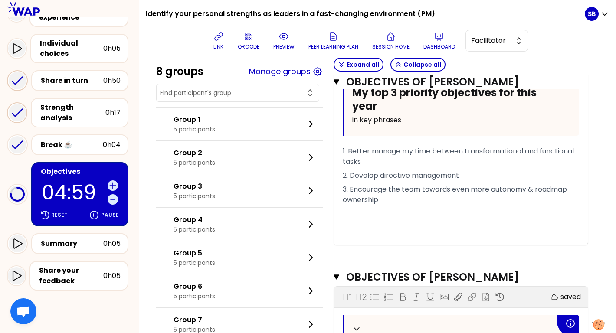
scroll to position [365, 0]
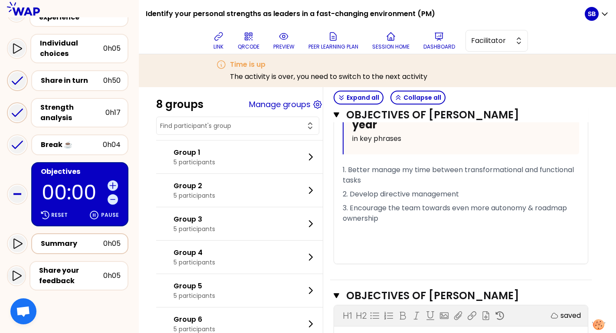
click at [86, 244] on div "Summary 0h05" at bounding box center [79, 243] width 97 height 21
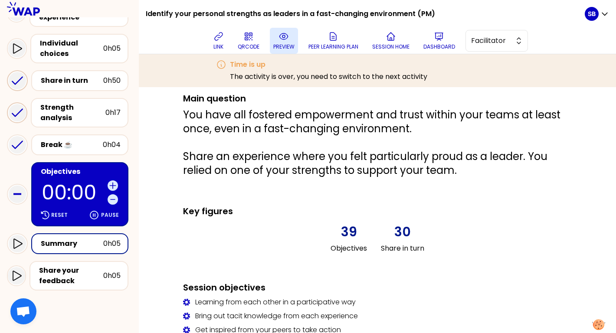
click at [286, 34] on icon at bounding box center [283, 36] width 8 height 6
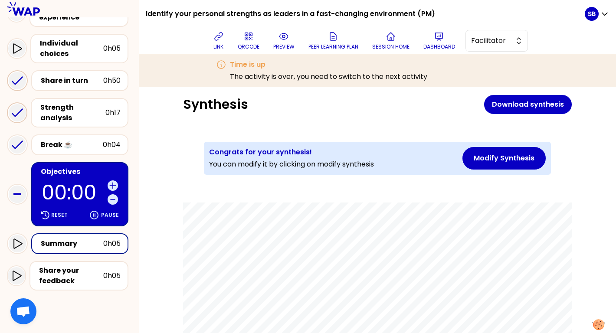
scroll to position [28, 0]
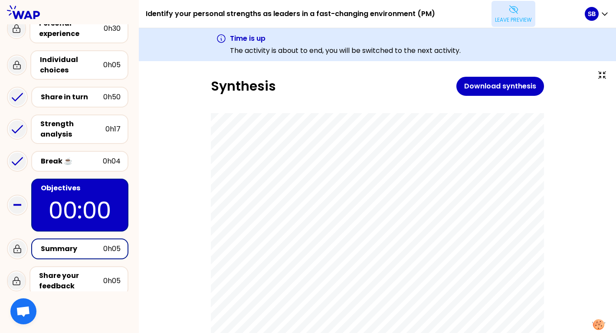
click at [518, 14] on button "Leave preview" at bounding box center [514, 14] width 44 height 26
